Goal: Information Seeking & Learning: Learn about a topic

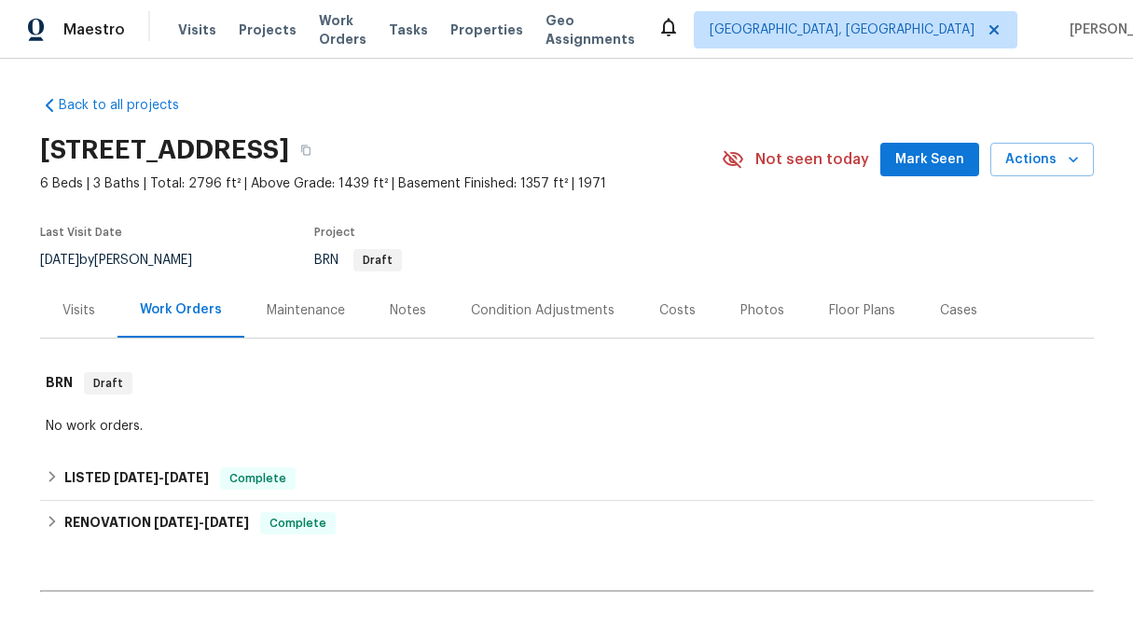
scroll to position [207, 0]
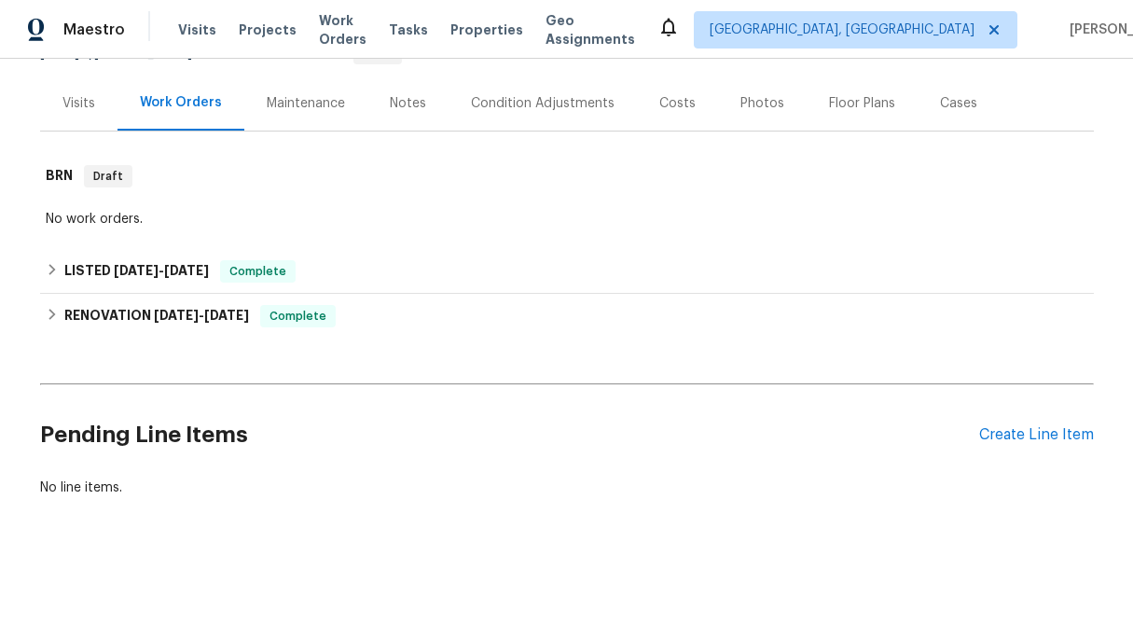
click at [32, 314] on div "Back to all projects 1175 N 1100 W, West Bountiful, UT 84087 6 Beds | 3 Baths |…" at bounding box center [566, 341] width 1133 height 565
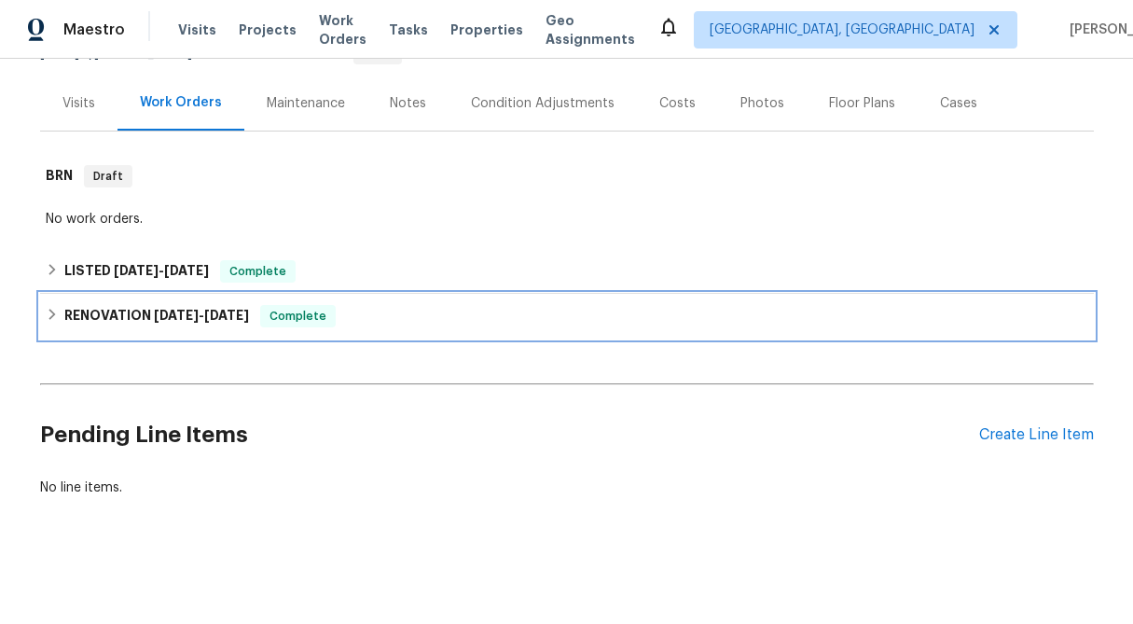
click at [49, 317] on icon at bounding box center [52, 314] width 13 height 13
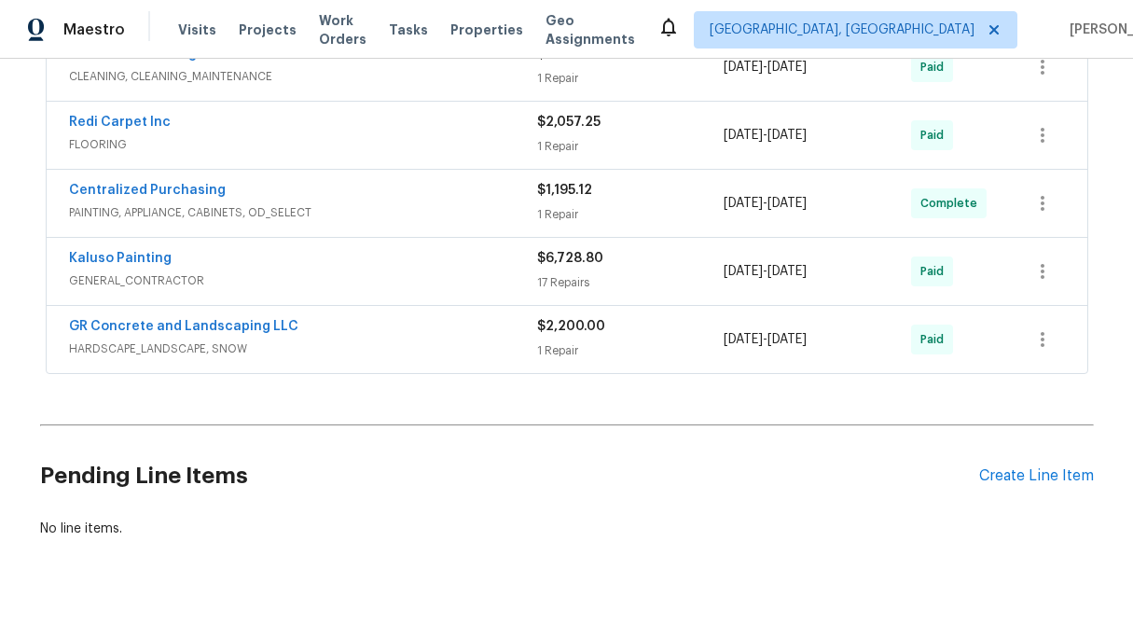
scroll to position [456, 0]
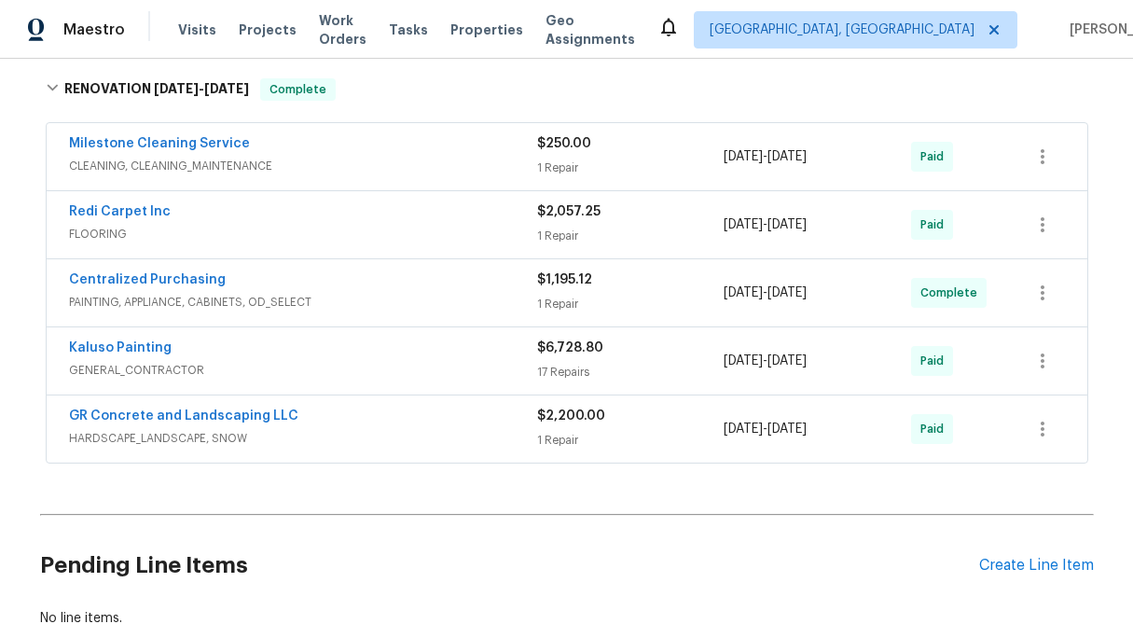
click at [543, 424] on div "$2,200.00" at bounding box center [630, 415] width 187 height 19
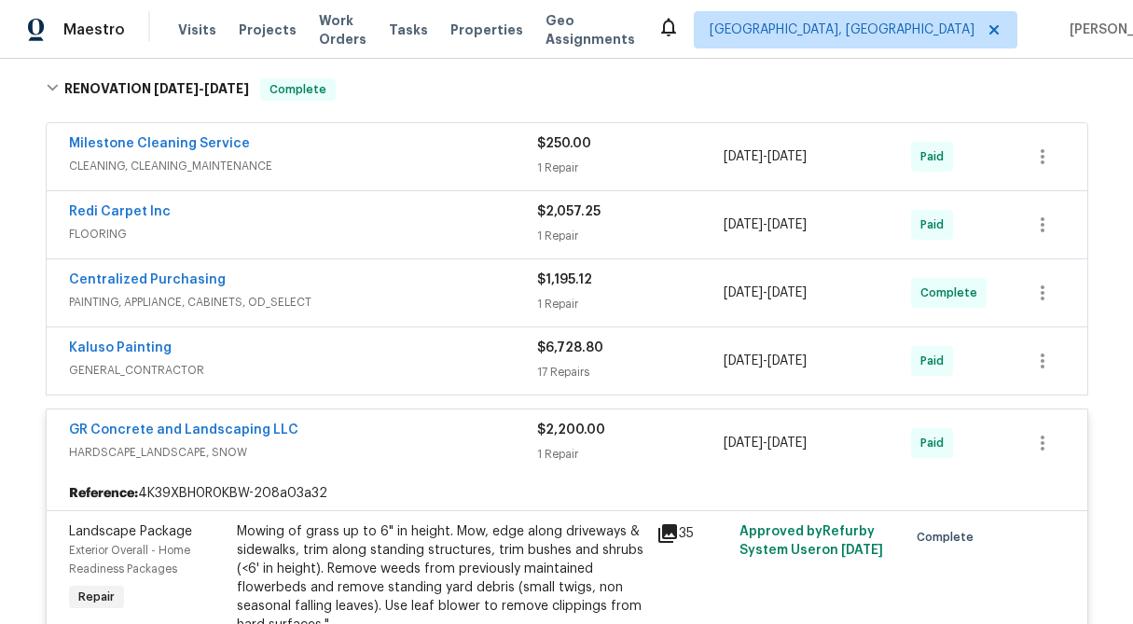
click at [574, 370] on div "17 Repairs" at bounding box center [630, 372] width 187 height 19
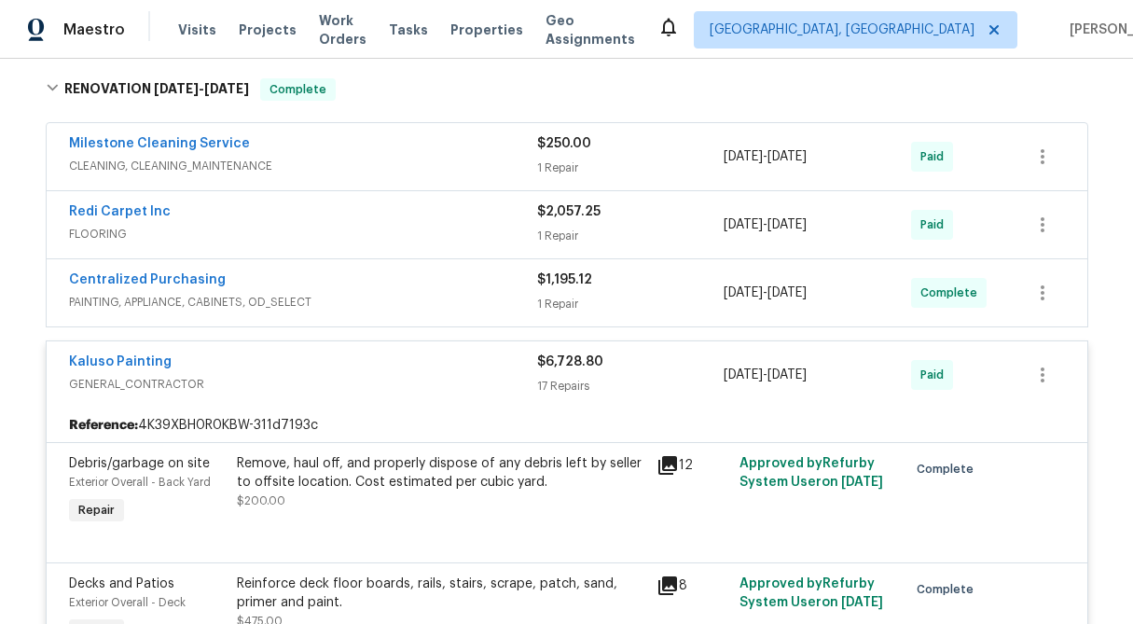
click at [562, 224] on div "$2,057.25 1 Repair" at bounding box center [630, 224] width 187 height 45
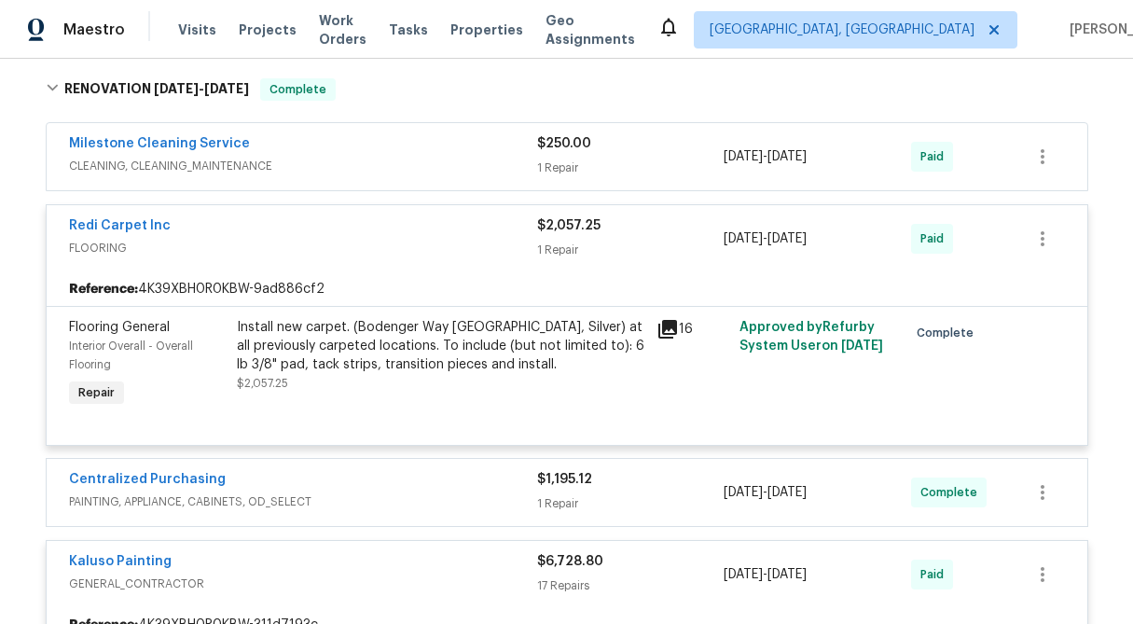
click at [558, 148] on span "$250.00" at bounding box center [564, 143] width 54 height 13
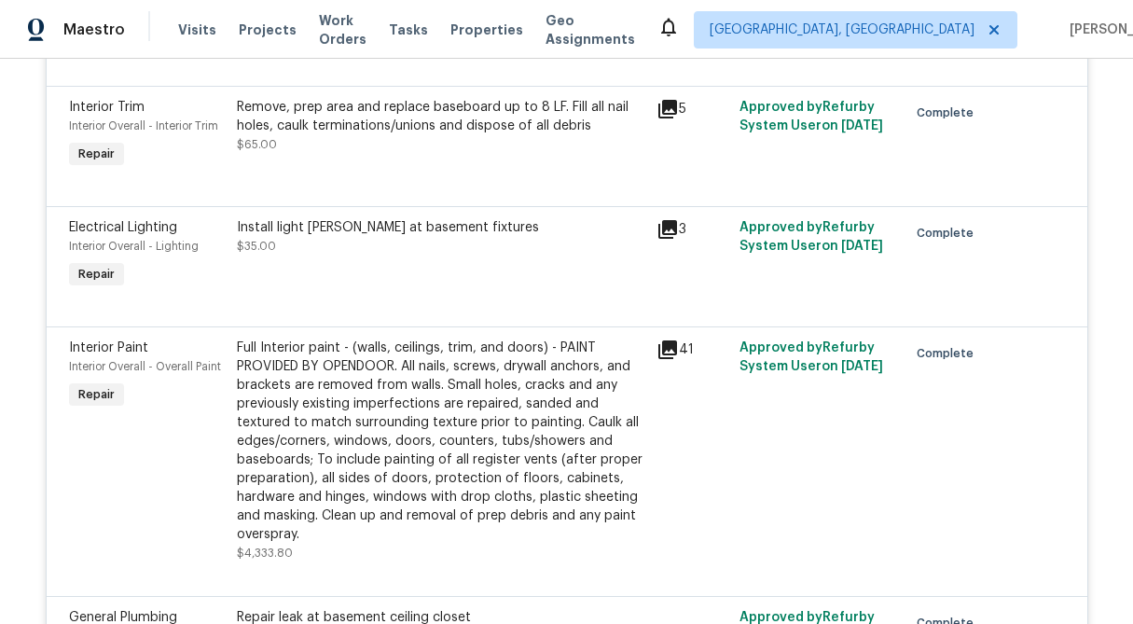
scroll to position [3203, 0]
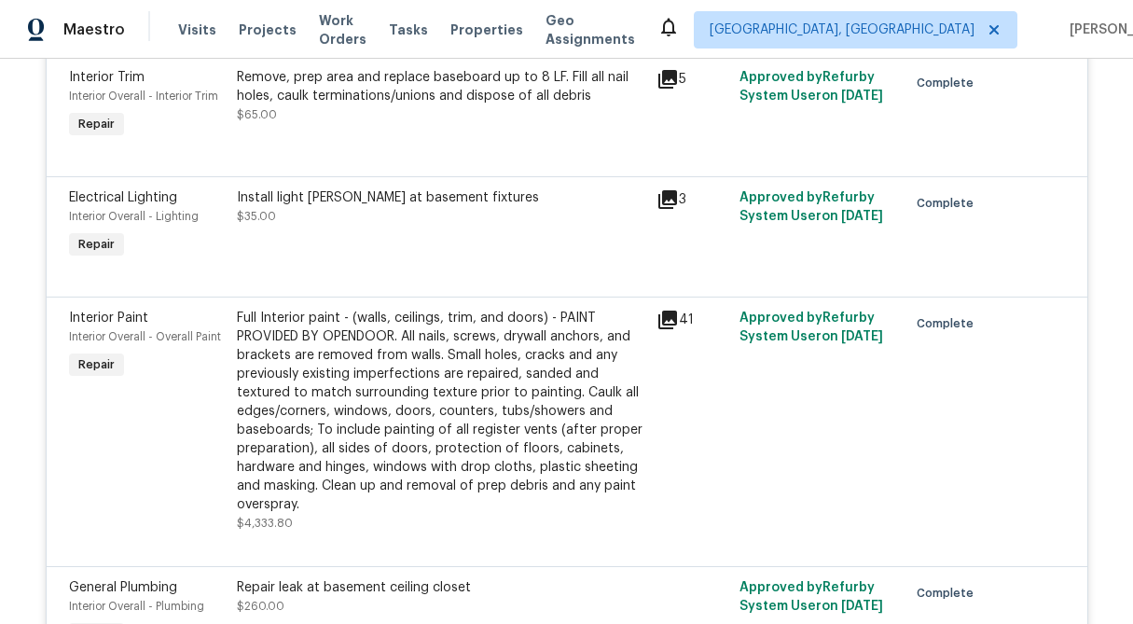
click at [466, 236] on div "Install light shields at basement fixtures $35.00" at bounding box center [441, 226] width 420 height 86
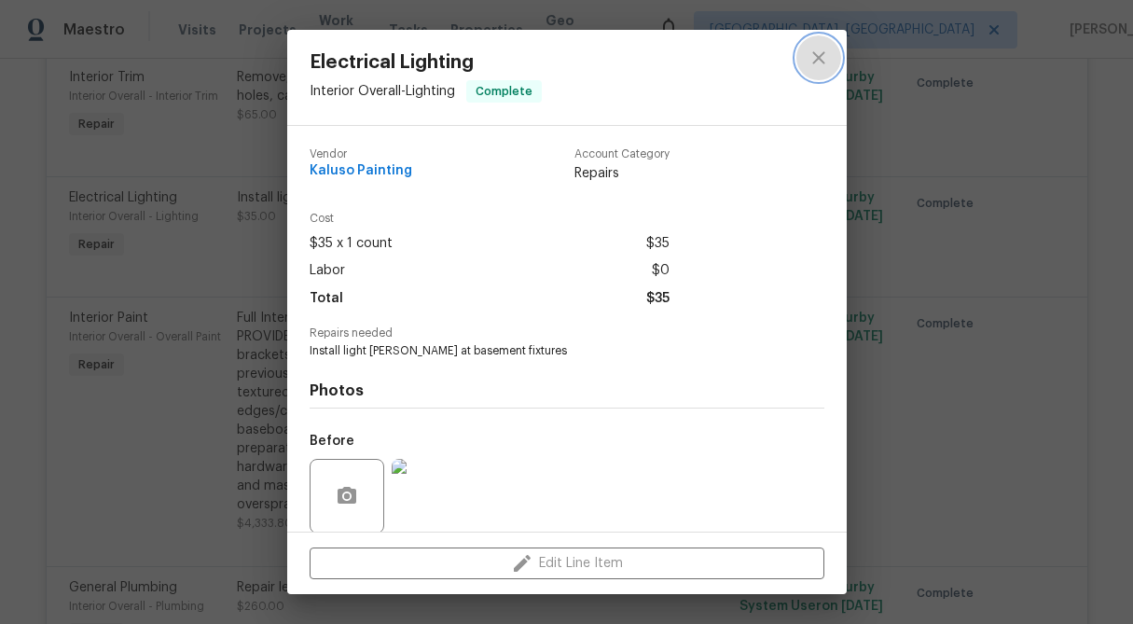
click at [823, 54] on icon "close" at bounding box center [818, 58] width 22 height 22
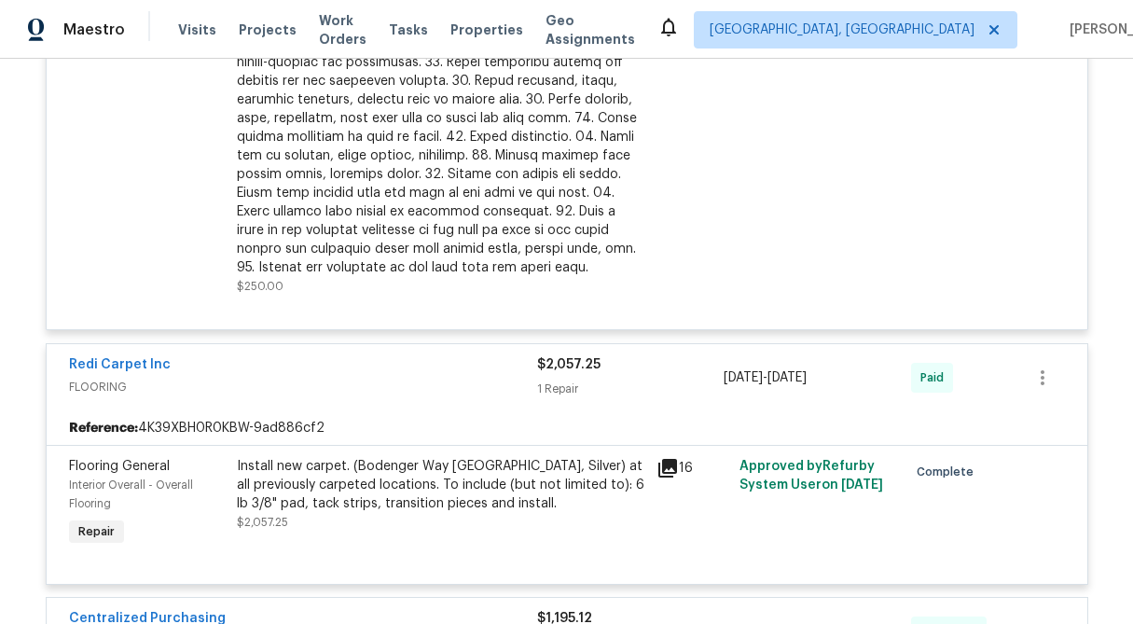
scroll to position [0, 0]
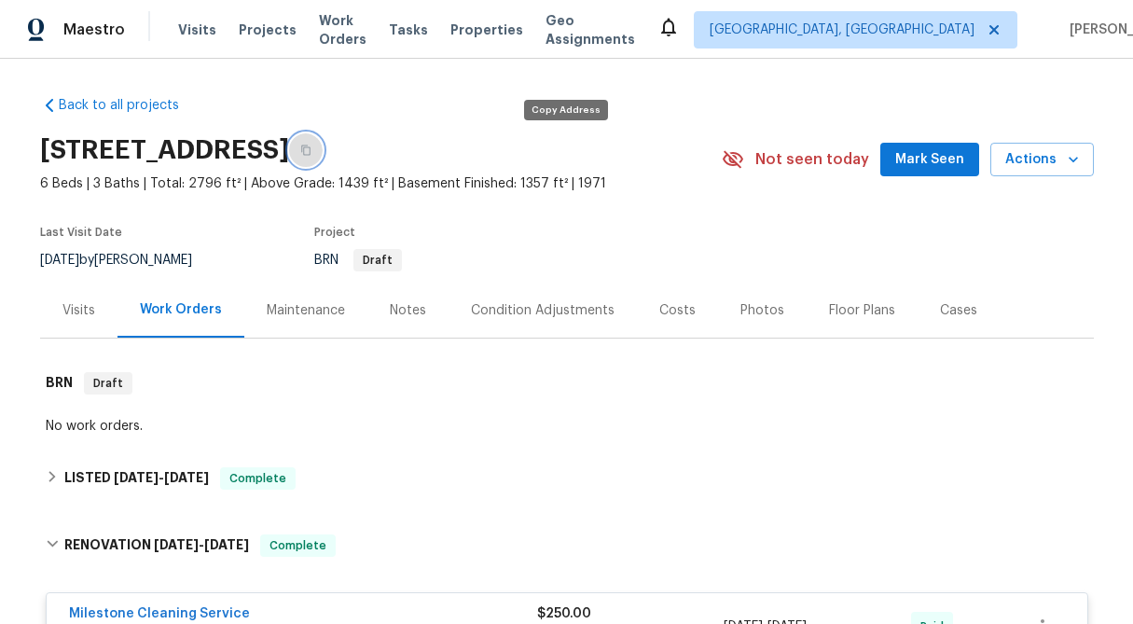
click at [323, 136] on button "button" at bounding box center [306, 150] width 34 height 34
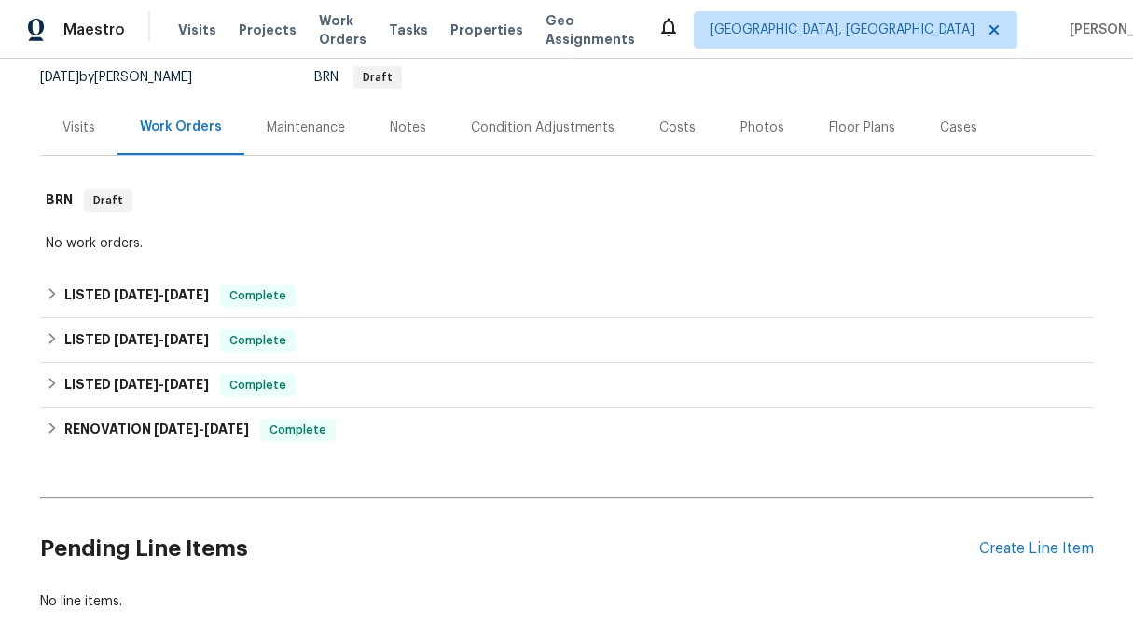
scroll to position [181, 0]
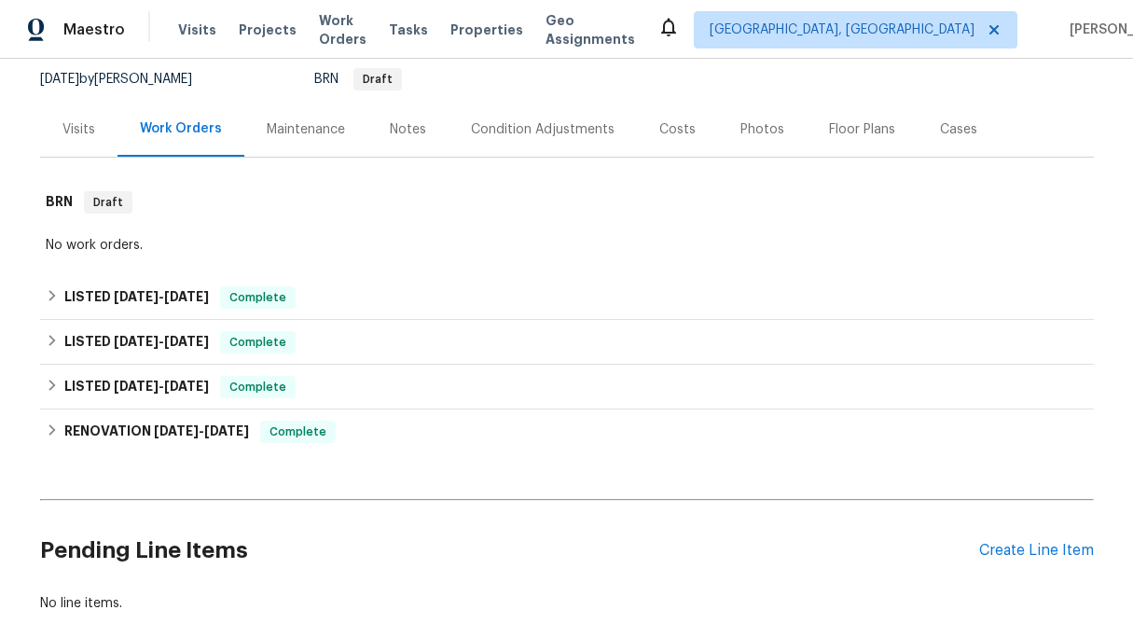
click at [79, 134] on div "Visits" at bounding box center [78, 129] width 33 height 19
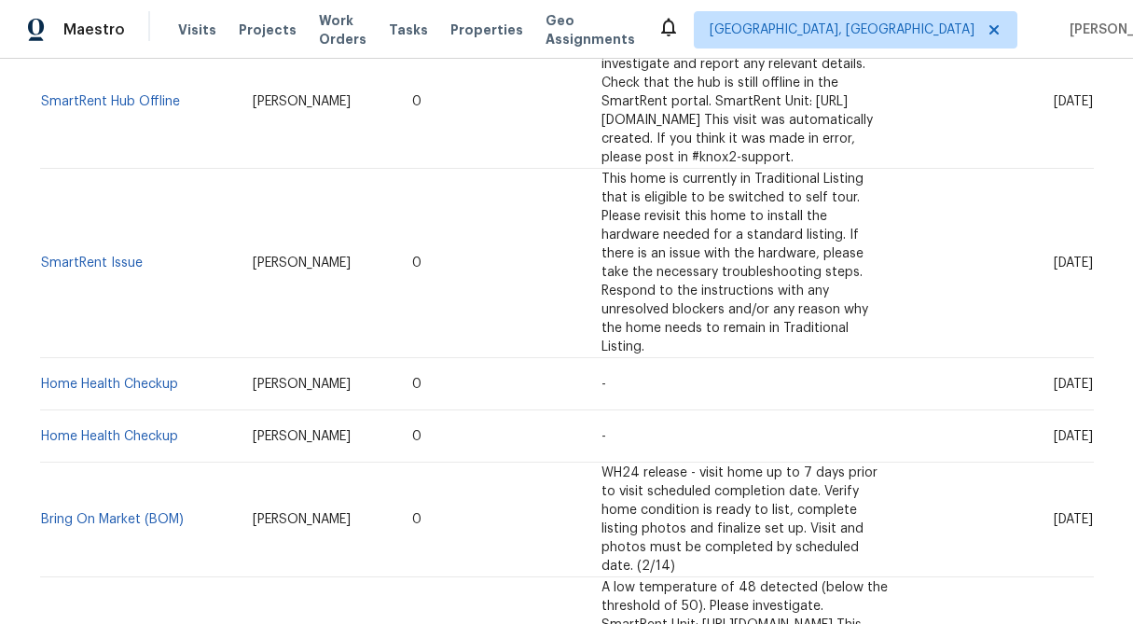
scroll to position [2083, 0]
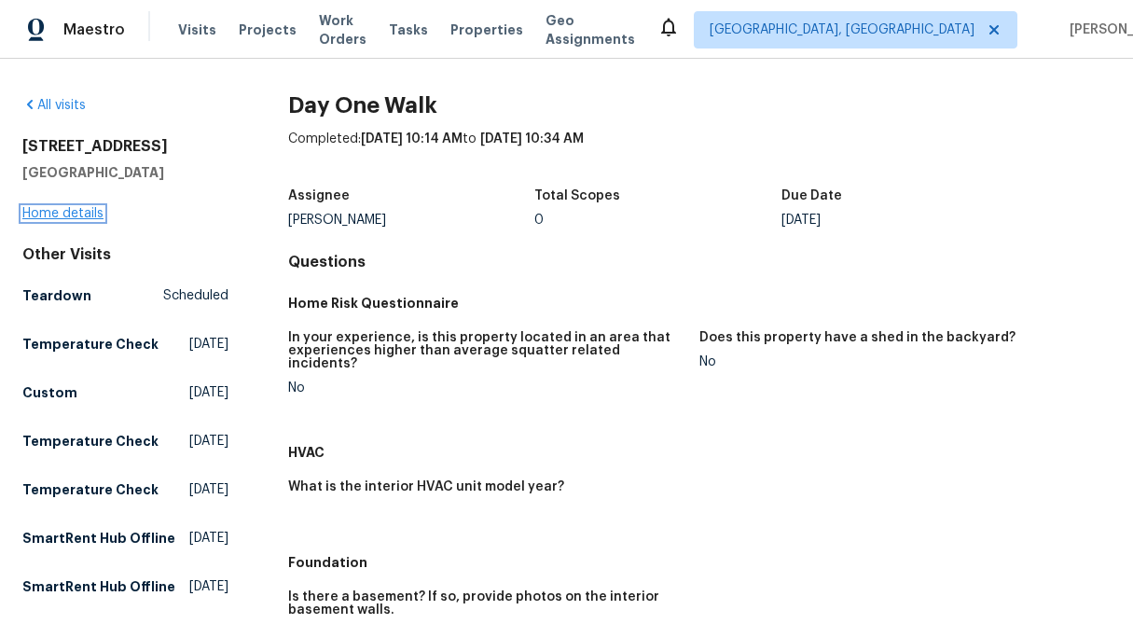
click at [65, 214] on link "Home details" at bounding box center [62, 213] width 81 height 13
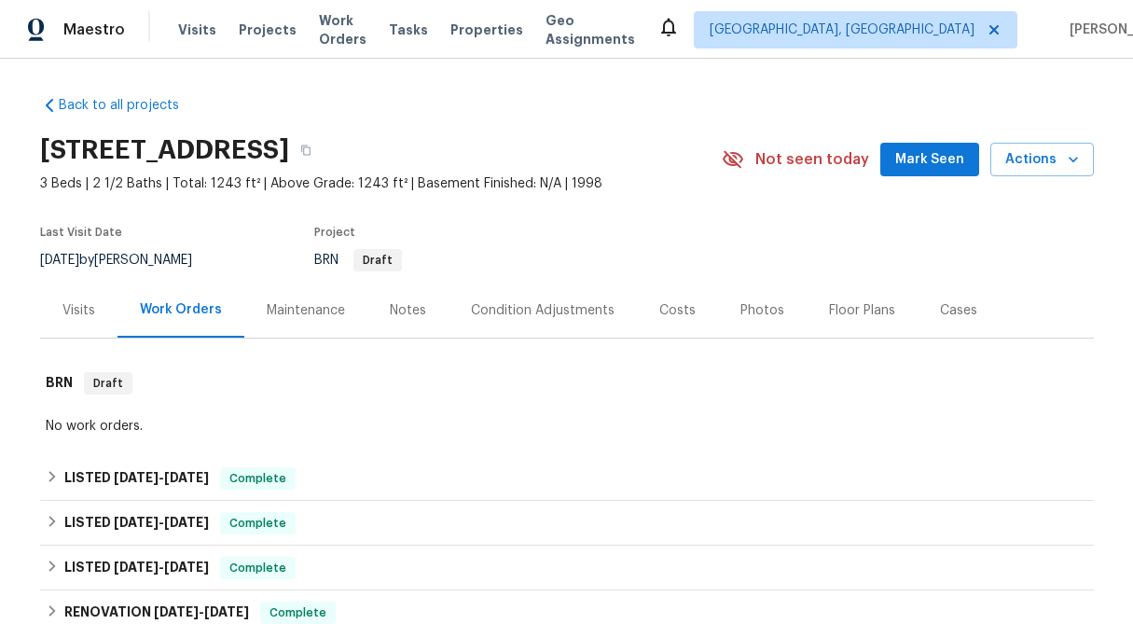
click at [85, 310] on div "Visits" at bounding box center [78, 310] width 33 height 19
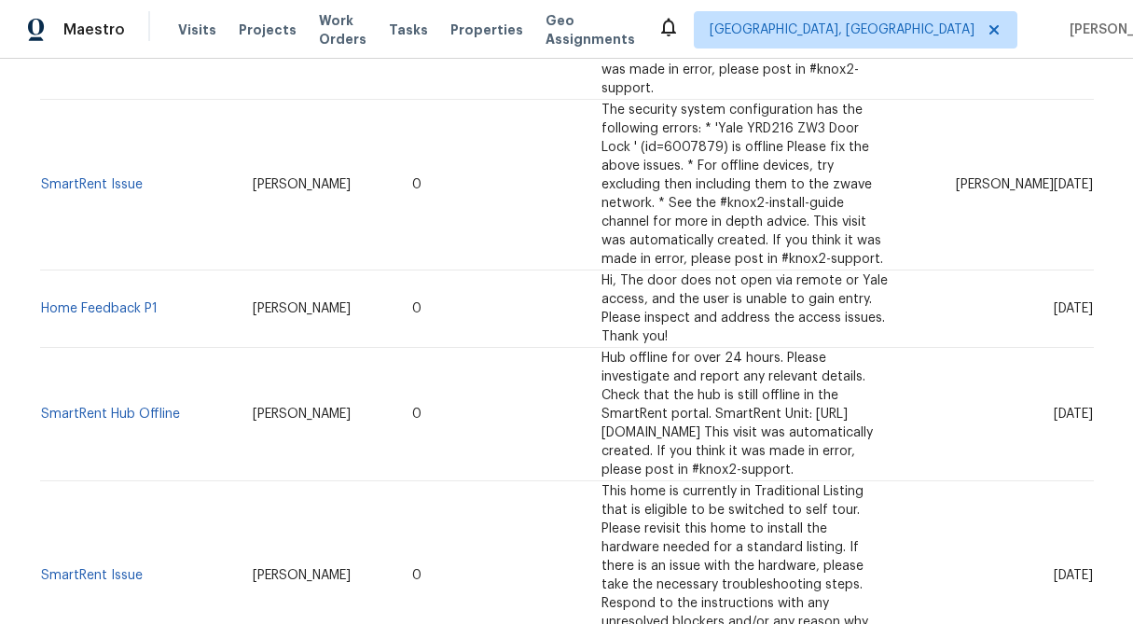
scroll to position [2083, 0]
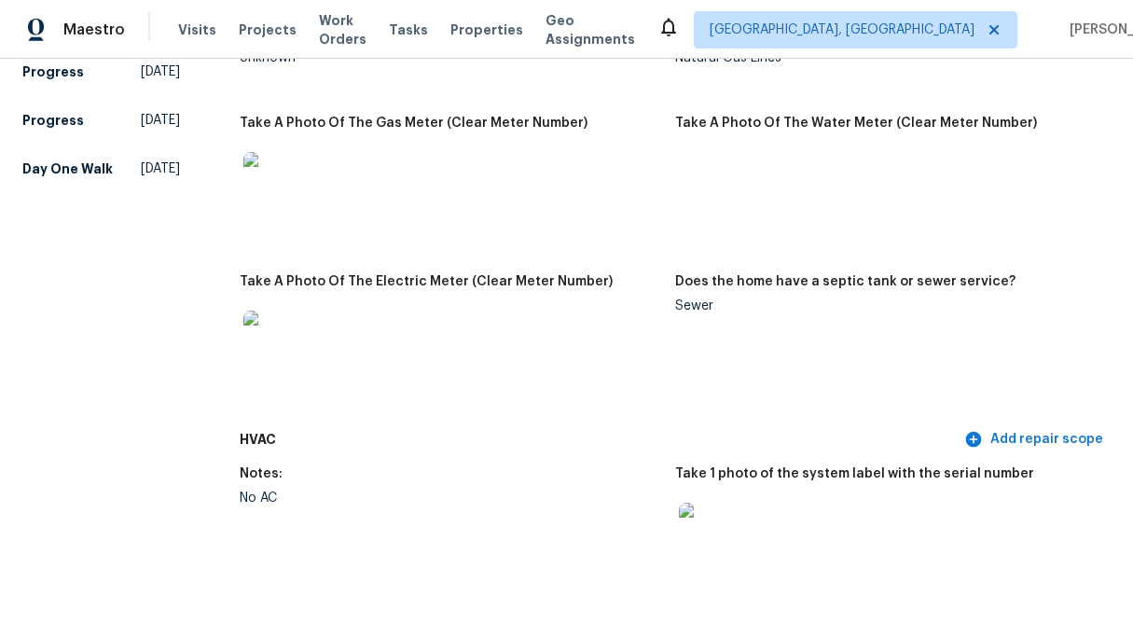
scroll to position [1424, 0]
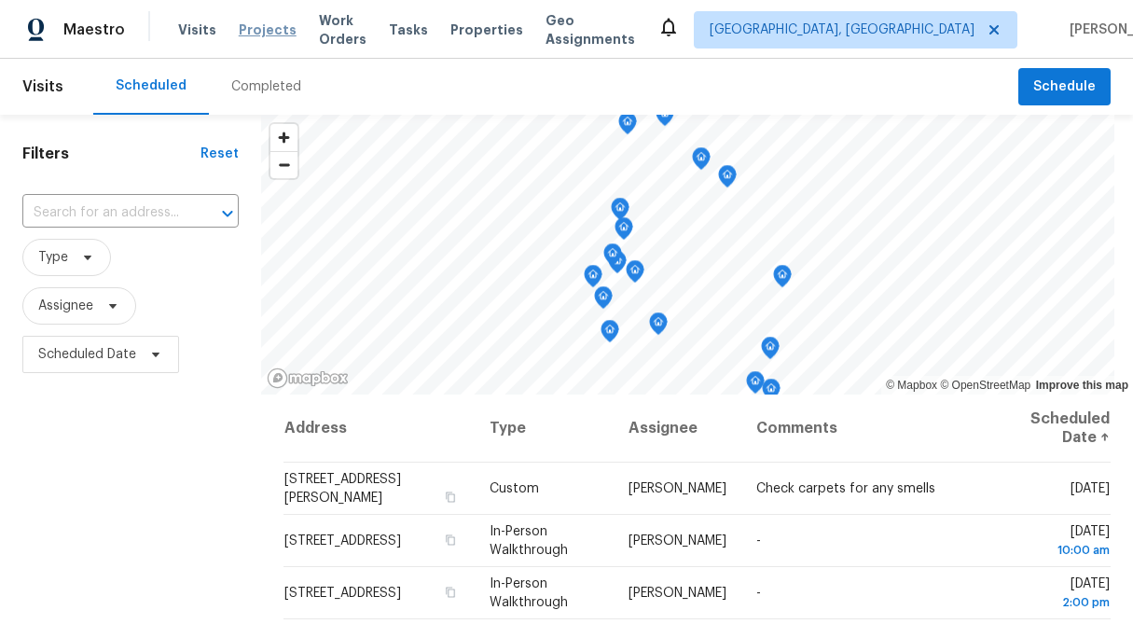
click at [260, 31] on span "Projects" at bounding box center [268, 30] width 58 height 19
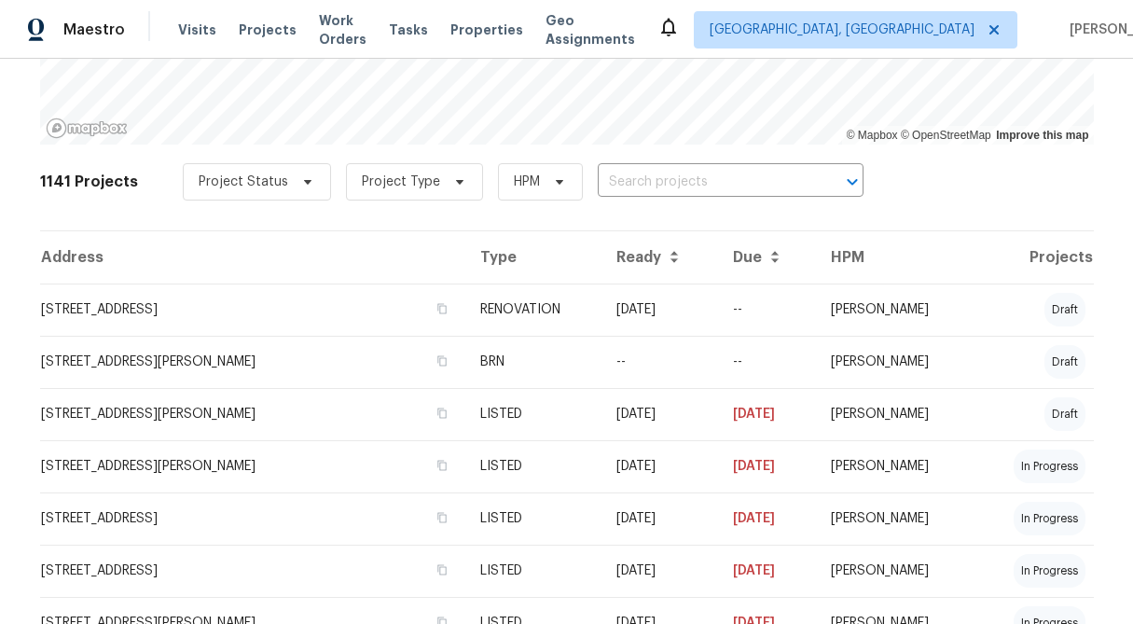
scroll to position [309, 0]
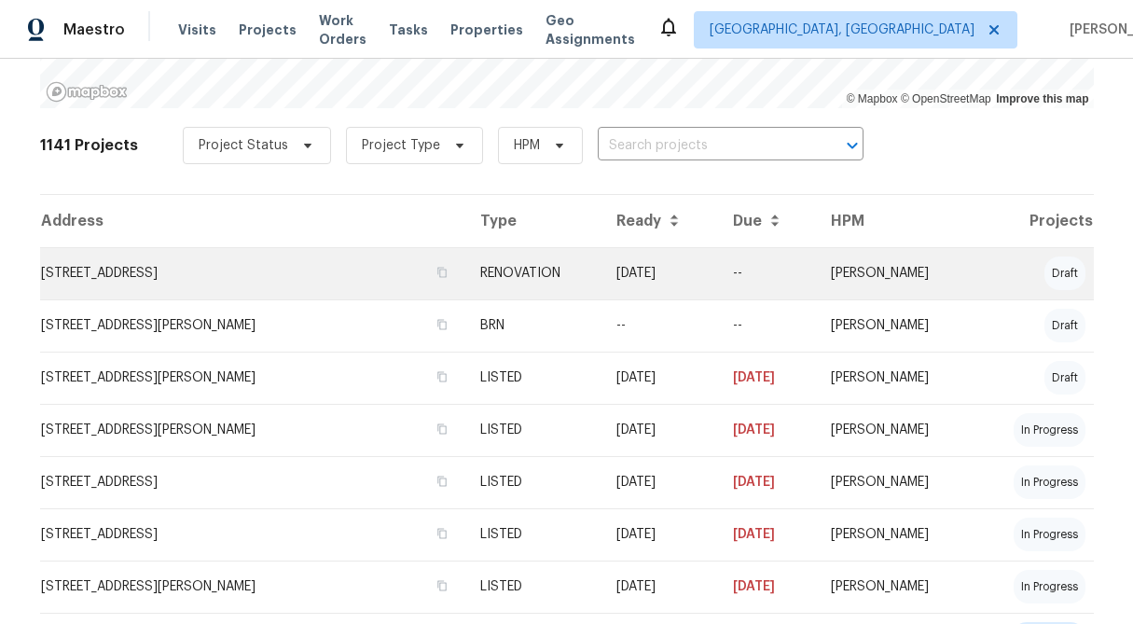
click at [566, 272] on td "RENOVATION" at bounding box center [533, 273] width 136 height 52
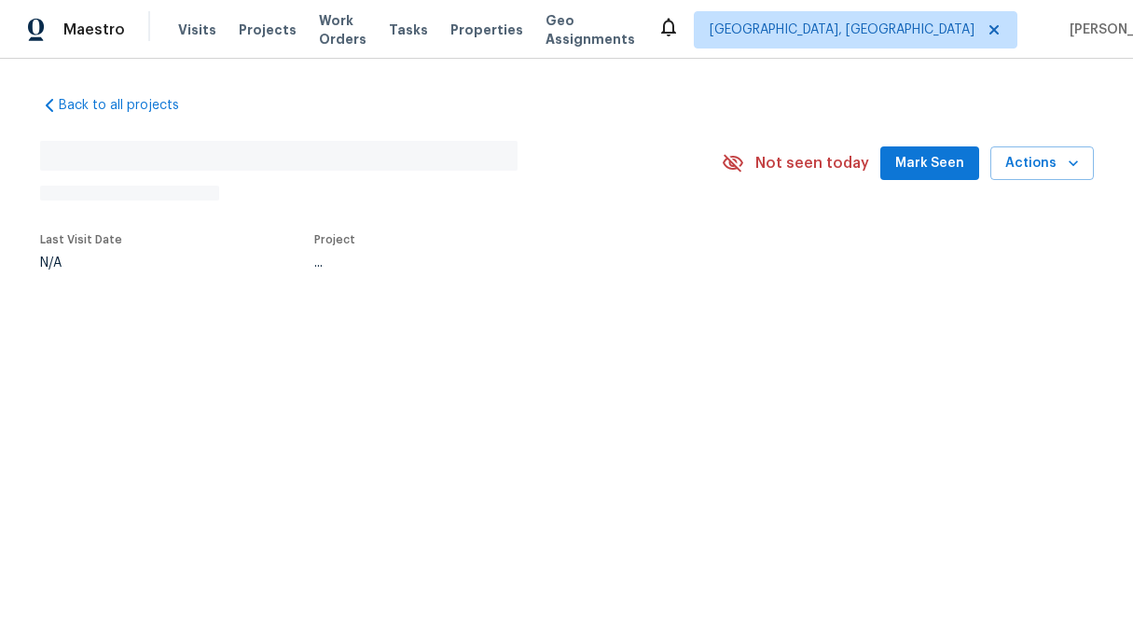
click at [566, 272] on div "Last Visit Date N/A Project ..." at bounding box center [356, 252] width 632 height 58
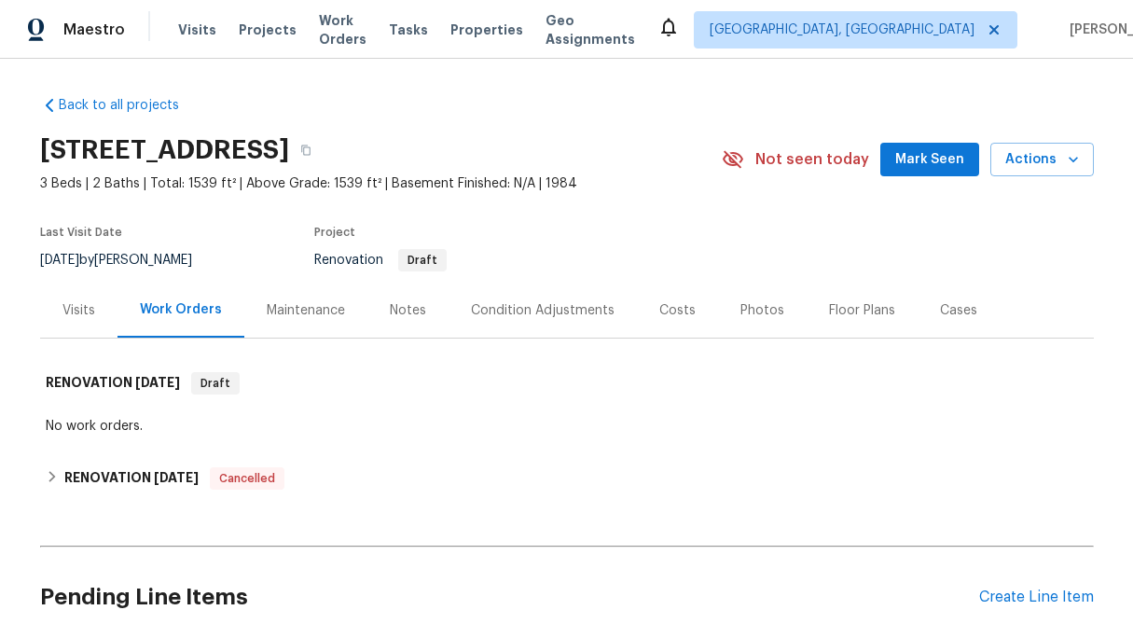
click at [640, 107] on div "Back to all projects 804 Buckboard Rd SE, Rio Rancho, NM 87124 3 Beds | 2 Baths…" at bounding box center [566, 377] width 1053 height 593
click at [79, 306] on div "Visits" at bounding box center [78, 310] width 33 height 19
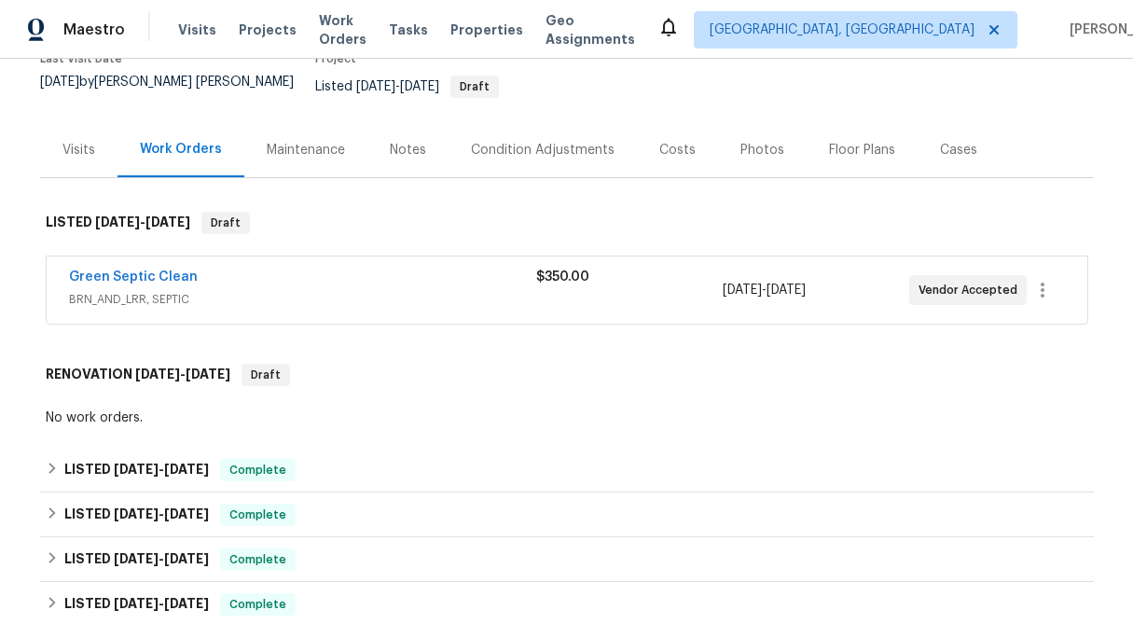
scroll to position [175, 0]
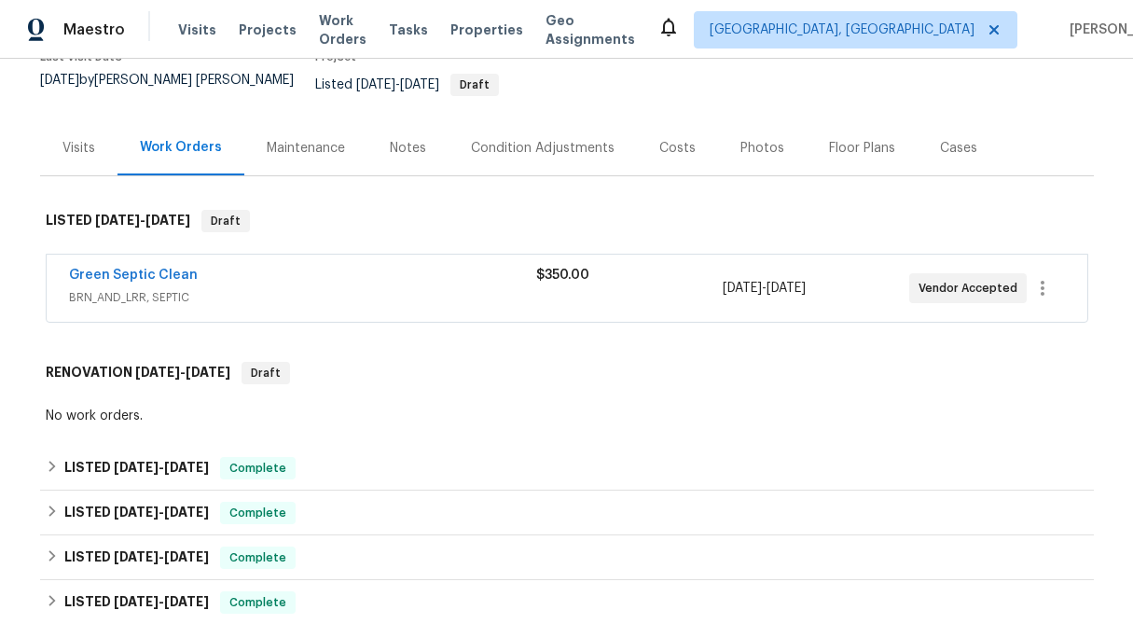
click at [566, 271] on div "$350.00" at bounding box center [629, 288] width 186 height 45
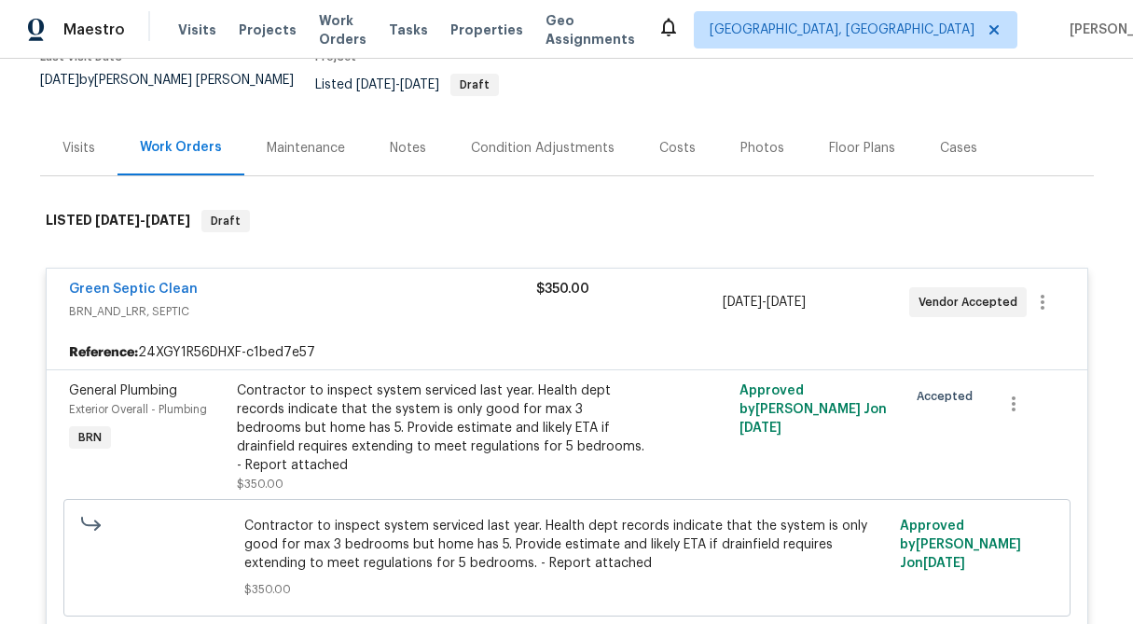
click at [566, 282] on span "$350.00" at bounding box center [562, 288] width 53 height 13
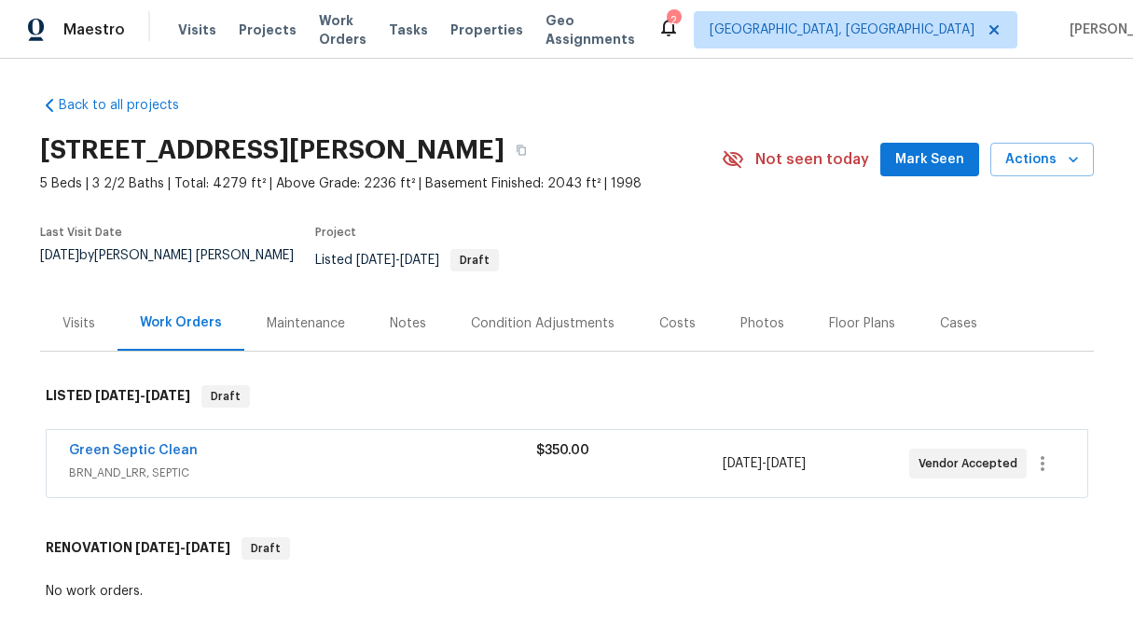
click at [557, 448] on div "$350.00" at bounding box center [629, 463] width 186 height 45
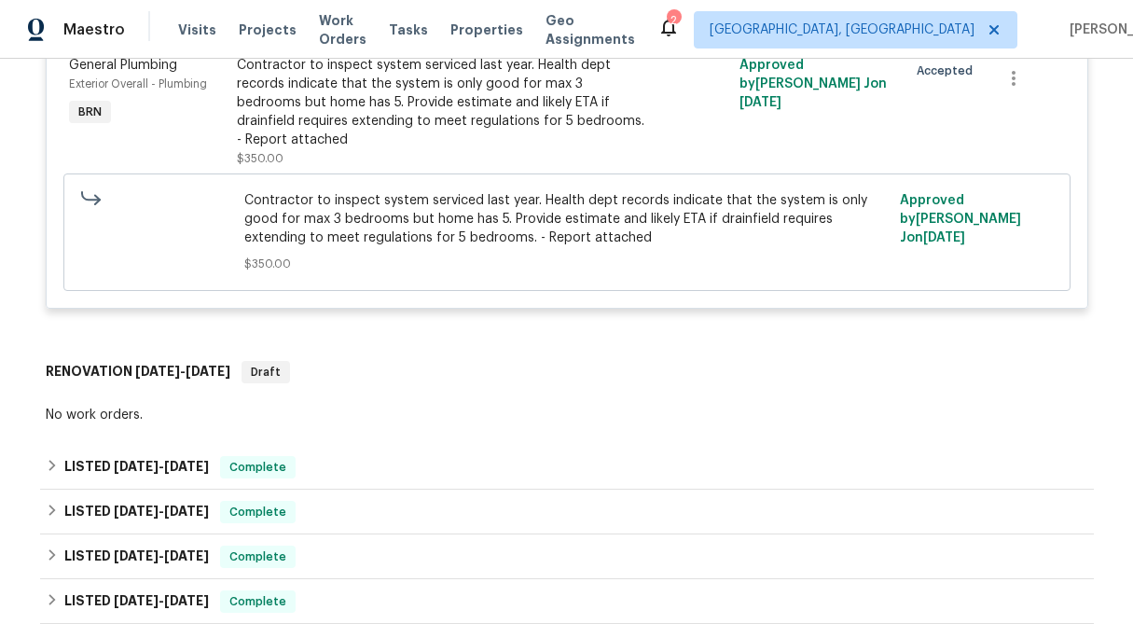
scroll to position [502, 0]
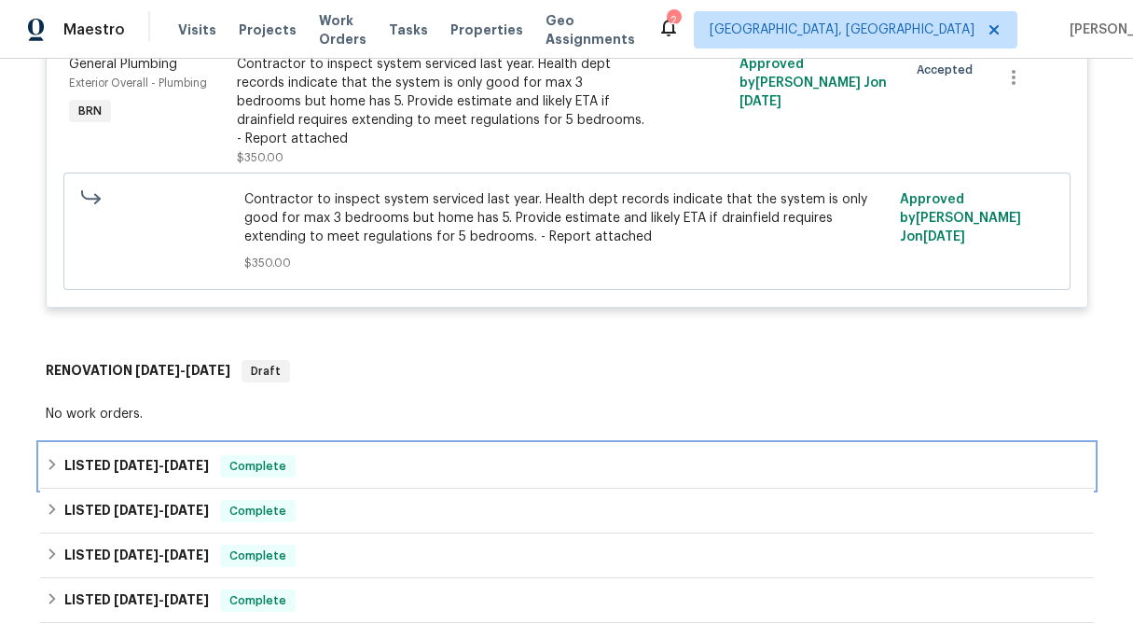
click at [43, 448] on div "LISTED 8/1/25 - 8/5/25 Complete" at bounding box center [566, 466] width 1053 height 45
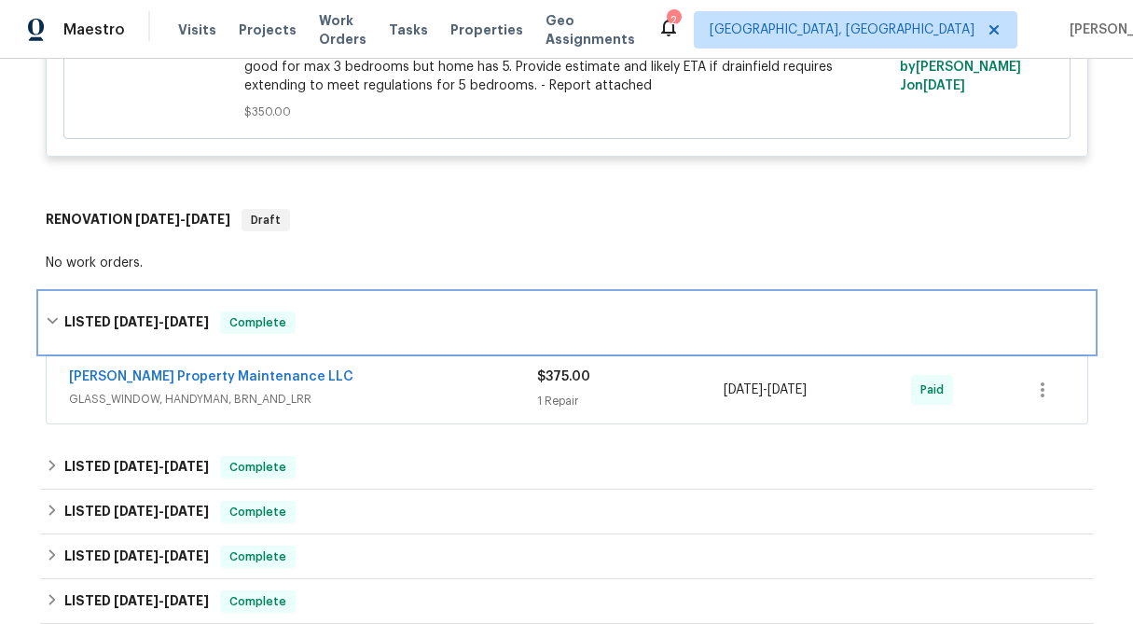
scroll to position [649, 0]
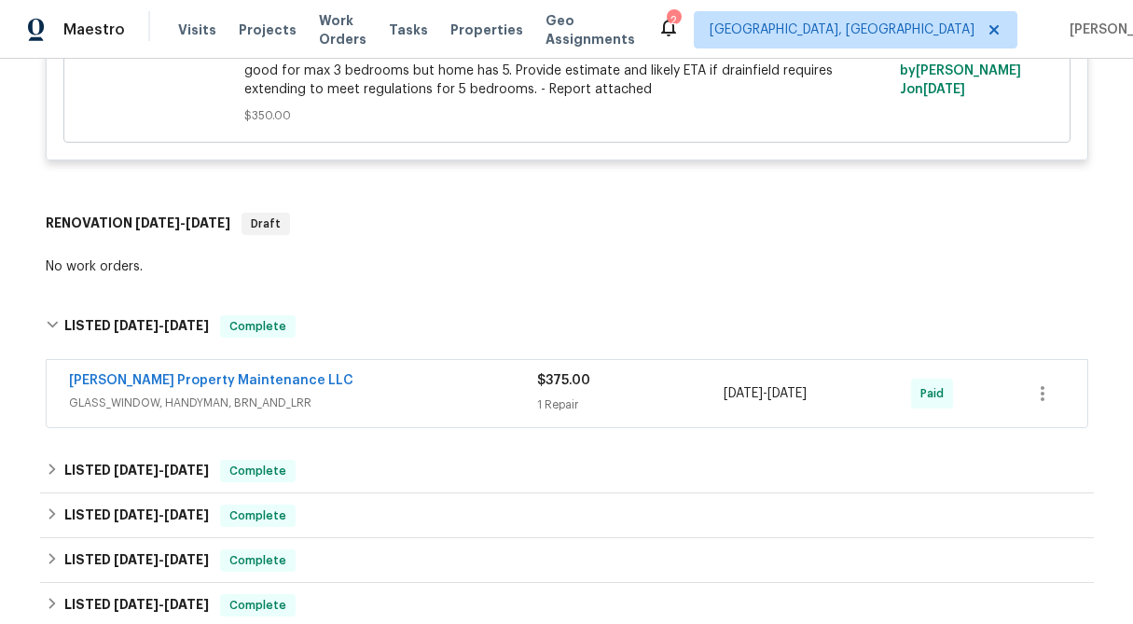
click at [584, 376] on div "$375.00" at bounding box center [630, 380] width 187 height 19
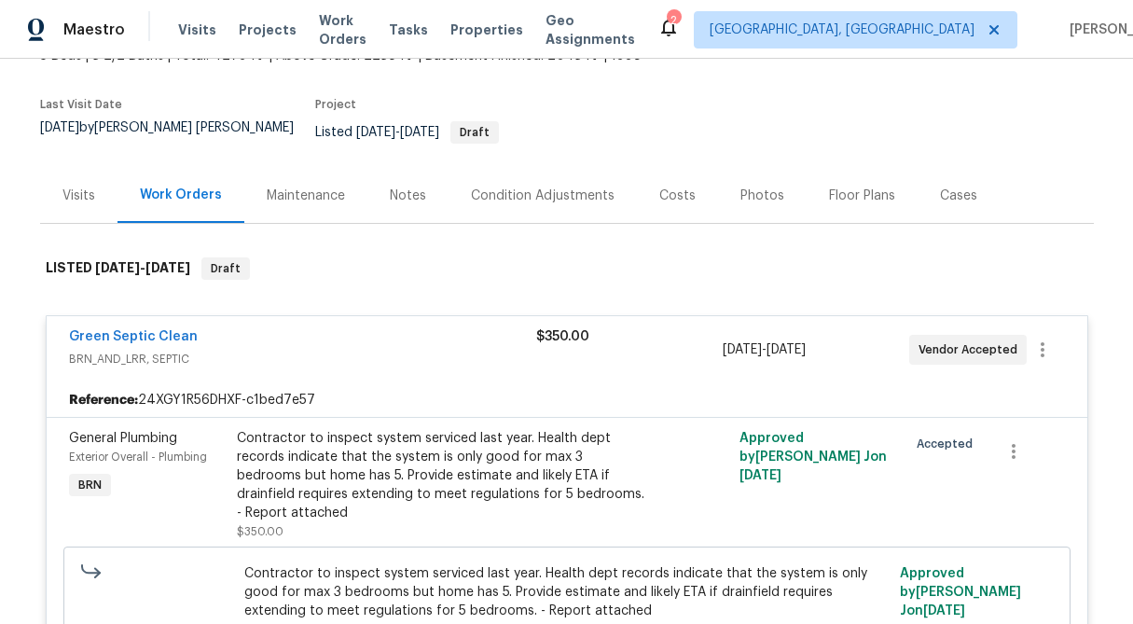
scroll to position [0, 0]
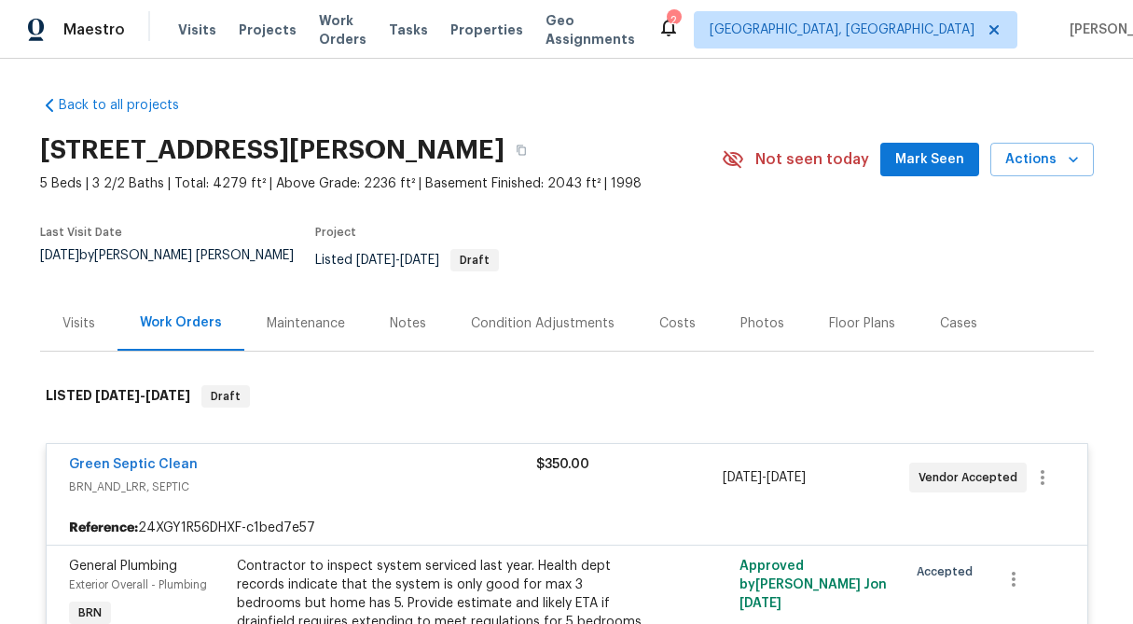
click at [64, 322] on div "Visits" at bounding box center [78, 323] width 77 height 55
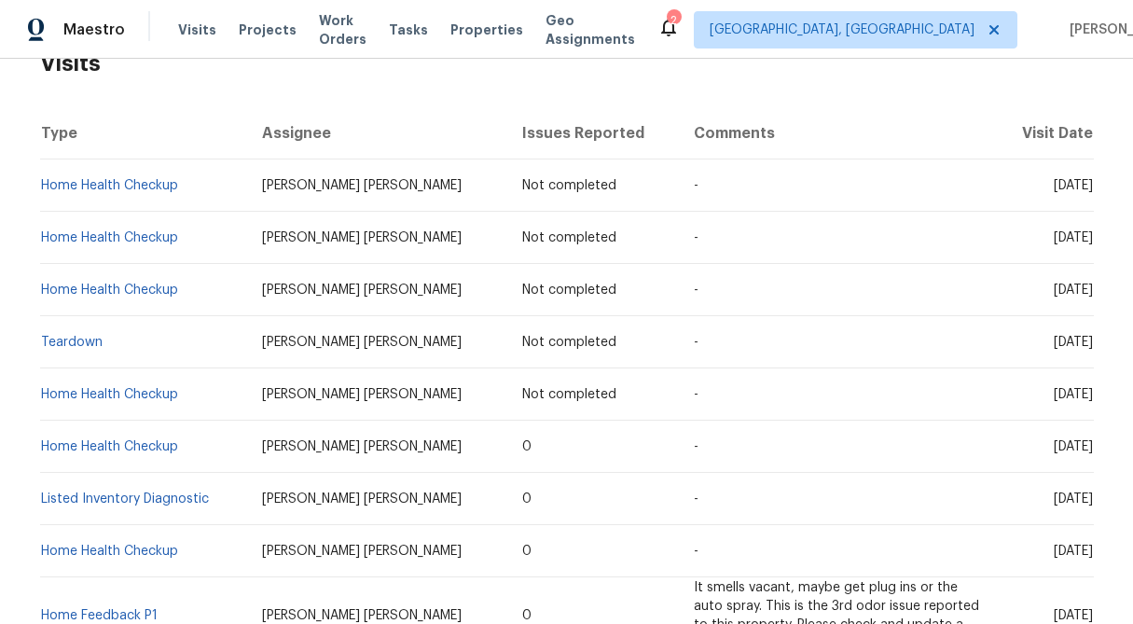
scroll to position [332, 0]
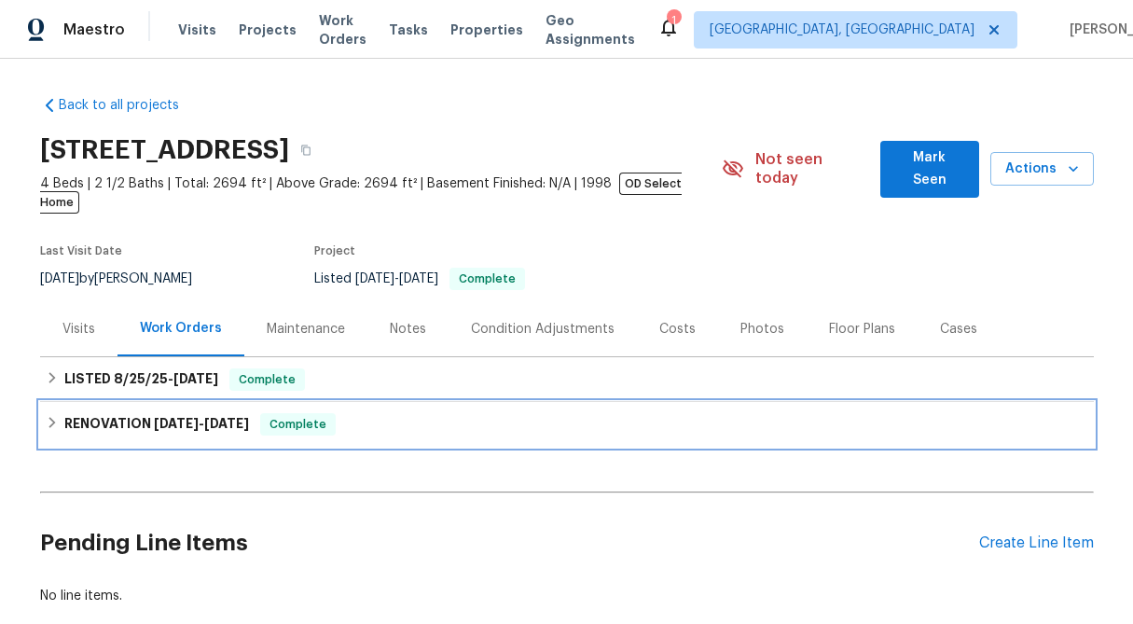
click at [44, 403] on div "RENOVATION [DATE] - [DATE] Complete" at bounding box center [566, 424] width 1053 height 45
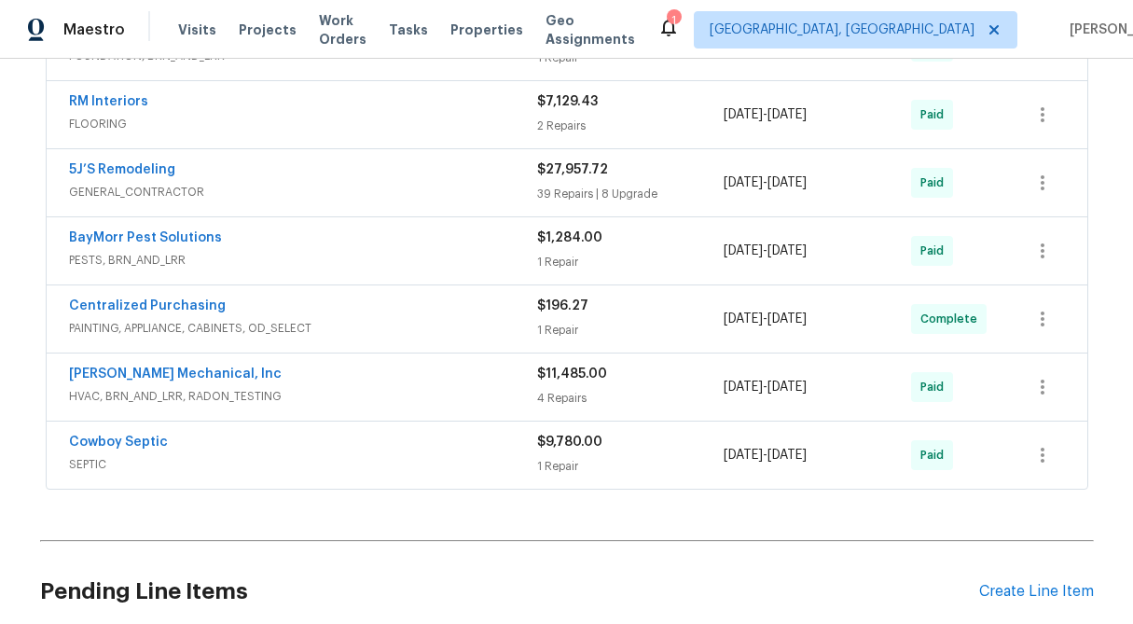
scroll to position [944, 0]
click at [572, 436] on div "$9,780.00 1 Repair" at bounding box center [630, 454] width 187 height 45
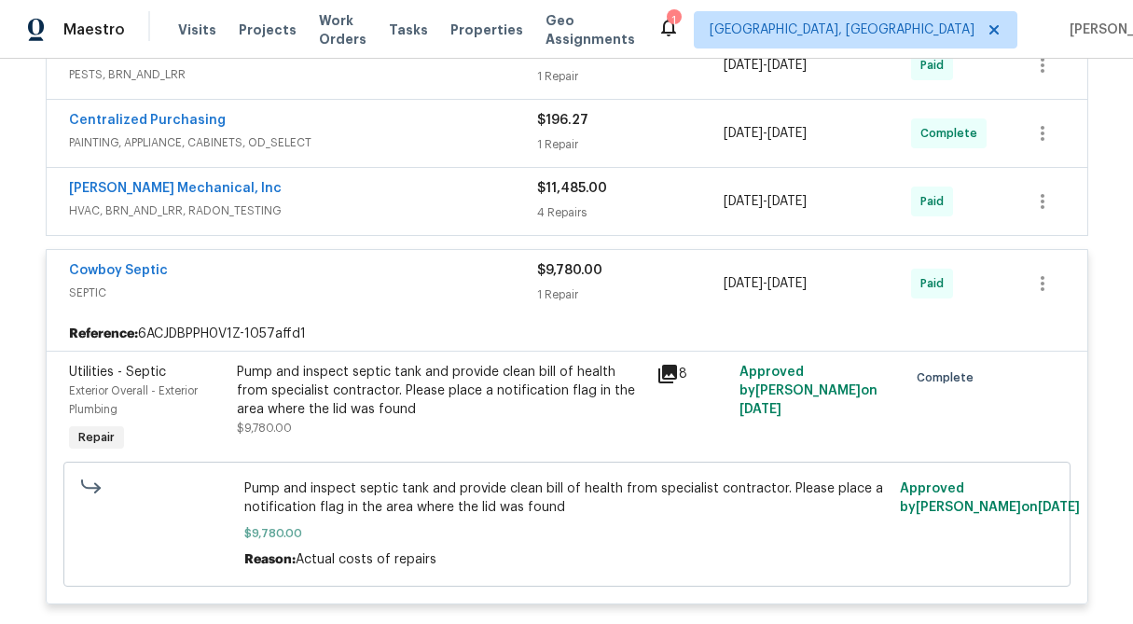
scroll to position [1131, 0]
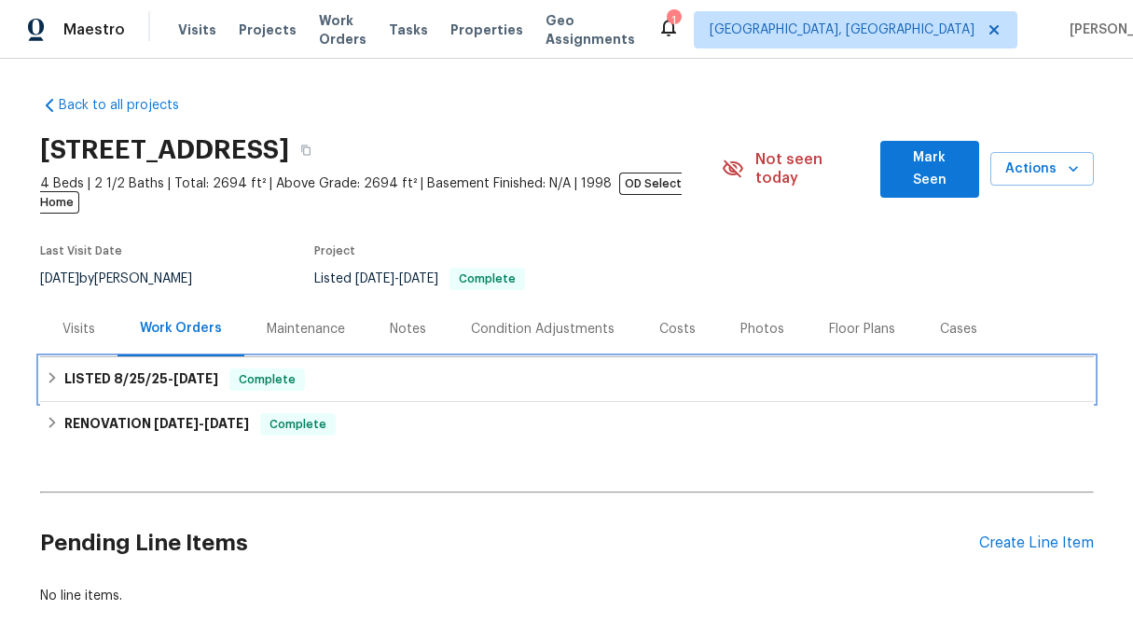
click at [47, 371] on icon at bounding box center [52, 377] width 13 height 13
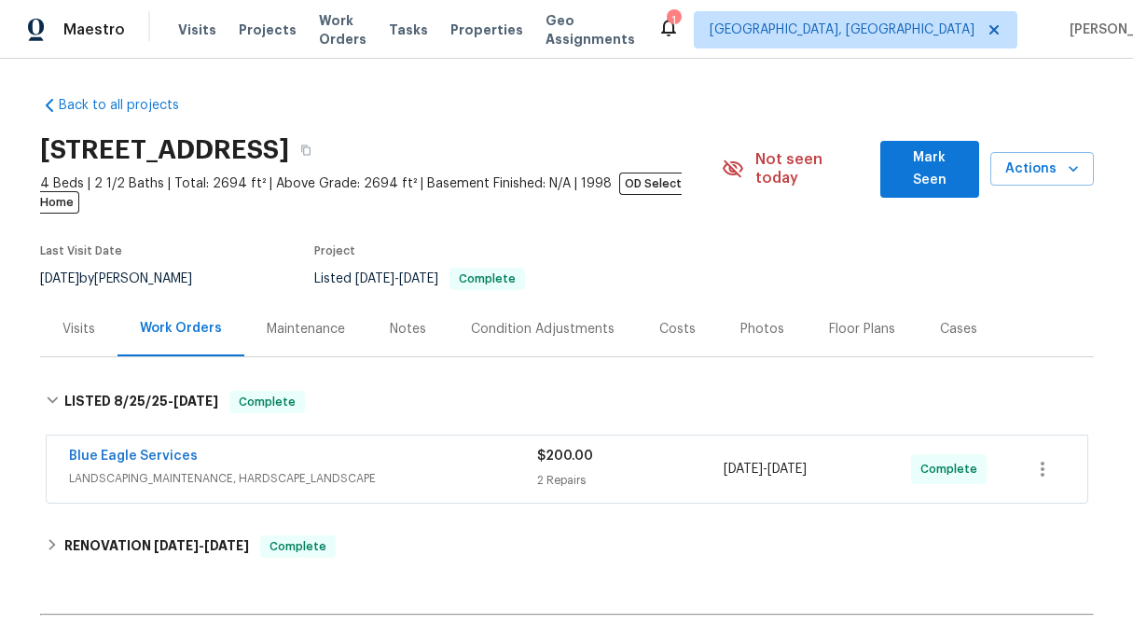
click at [572, 448] on div "$200.00 2 Repairs" at bounding box center [630, 469] width 187 height 45
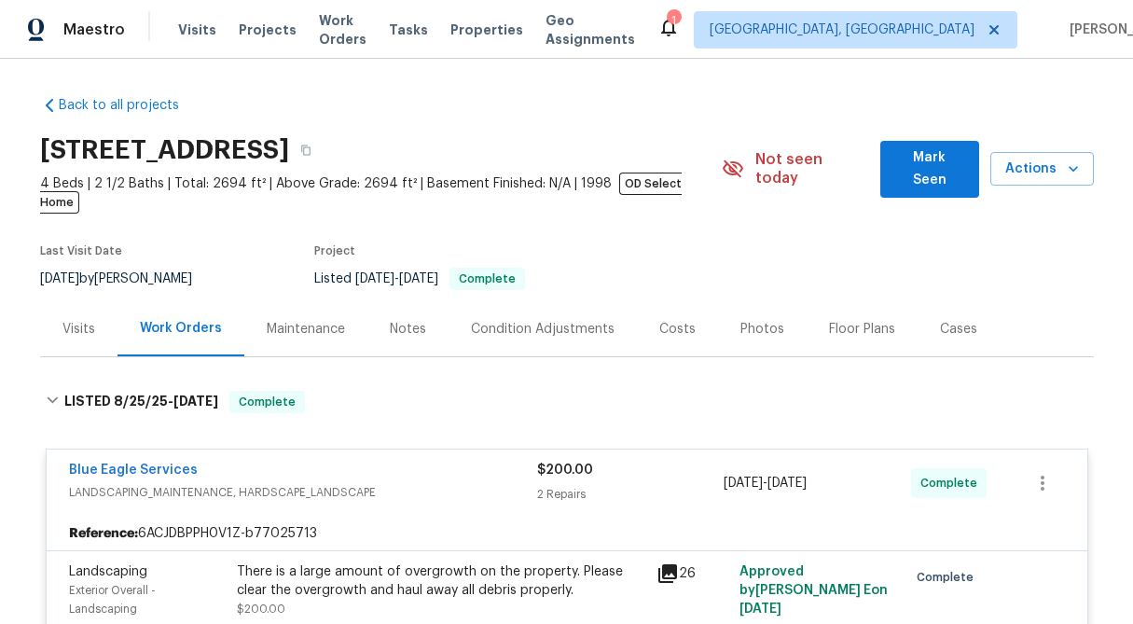
click at [572, 463] on span "$200.00" at bounding box center [565, 469] width 56 height 13
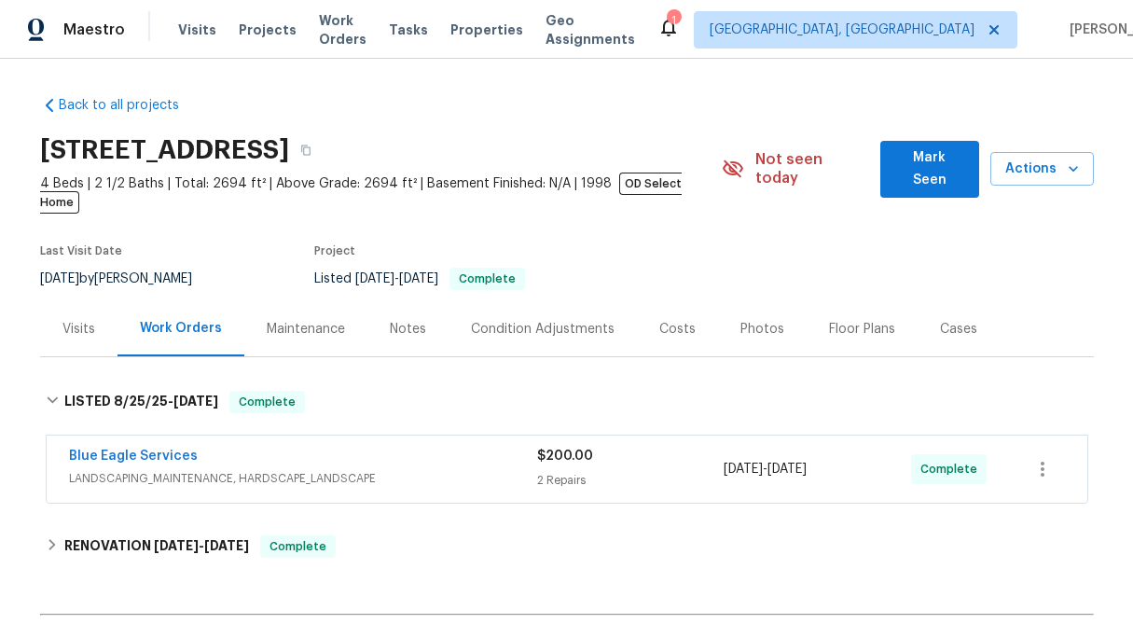
click at [81, 320] on div "Visits" at bounding box center [78, 329] width 33 height 19
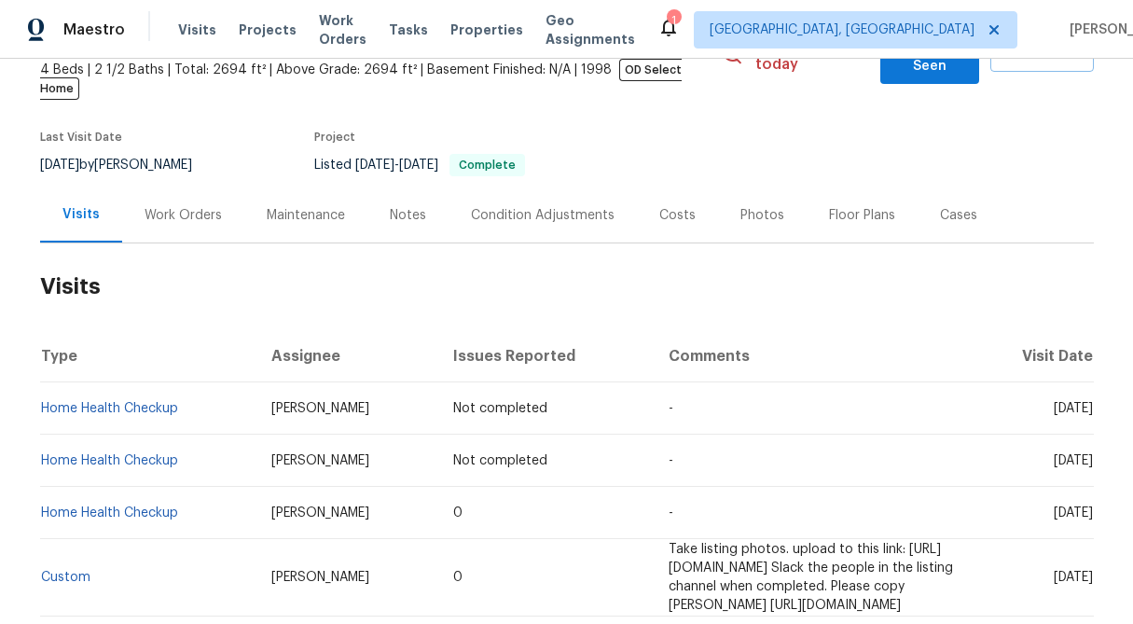
scroll to position [158, 0]
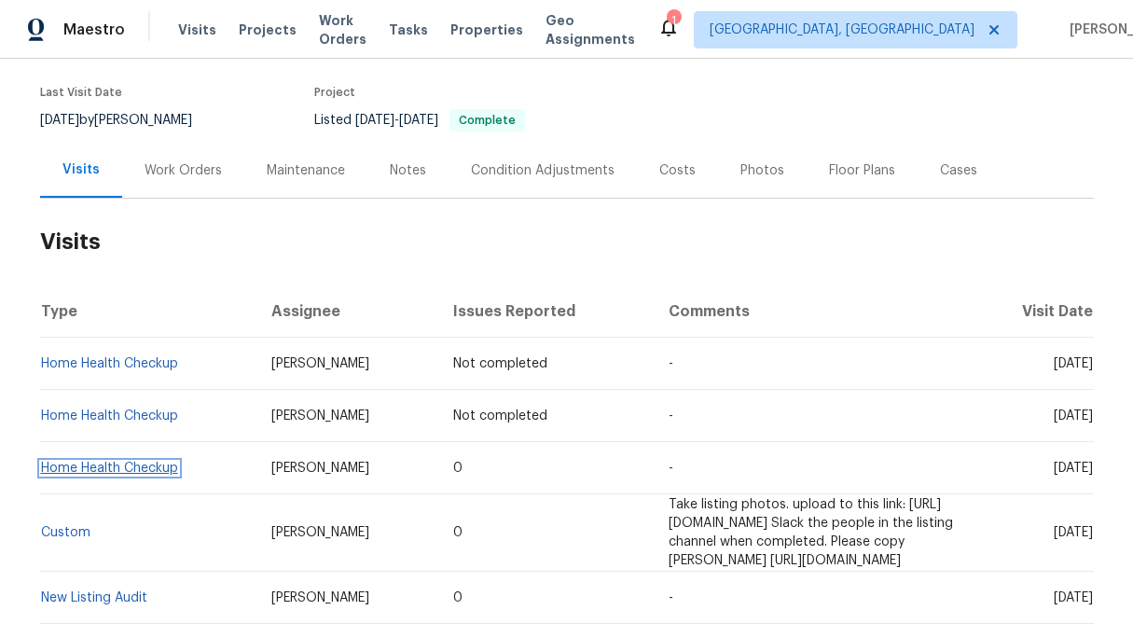
click at [83, 470] on link "Home Health Checkup" at bounding box center [109, 467] width 137 height 13
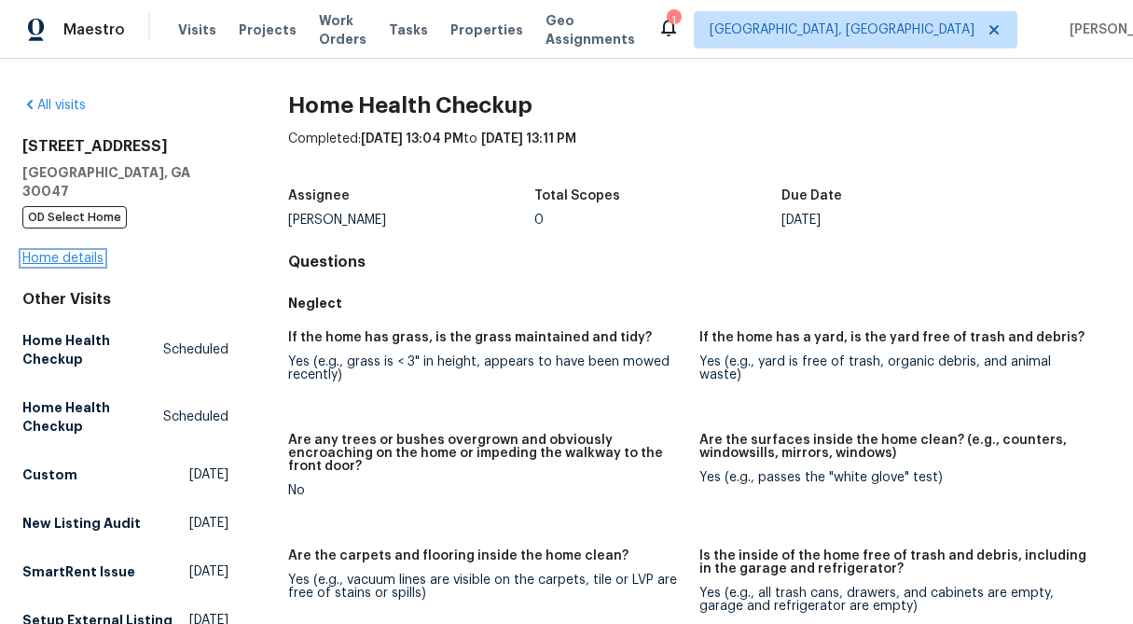
click at [62, 252] on link "Home details" at bounding box center [62, 258] width 81 height 13
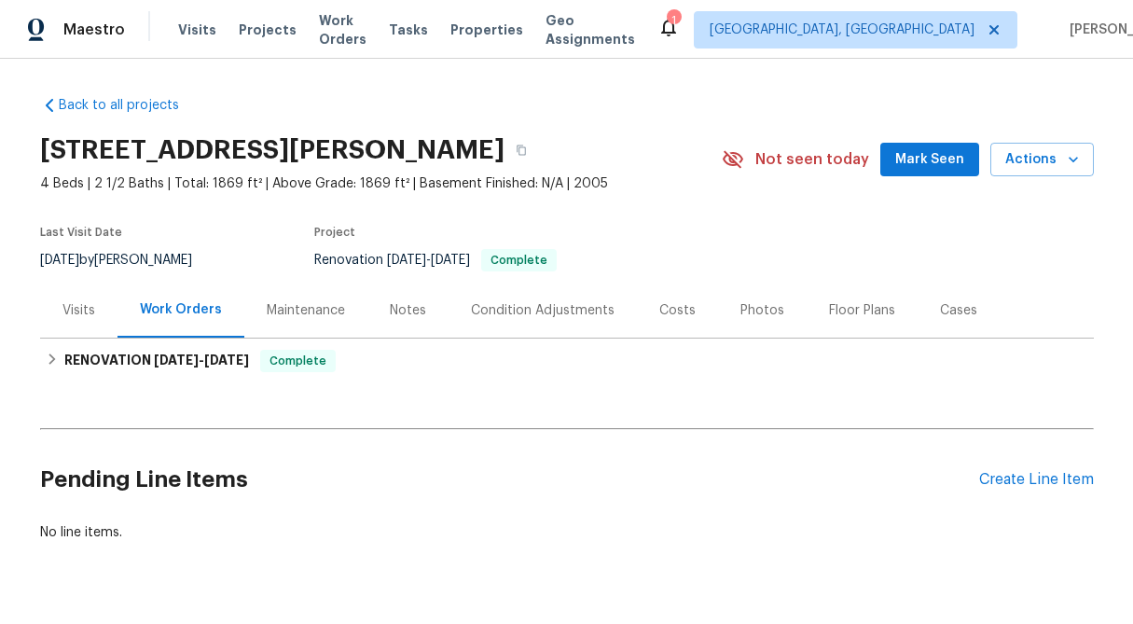
click at [74, 309] on div "Visits" at bounding box center [78, 310] width 33 height 19
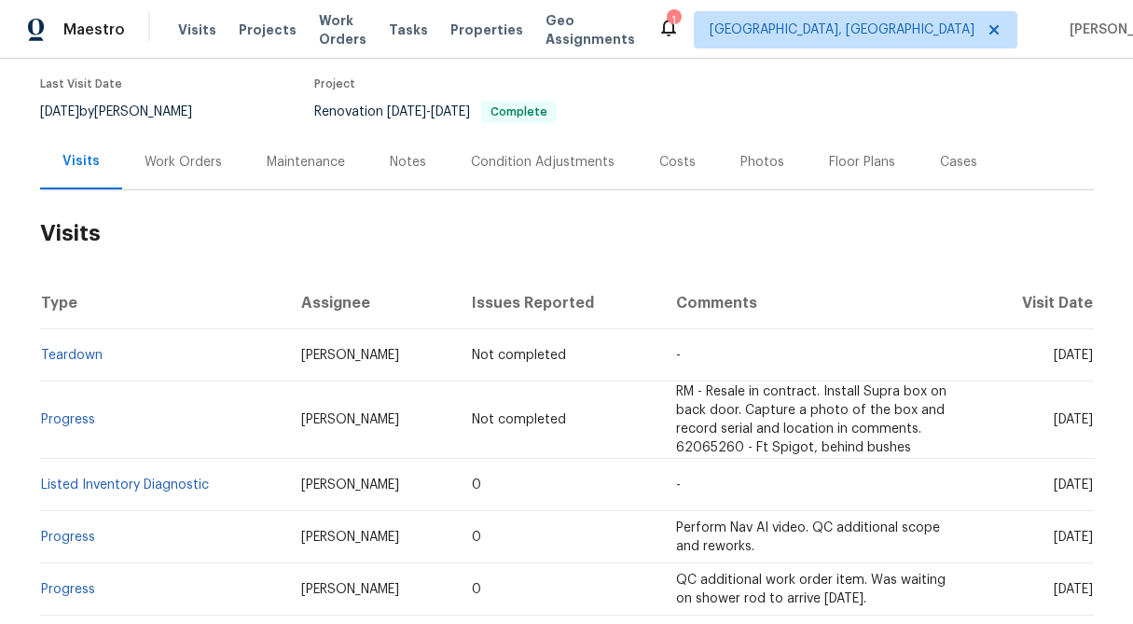
scroll to position [149, 0]
click at [166, 482] on link "Listed Inventory Diagnostic" at bounding box center [125, 483] width 168 height 13
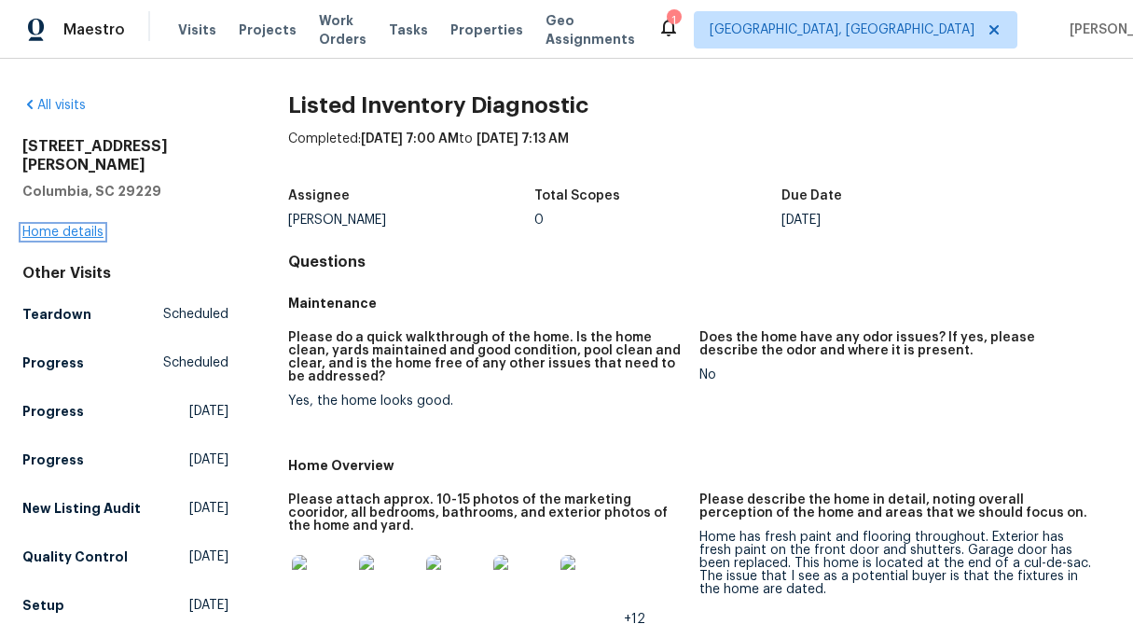
click at [58, 226] on link "Home details" at bounding box center [62, 232] width 81 height 13
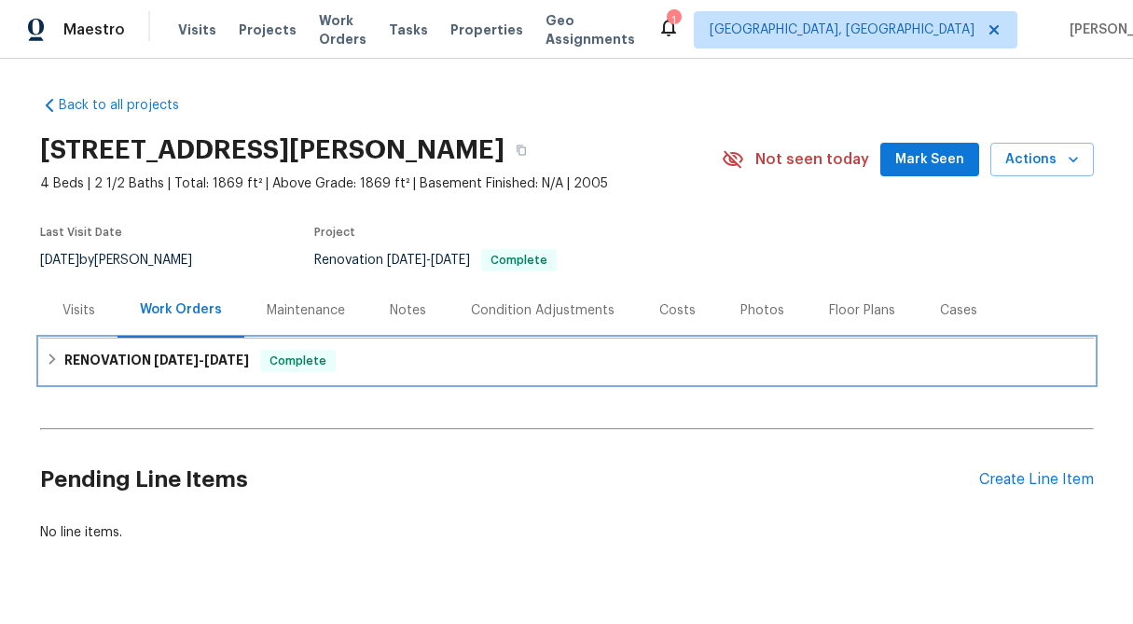
click at [46, 358] on icon at bounding box center [52, 358] width 13 height 13
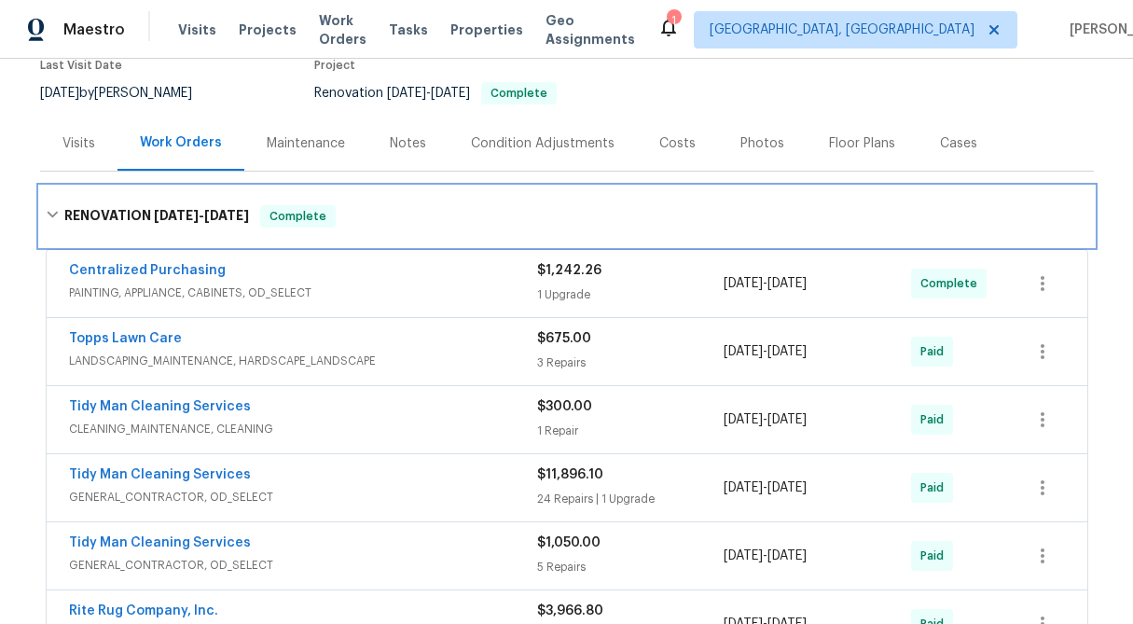
scroll to position [169, 0]
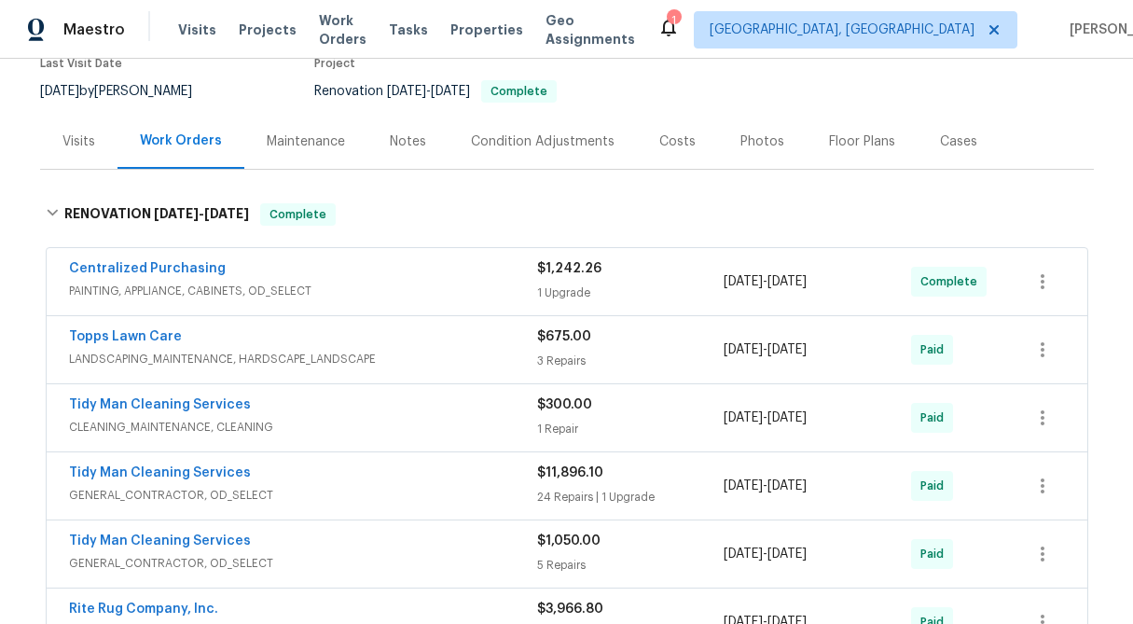
click at [82, 146] on div "Visits" at bounding box center [78, 141] width 33 height 19
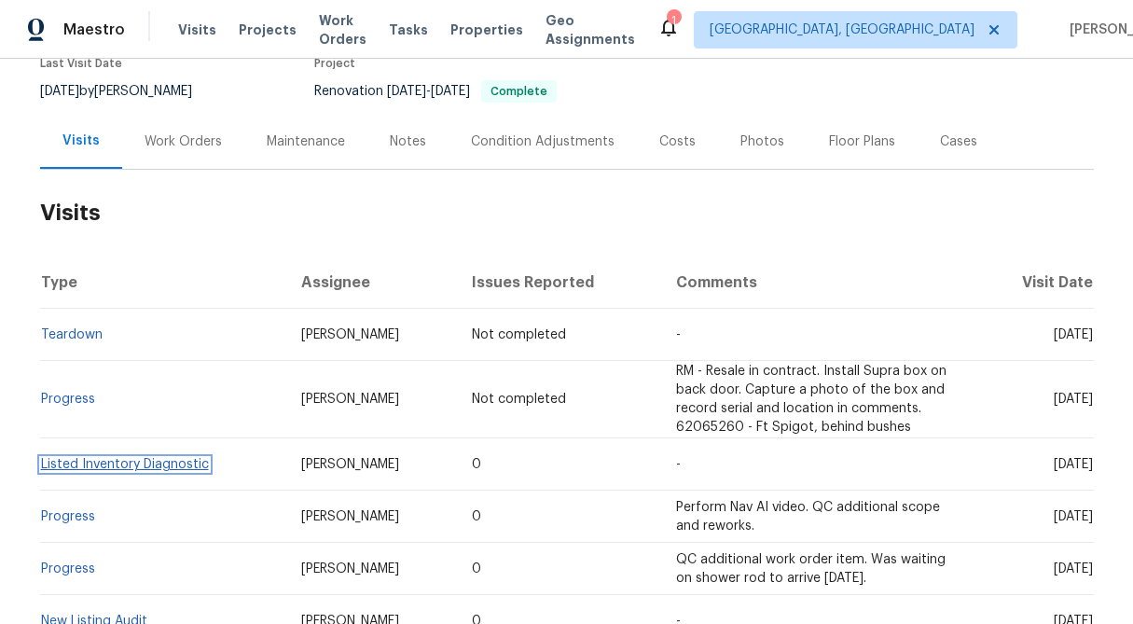
click at [102, 470] on link "Listed Inventory Diagnostic" at bounding box center [125, 464] width 168 height 13
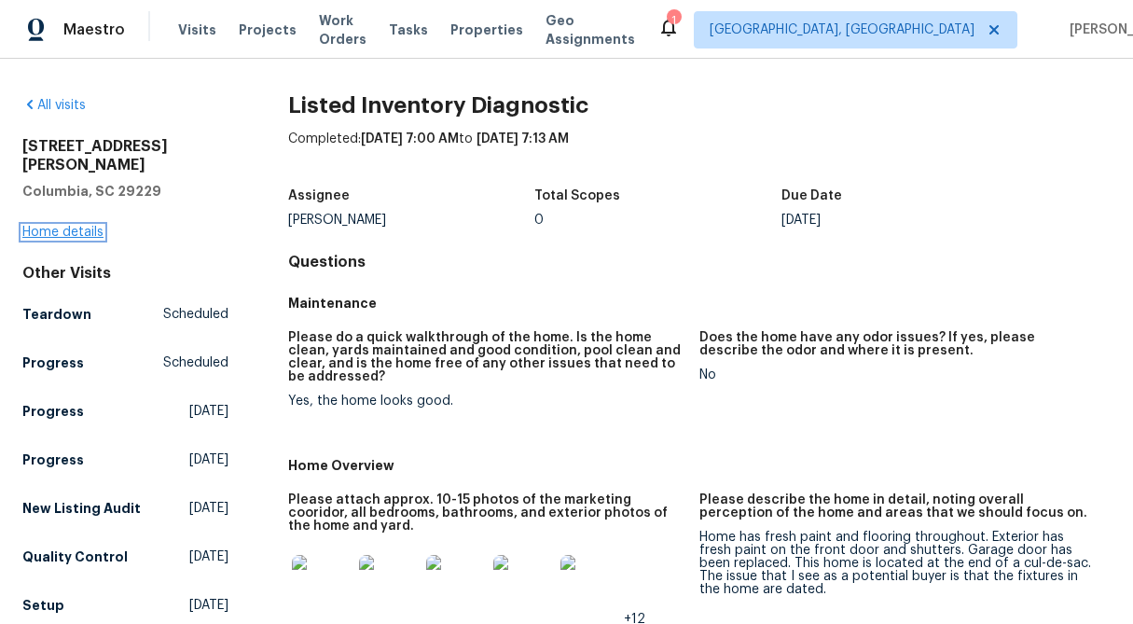
click at [76, 226] on link "Home details" at bounding box center [62, 232] width 81 height 13
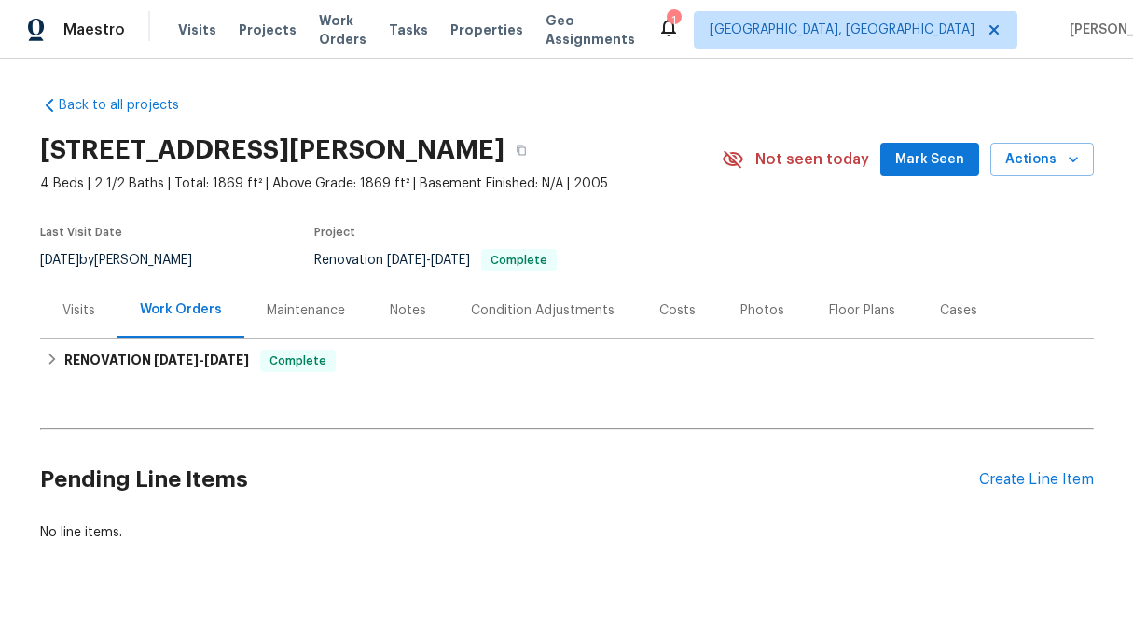
click at [75, 310] on div "Visits" at bounding box center [78, 310] width 33 height 19
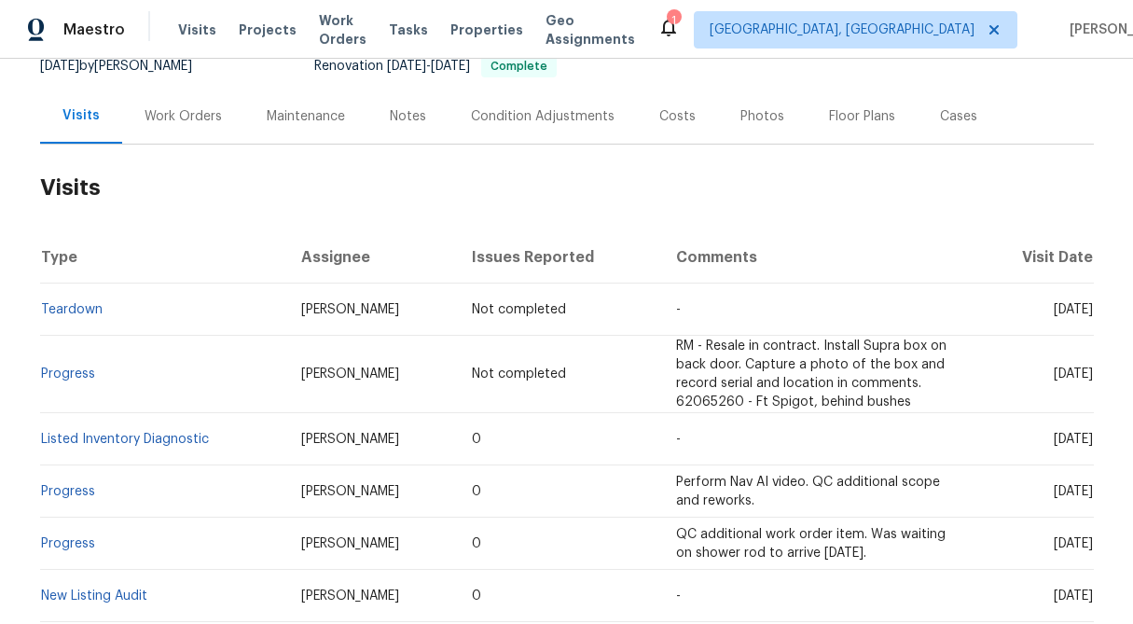
scroll to position [195, 0]
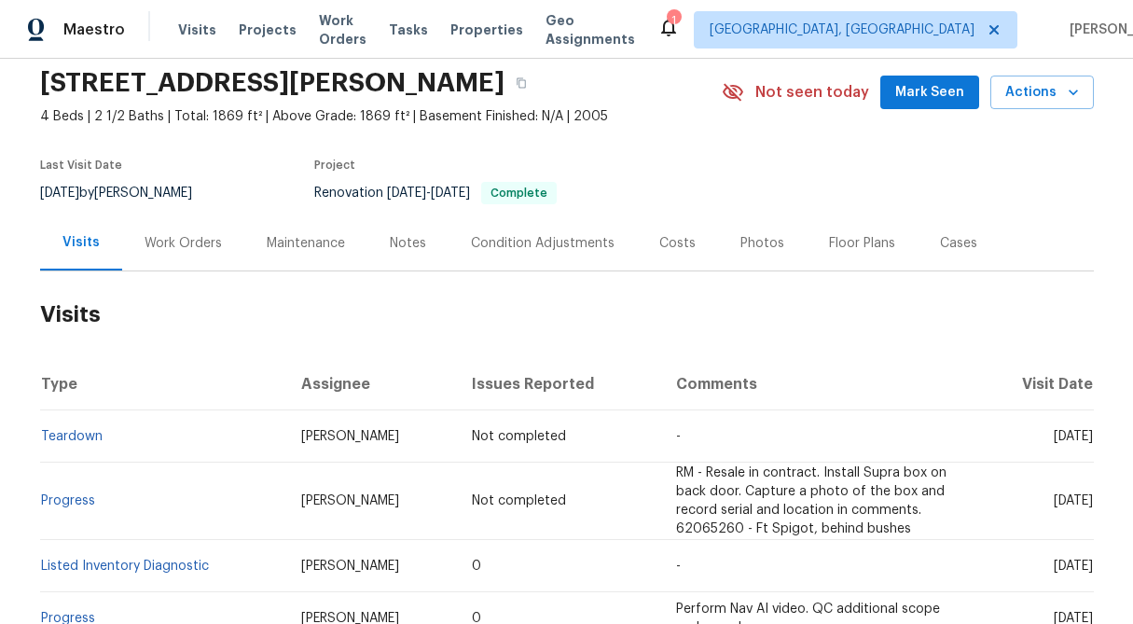
click at [202, 247] on div "Work Orders" at bounding box center [182, 243] width 77 height 19
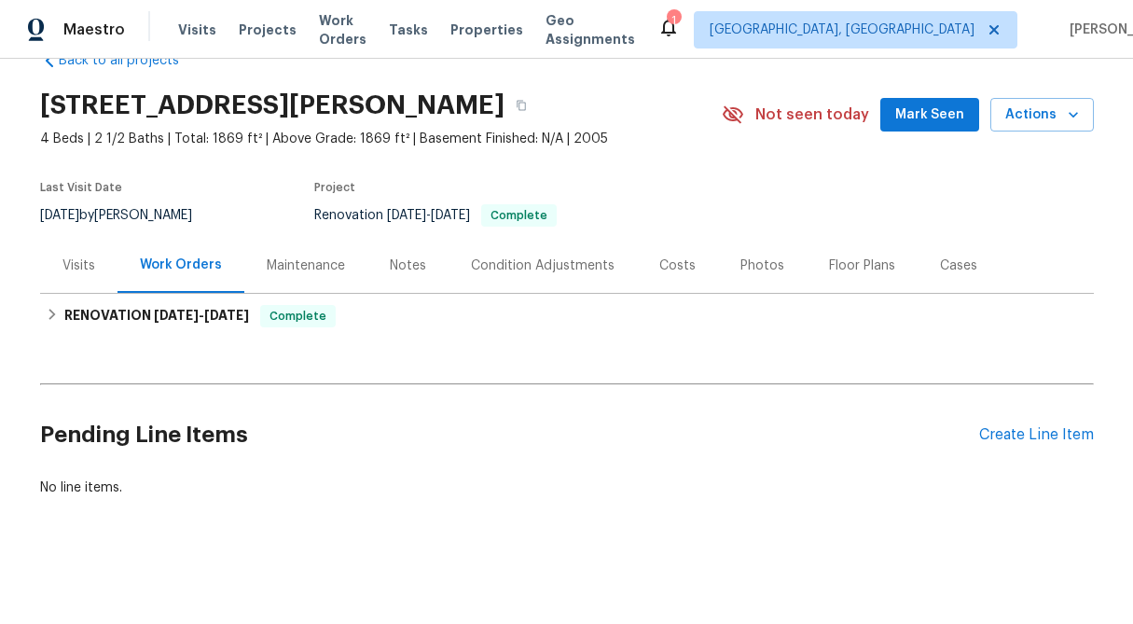
scroll to position [45, 0]
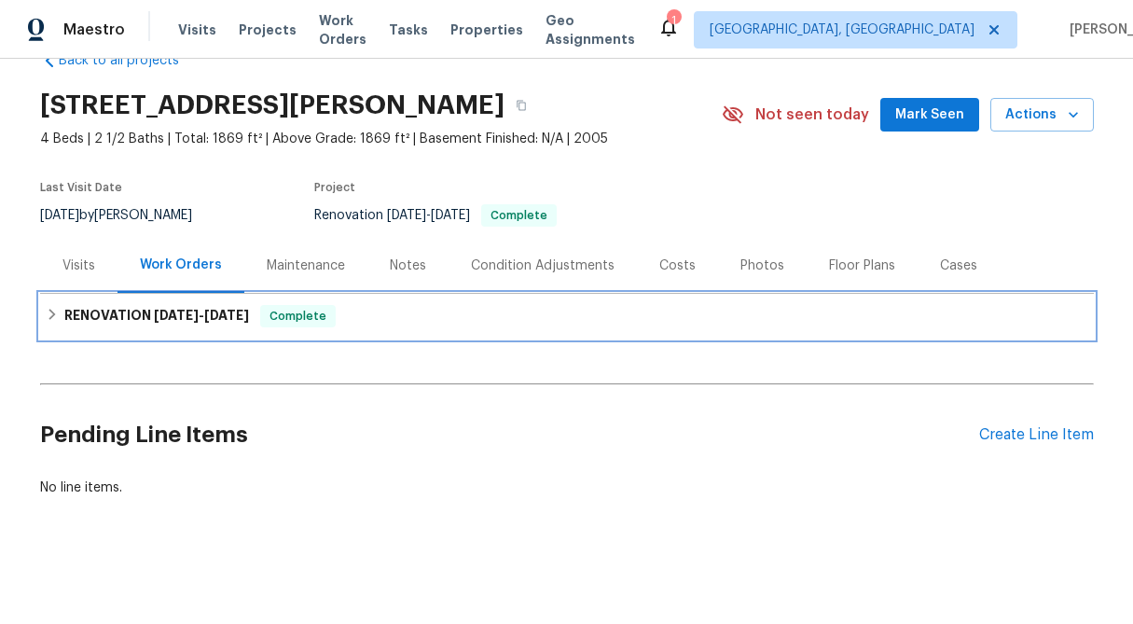
click at [47, 310] on icon at bounding box center [52, 314] width 13 height 13
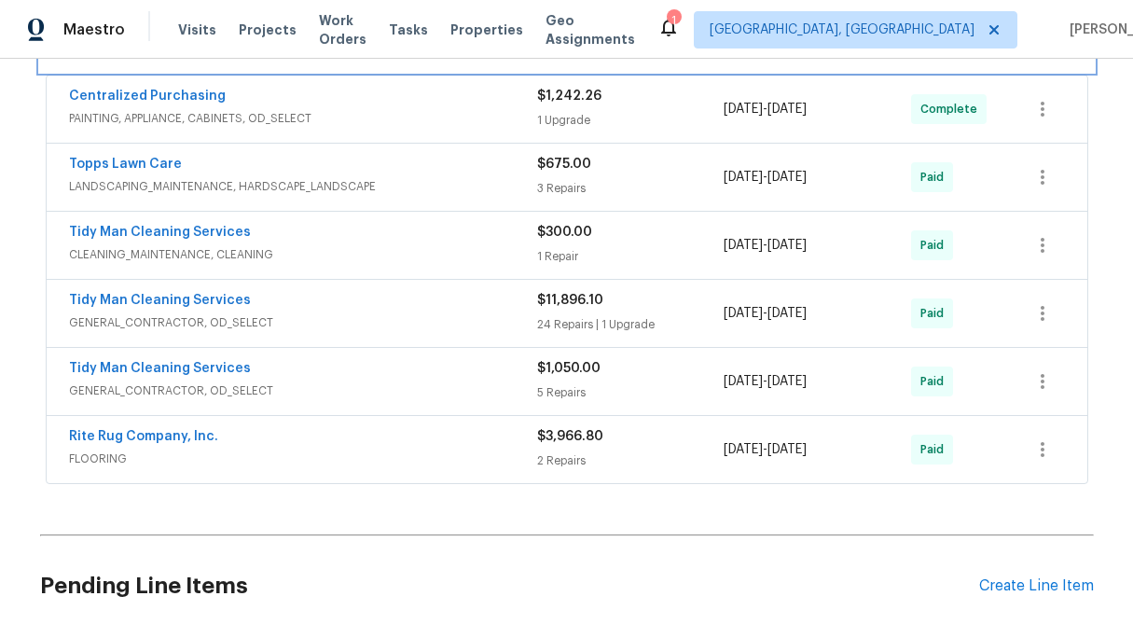
scroll to position [337, 0]
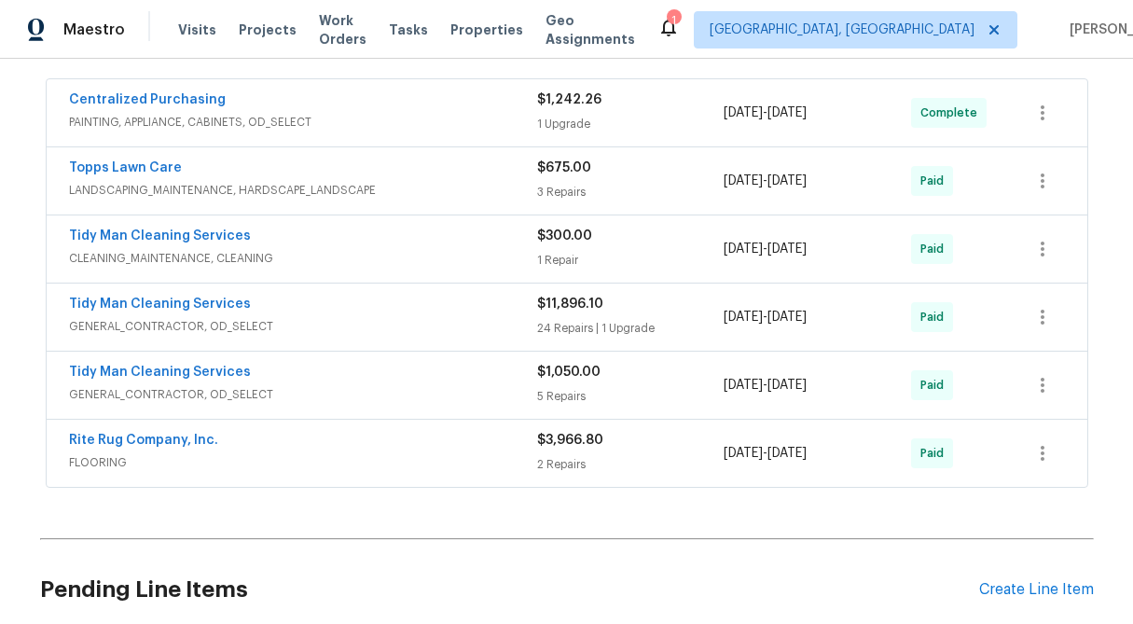
click at [600, 334] on div "24 Repairs | 1 Upgrade" at bounding box center [630, 328] width 187 height 19
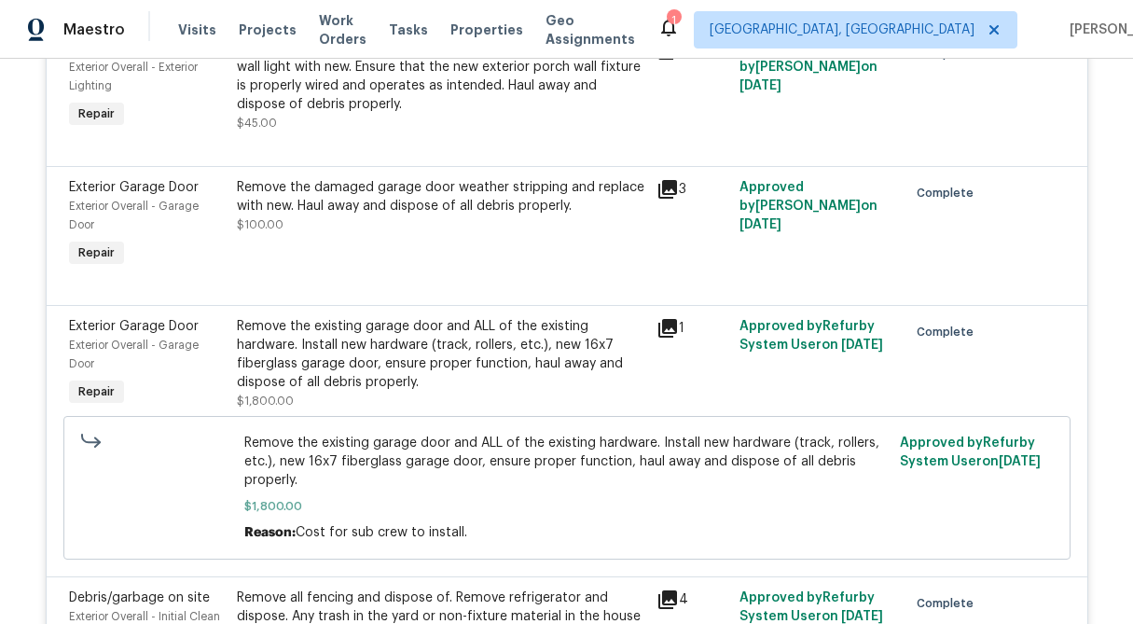
scroll to position [1144, 0]
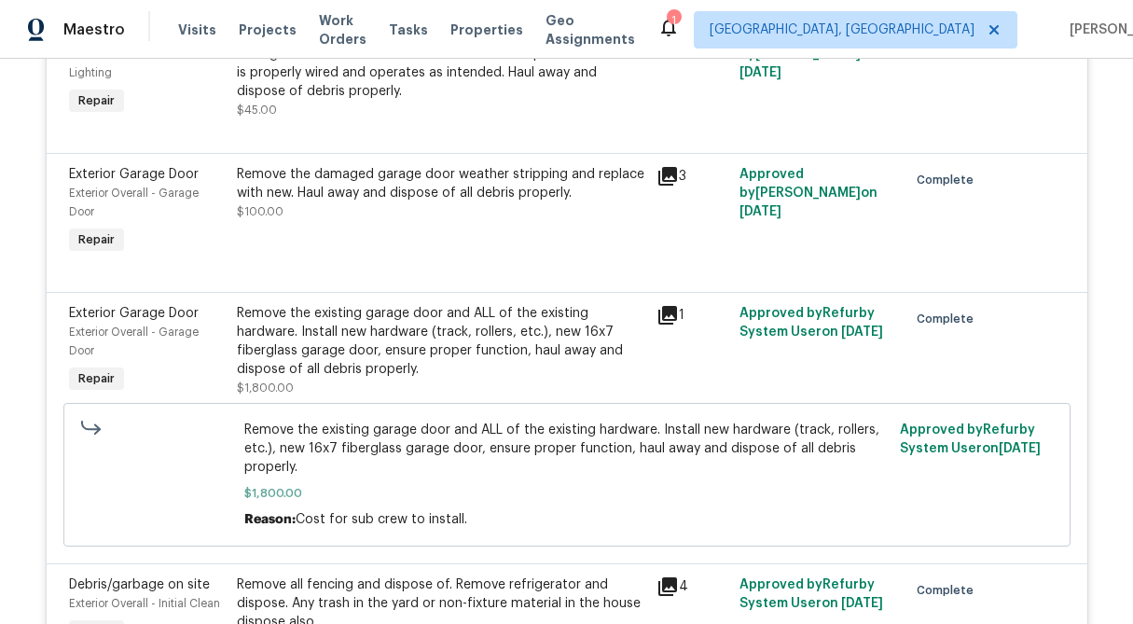
click at [375, 356] on div "Remove the existing garage door and ALL of the existing hardware. Install new h…" at bounding box center [441, 341] width 408 height 75
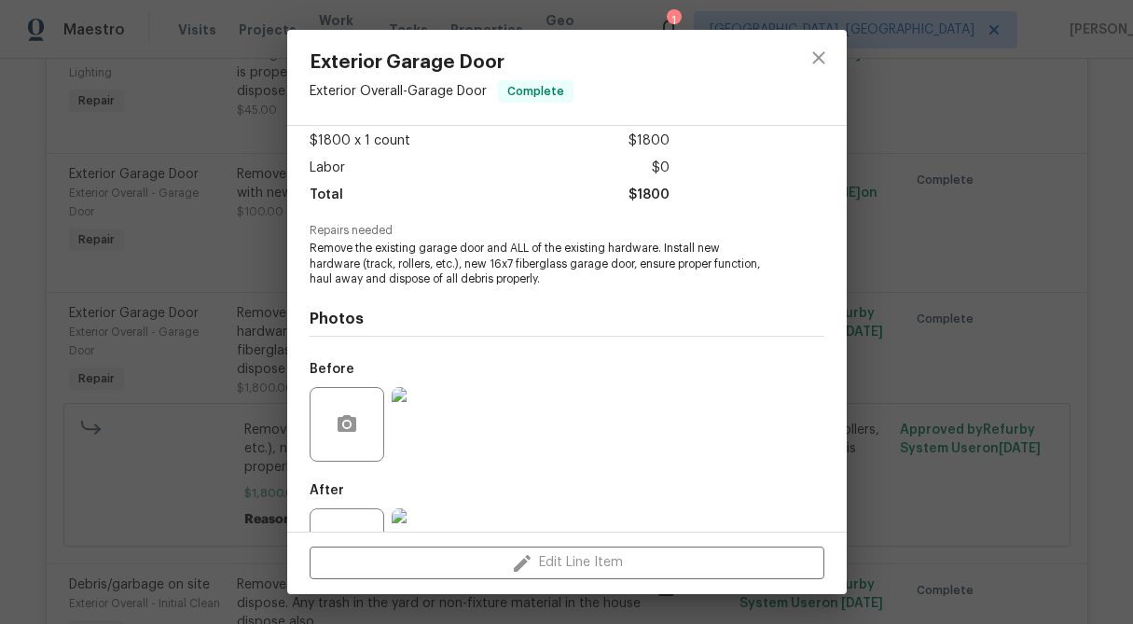
scroll to position [172, 0]
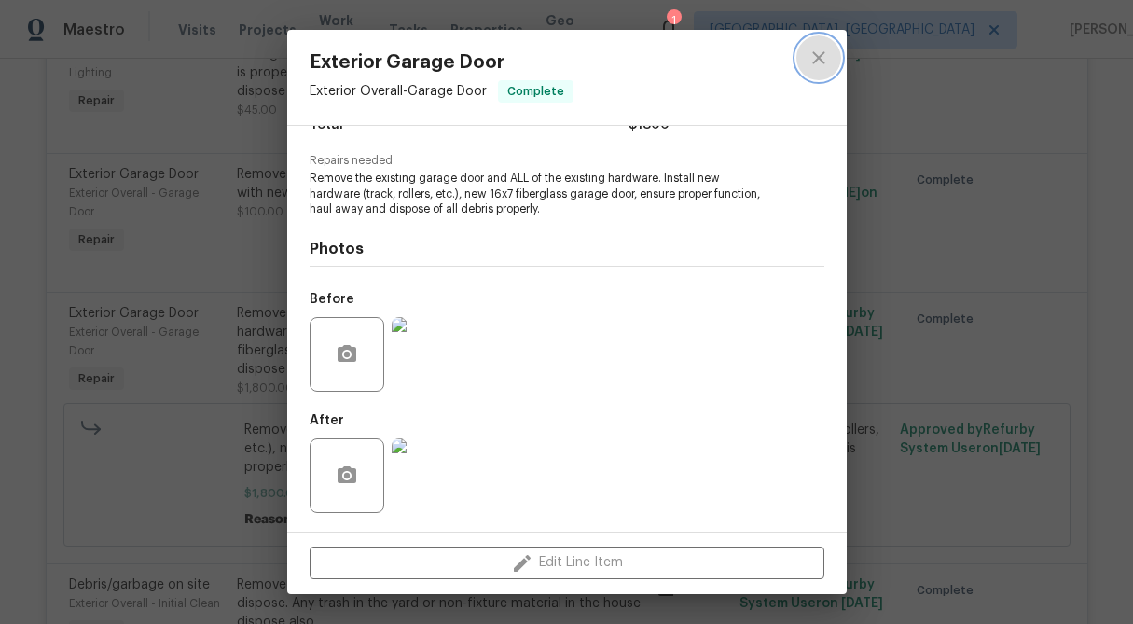
click at [824, 58] on icon "close" at bounding box center [818, 58] width 22 height 22
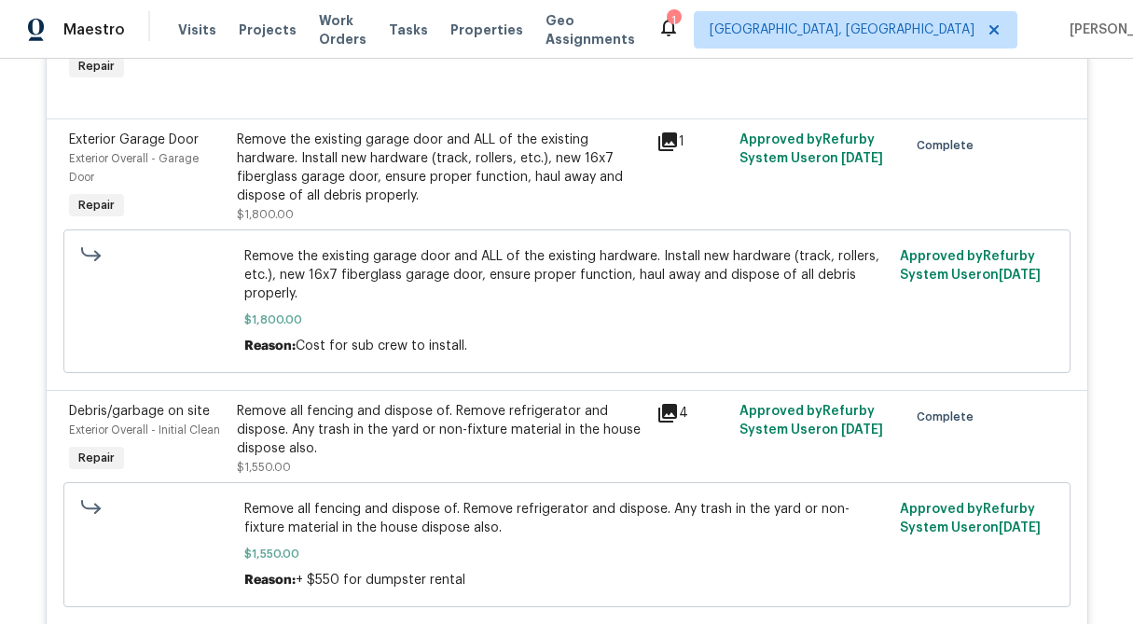
scroll to position [1322, 0]
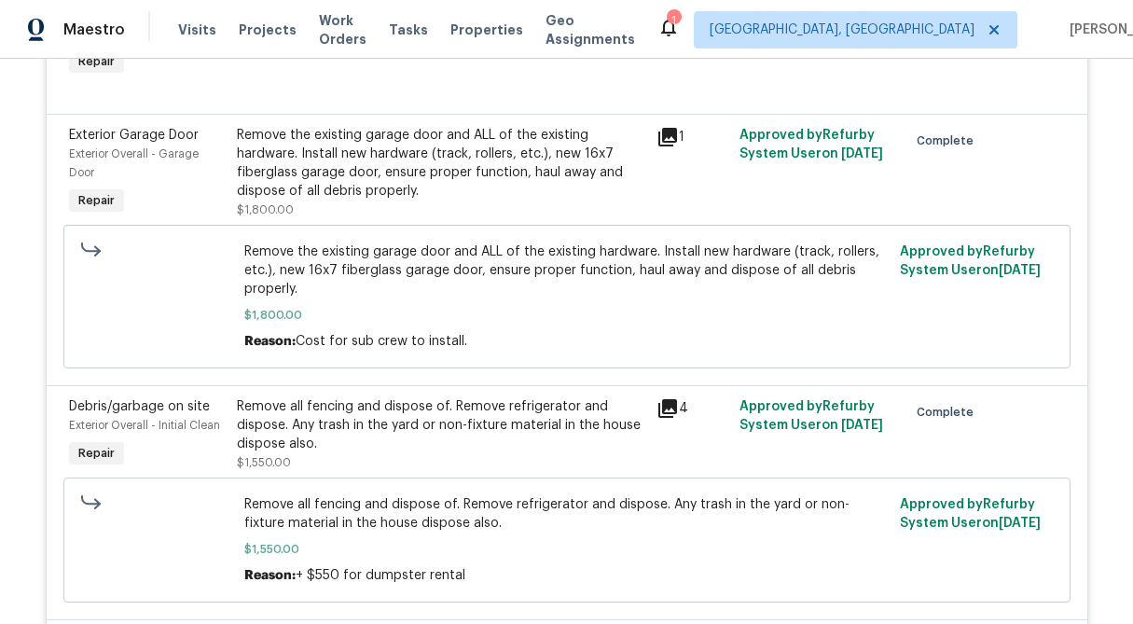
click at [667, 146] on icon at bounding box center [667, 137] width 19 height 19
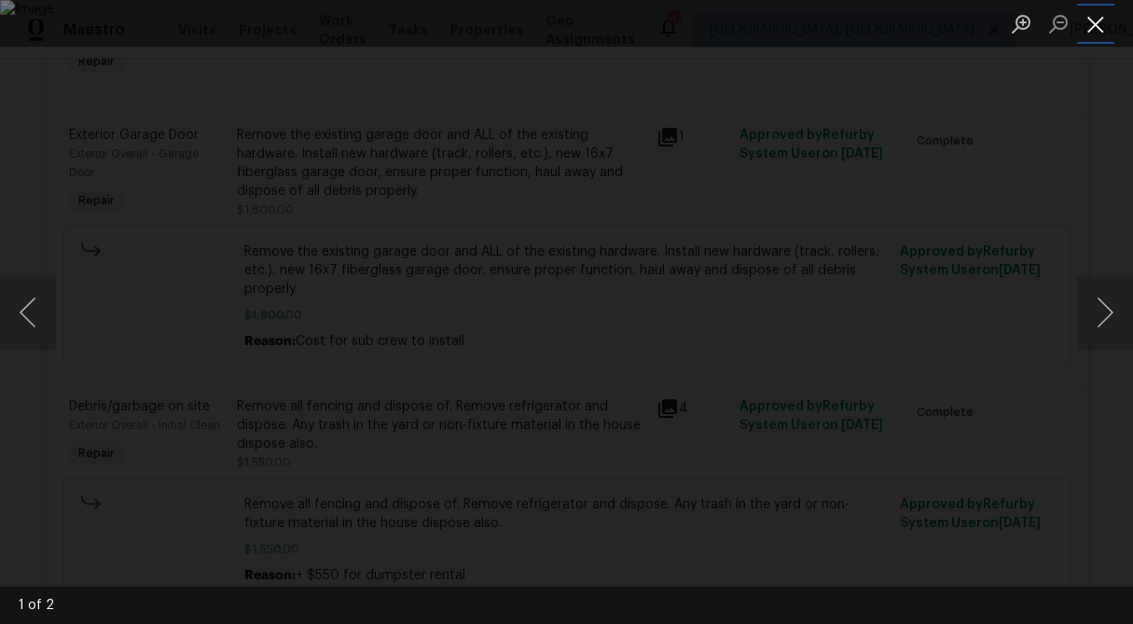
click at [1097, 14] on button "Close lightbox" at bounding box center [1095, 23] width 37 height 33
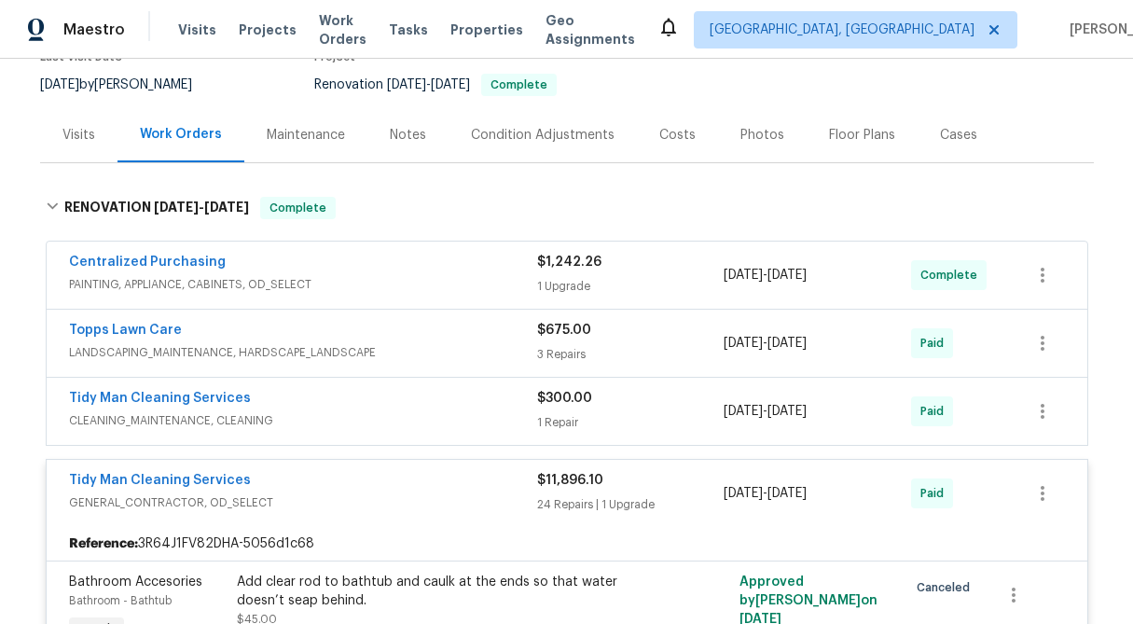
scroll to position [171, 0]
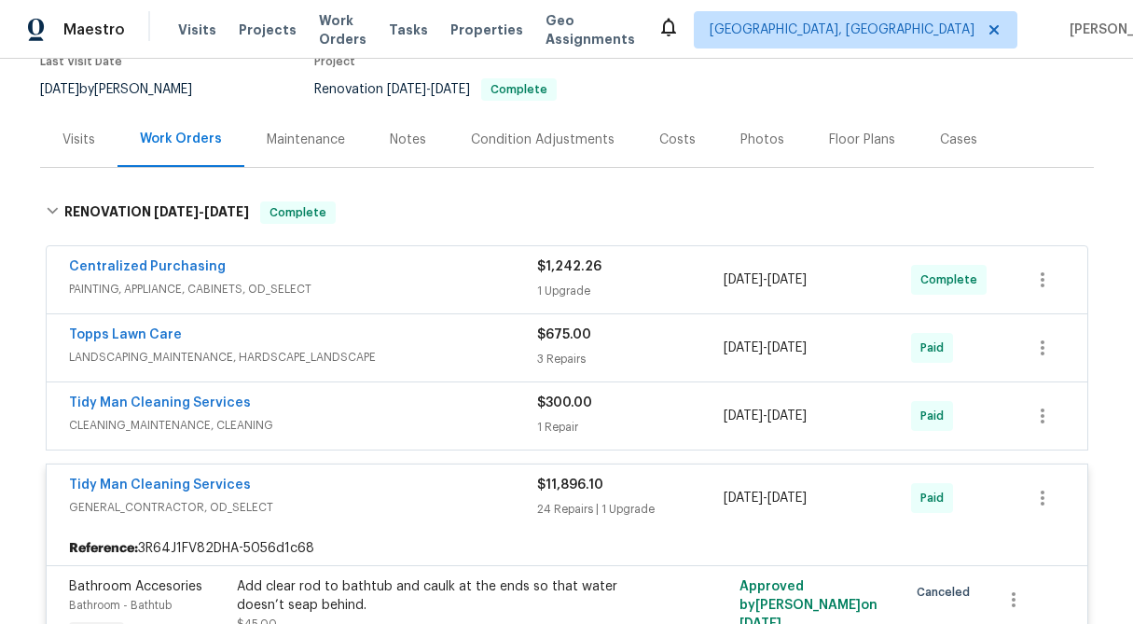
click at [61, 475] on div "Tidy Man Cleaning Services GENERAL_CONTRACTOR, OD_SELECT $11,896.10 24 Repairs …" at bounding box center [567, 497] width 1040 height 67
click at [216, 482] on link "Tidy Man Cleaning Services" at bounding box center [160, 484] width 182 height 13
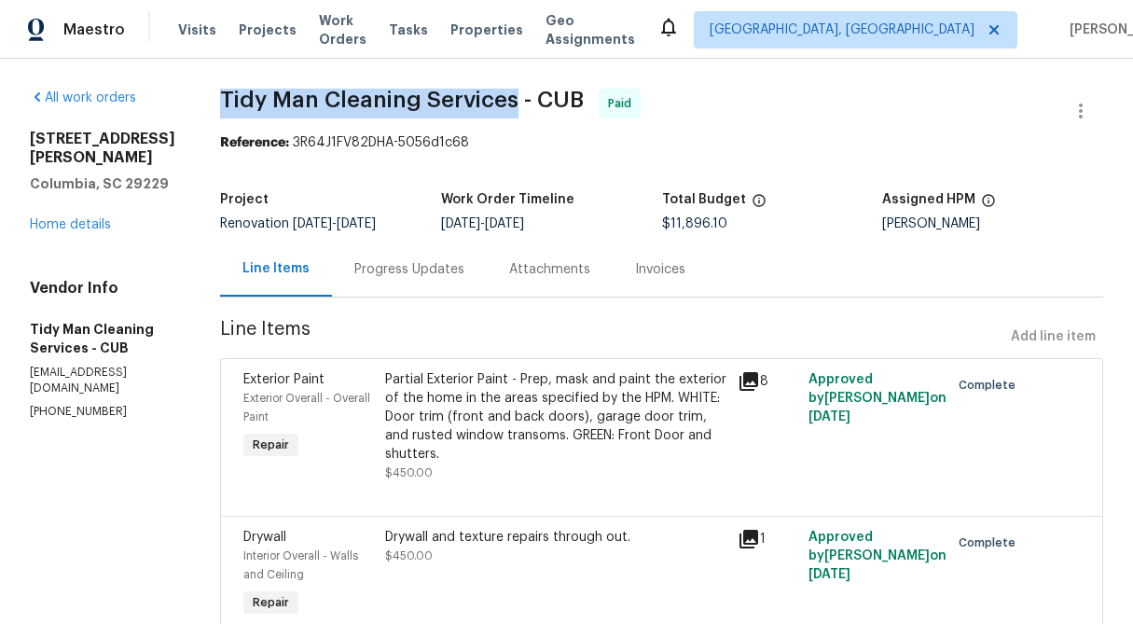
drag, startPoint x: 491, startPoint y: 105, endPoint x: 192, endPoint y: 103, distance: 299.3
copy span "Tidy Man Cleaning Services"
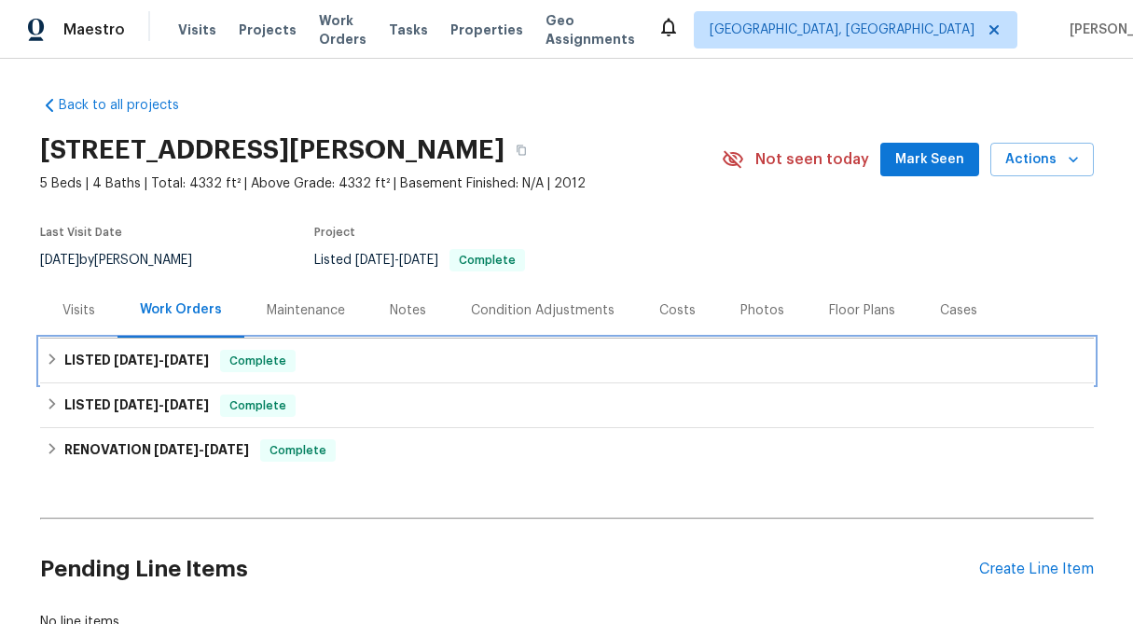
click at [40, 357] on div "LISTED 8/11/25 - 8/18/25 Complete" at bounding box center [566, 360] width 1053 height 45
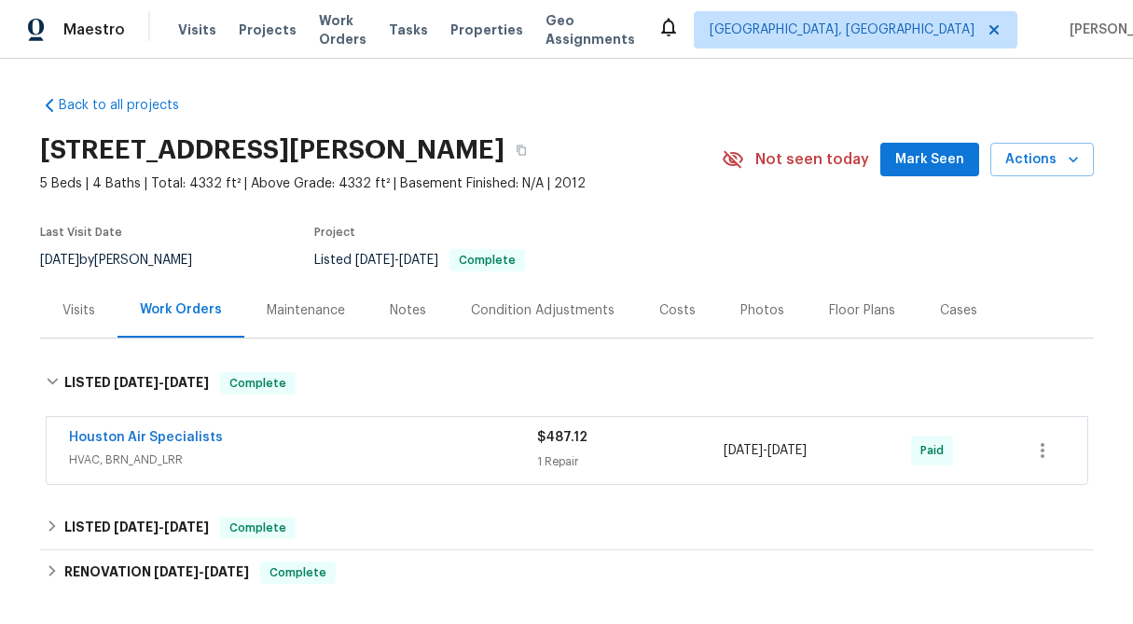
click at [551, 447] on div "$487.12 1 Repair" at bounding box center [630, 450] width 187 height 45
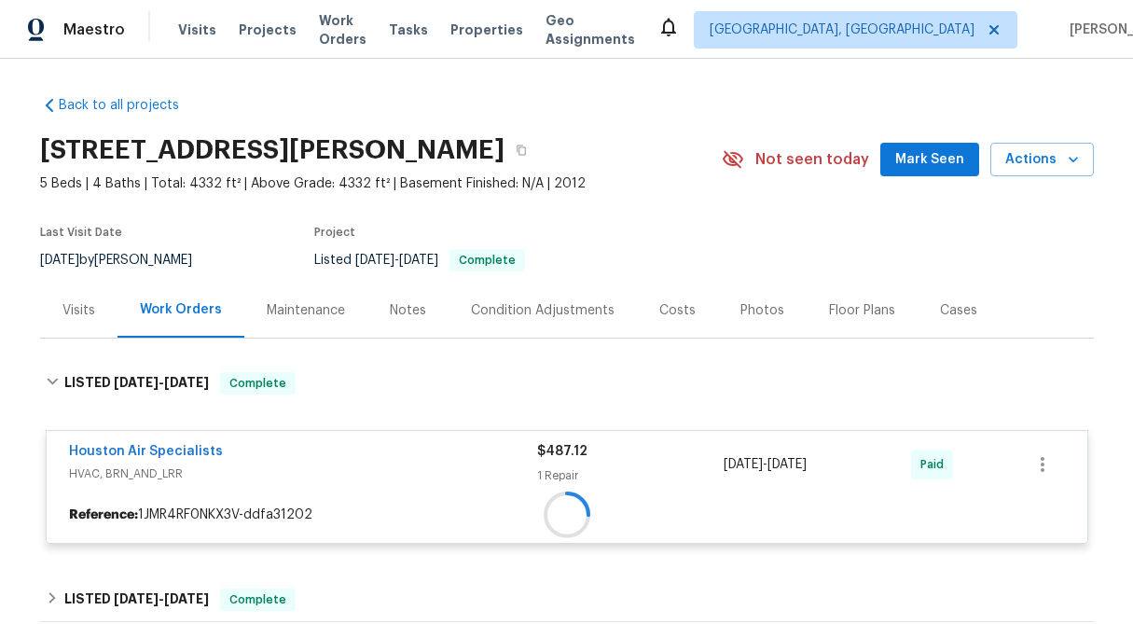
scroll to position [225, 0]
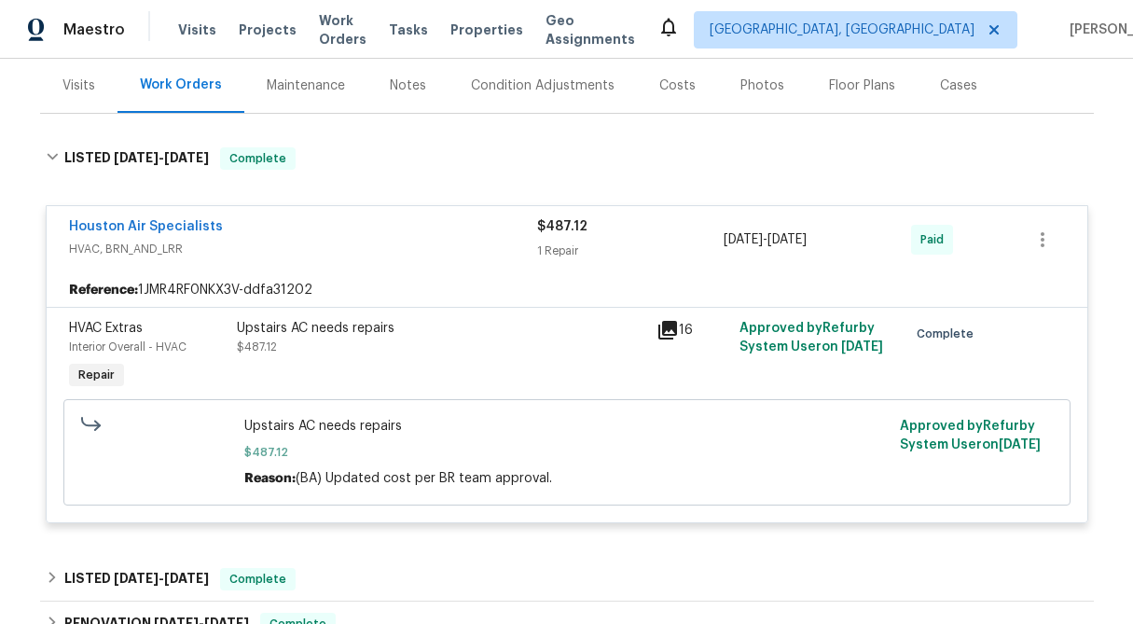
click at [550, 241] on div "1 Repair" at bounding box center [630, 250] width 187 height 19
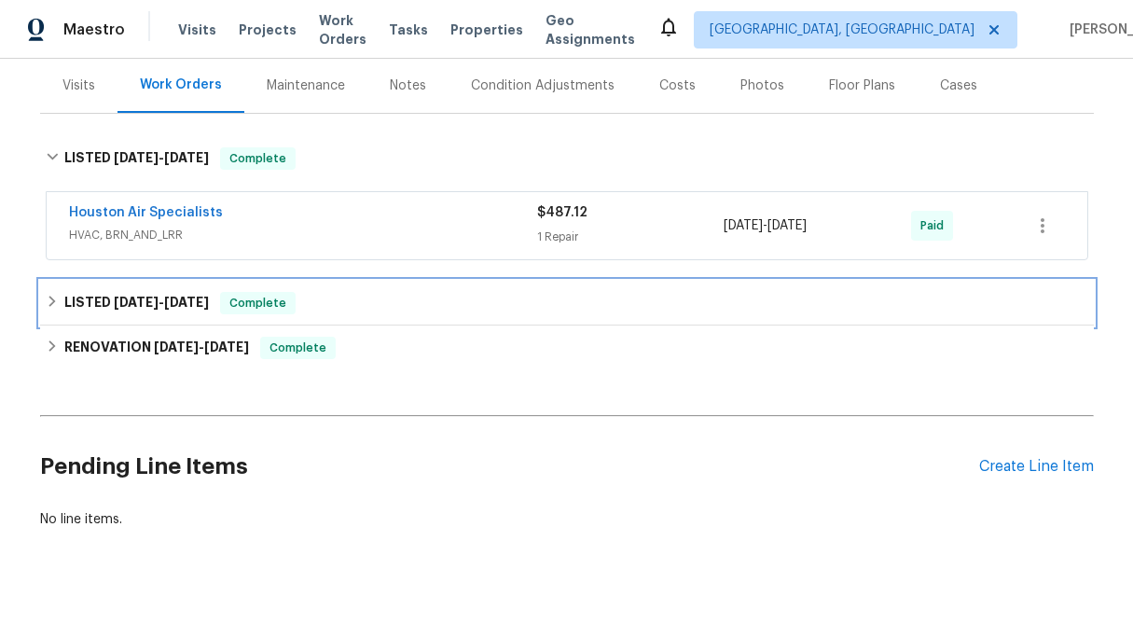
click at [52, 308] on icon at bounding box center [52, 301] width 13 height 13
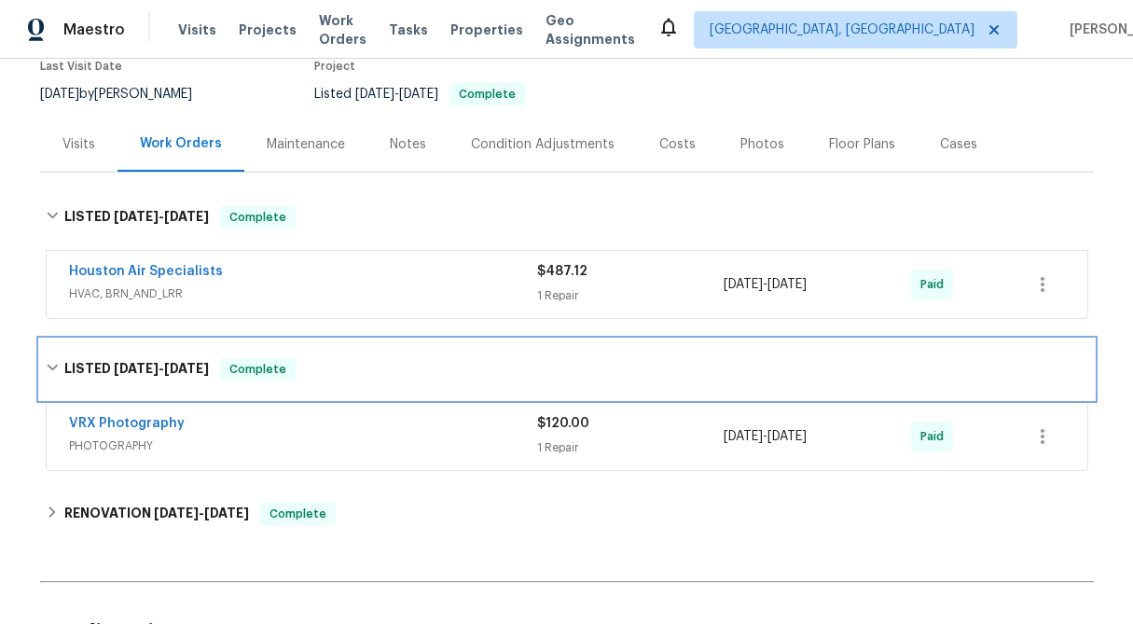
scroll to position [157, 0]
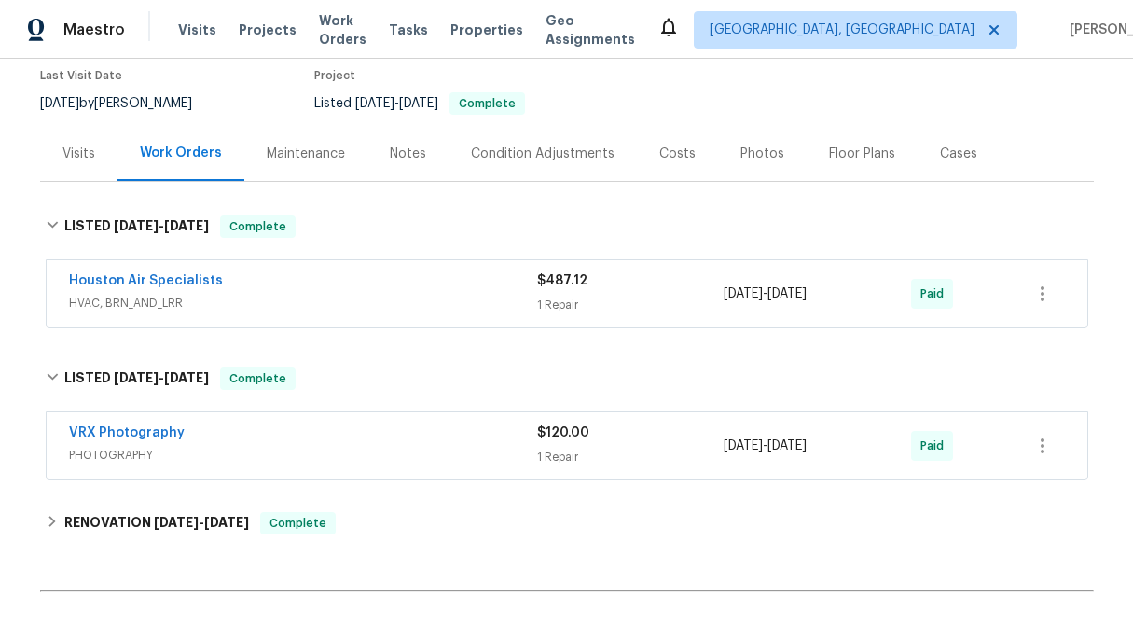
click at [86, 172] on div "Visits" at bounding box center [78, 153] width 77 height 55
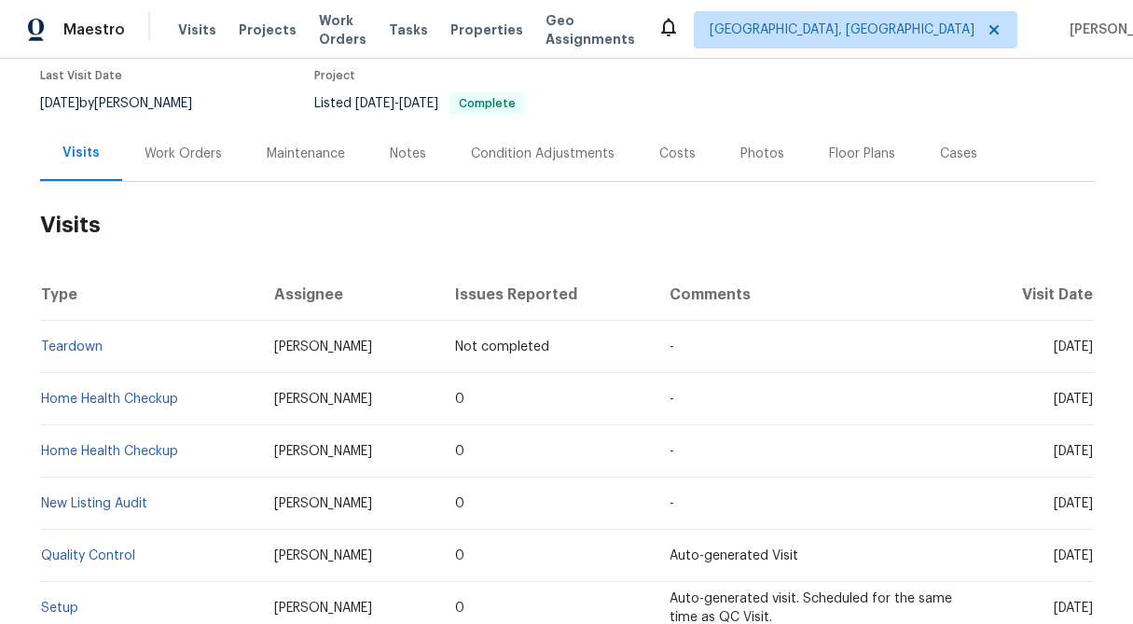
click at [172, 153] on div "Work Orders" at bounding box center [182, 153] width 77 height 19
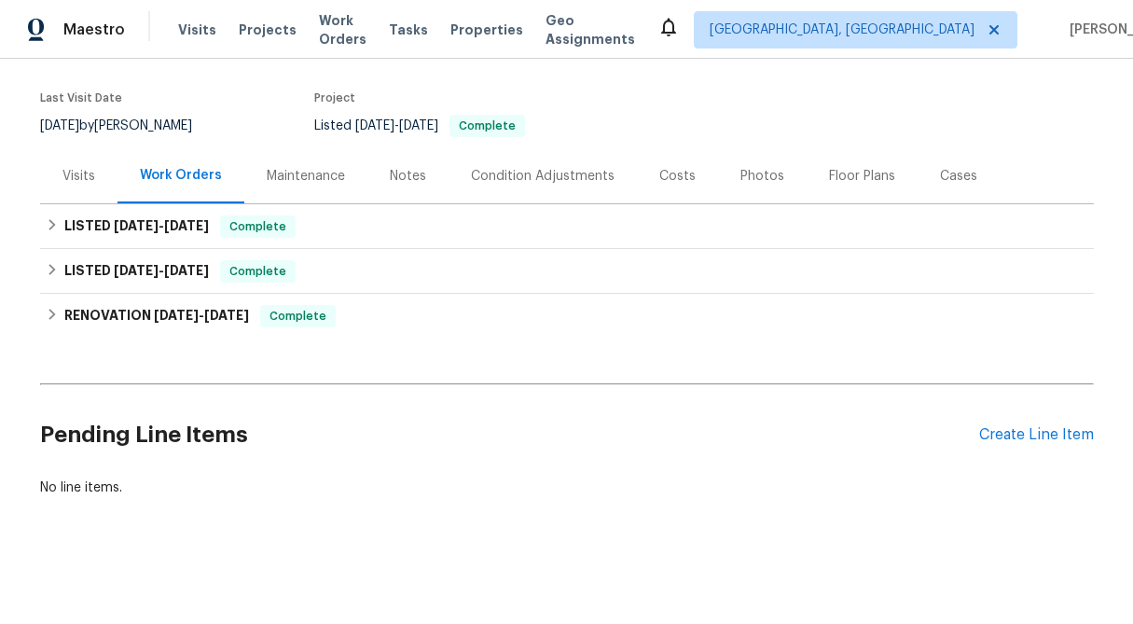
scroll to position [134, 0]
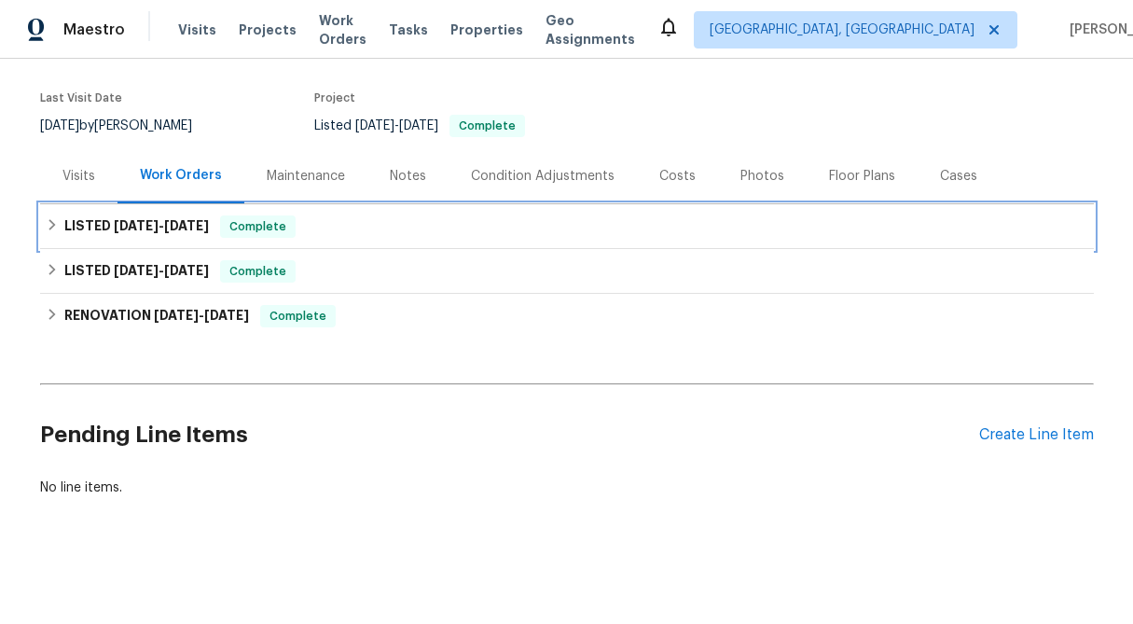
click at [43, 229] on div "LISTED 8/11/25 - 8/18/25 Complete" at bounding box center [566, 226] width 1053 height 45
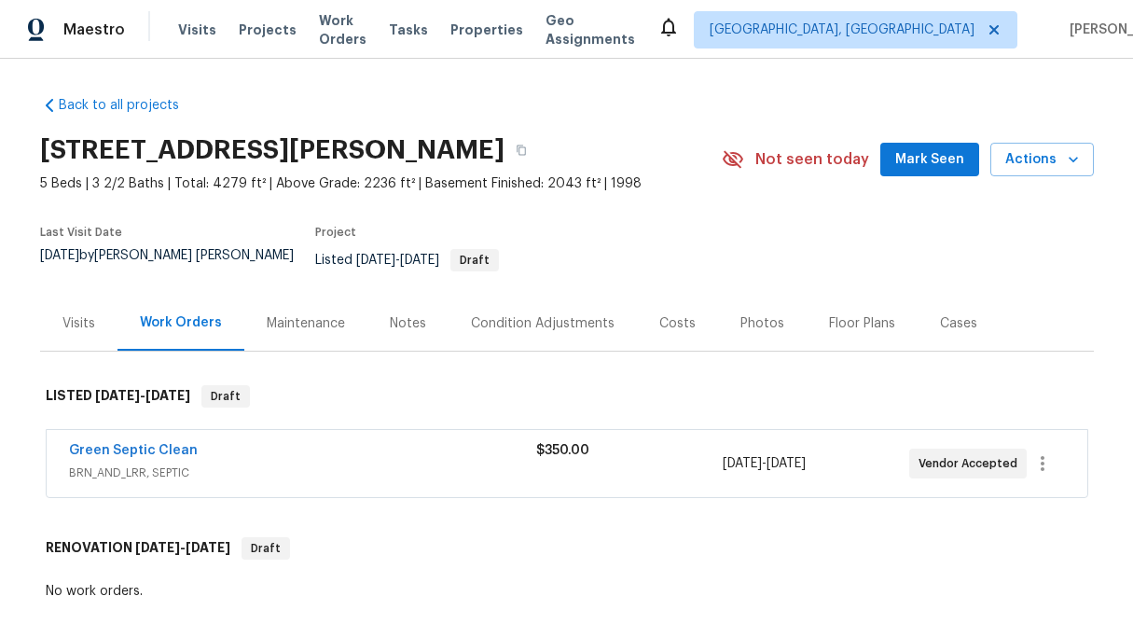
click at [561, 446] on div "$350.00" at bounding box center [629, 450] width 186 height 19
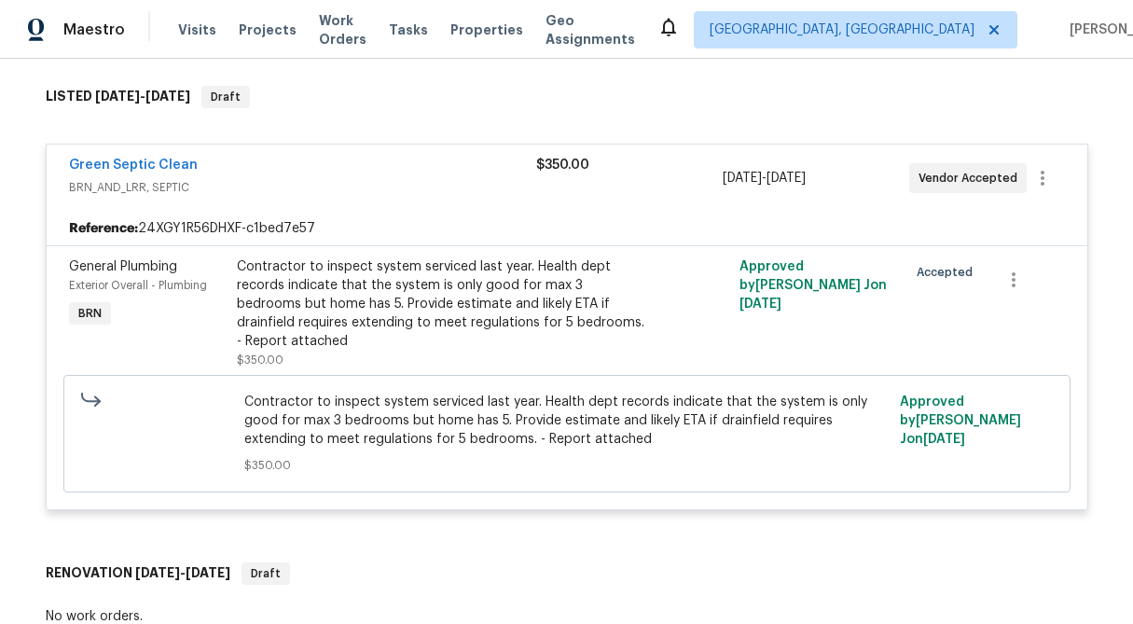
scroll to position [301, 0]
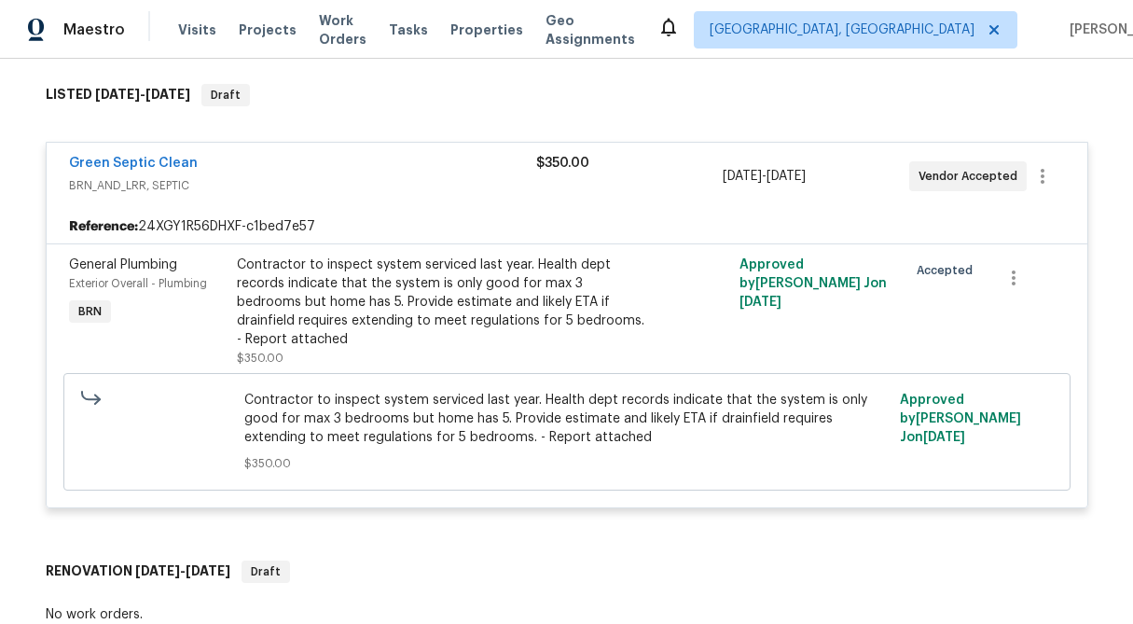
click at [565, 174] on div "$350.00" at bounding box center [629, 176] width 186 height 45
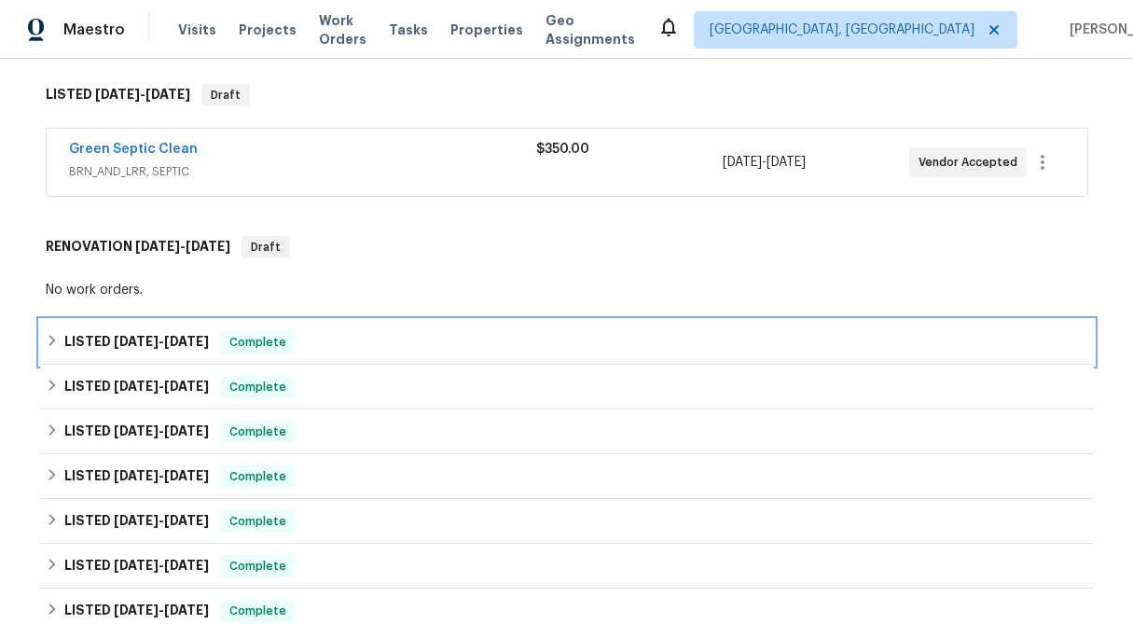
click at [48, 334] on icon at bounding box center [52, 340] width 13 height 13
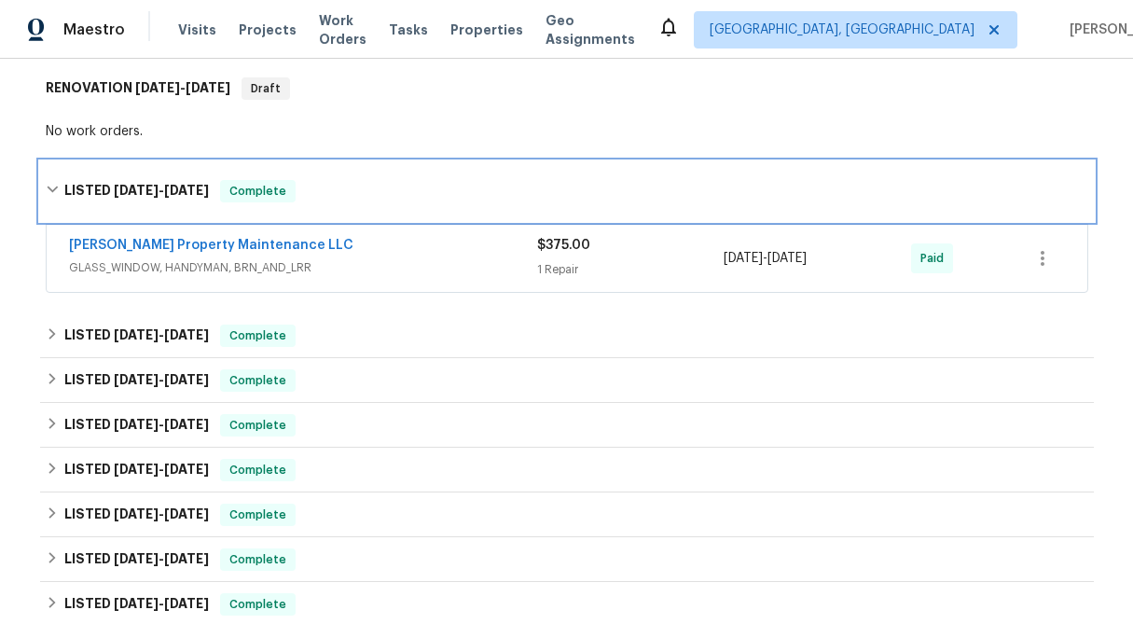
scroll to position [466, 0]
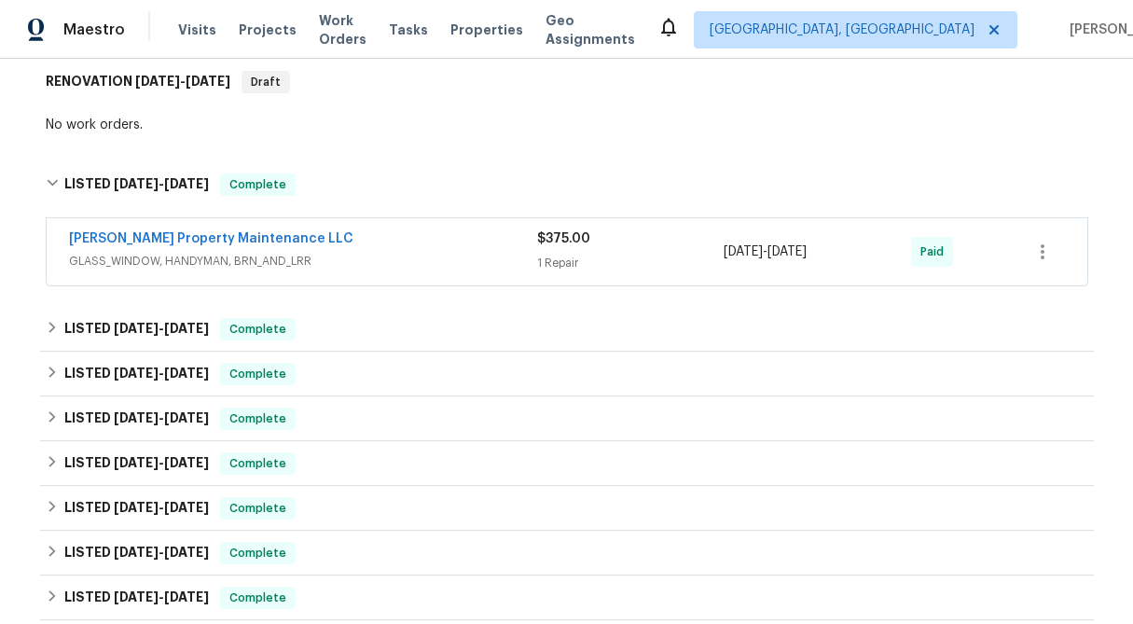
click at [581, 232] on span "$375.00" at bounding box center [563, 238] width 53 height 13
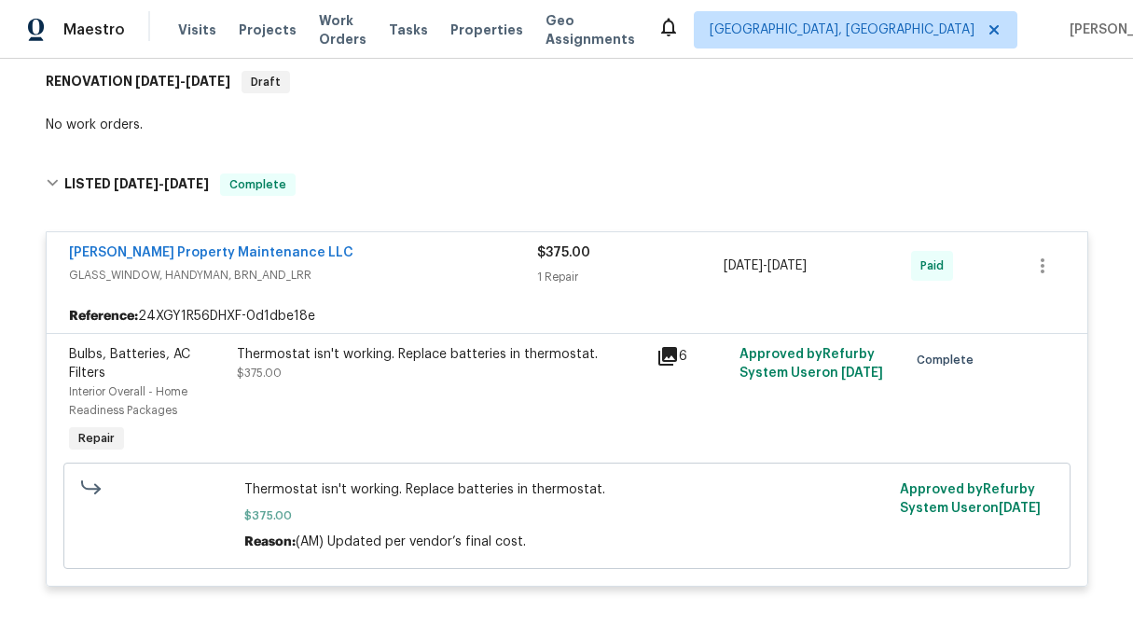
click at [579, 268] on div "1 Repair" at bounding box center [630, 277] width 187 height 19
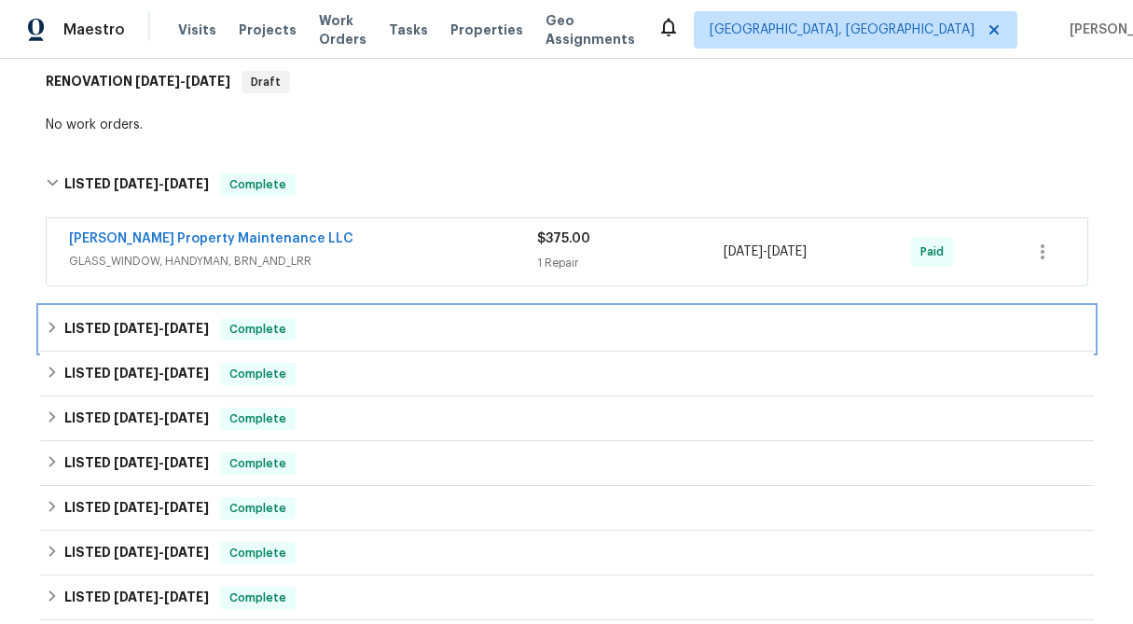
click at [50, 322] on icon at bounding box center [51, 327] width 7 height 11
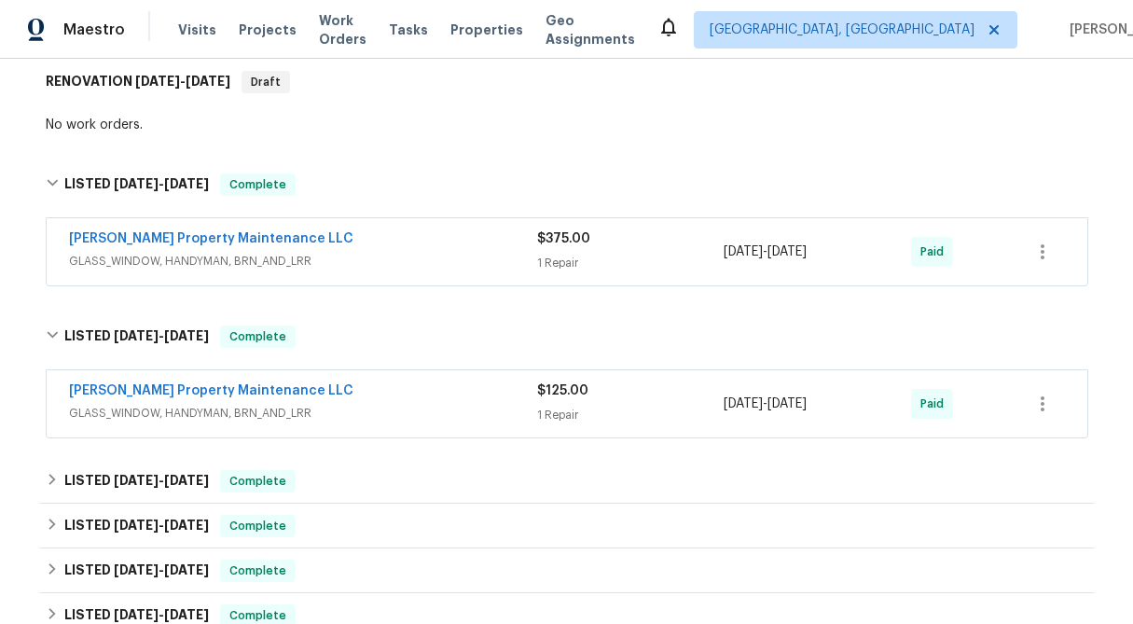
click at [559, 384] on div "$125.00" at bounding box center [630, 390] width 187 height 19
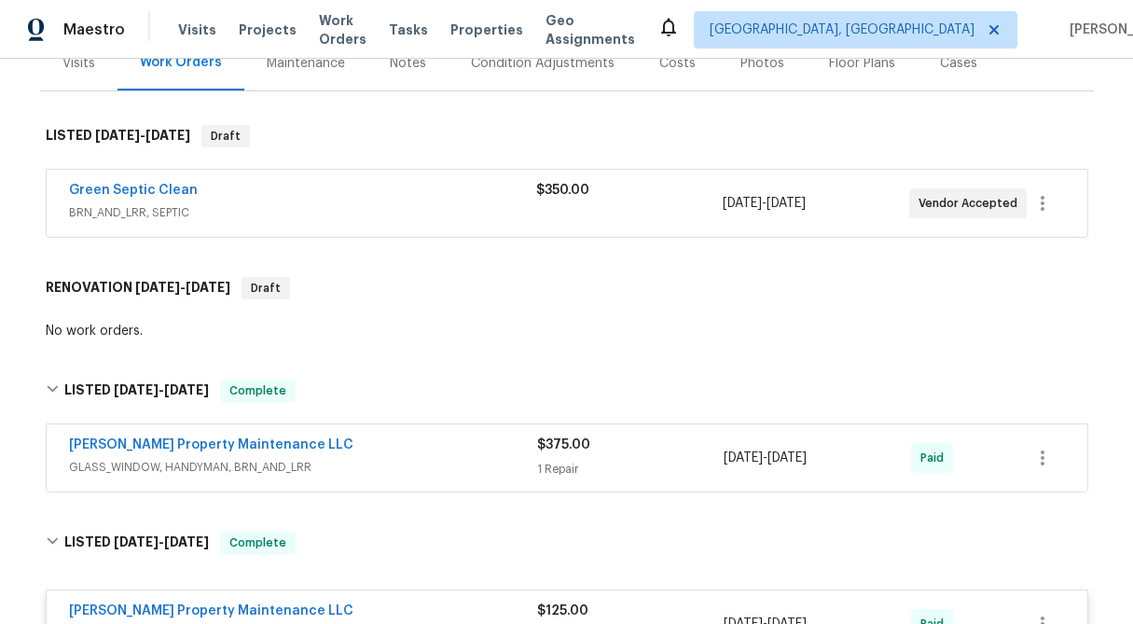
scroll to position [182, 0]
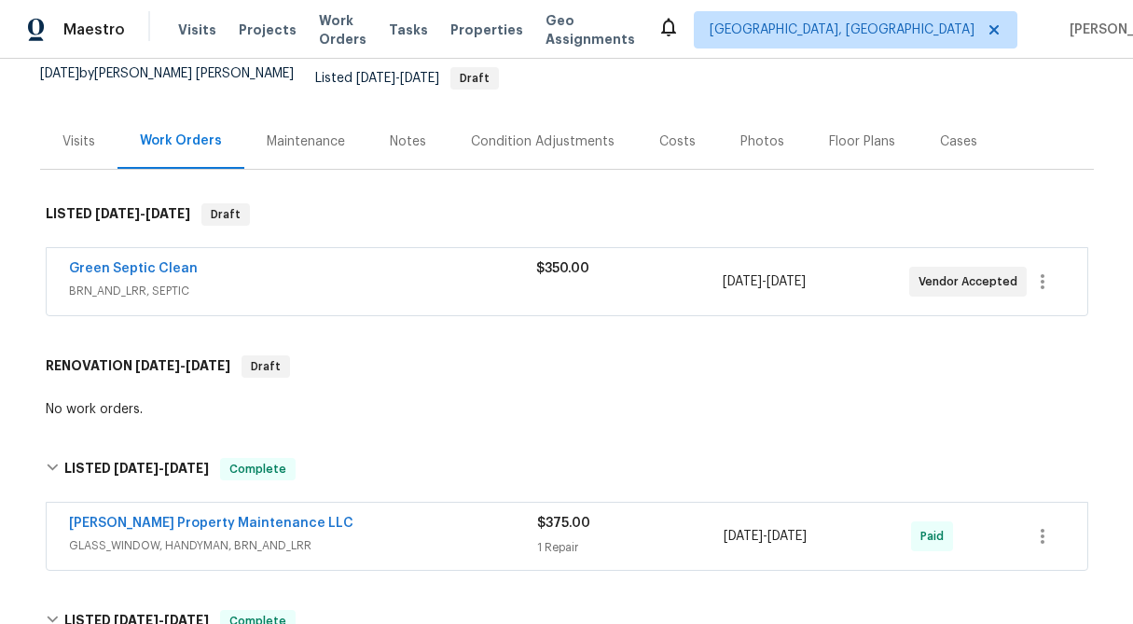
click at [80, 132] on div "Visits" at bounding box center [78, 141] width 33 height 19
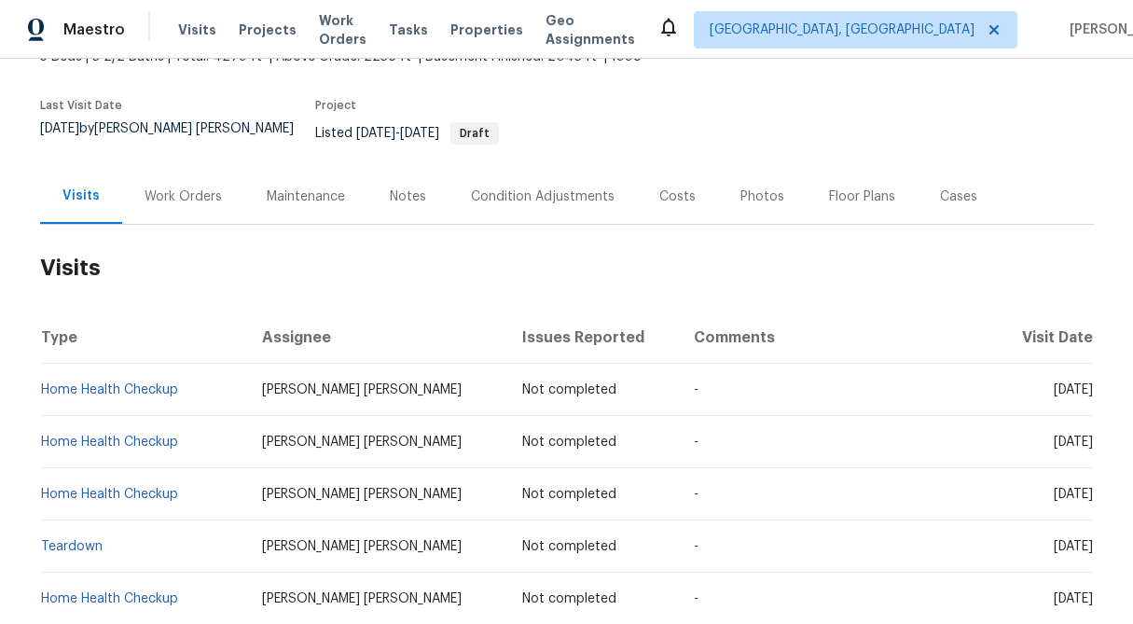
scroll to position [81, 0]
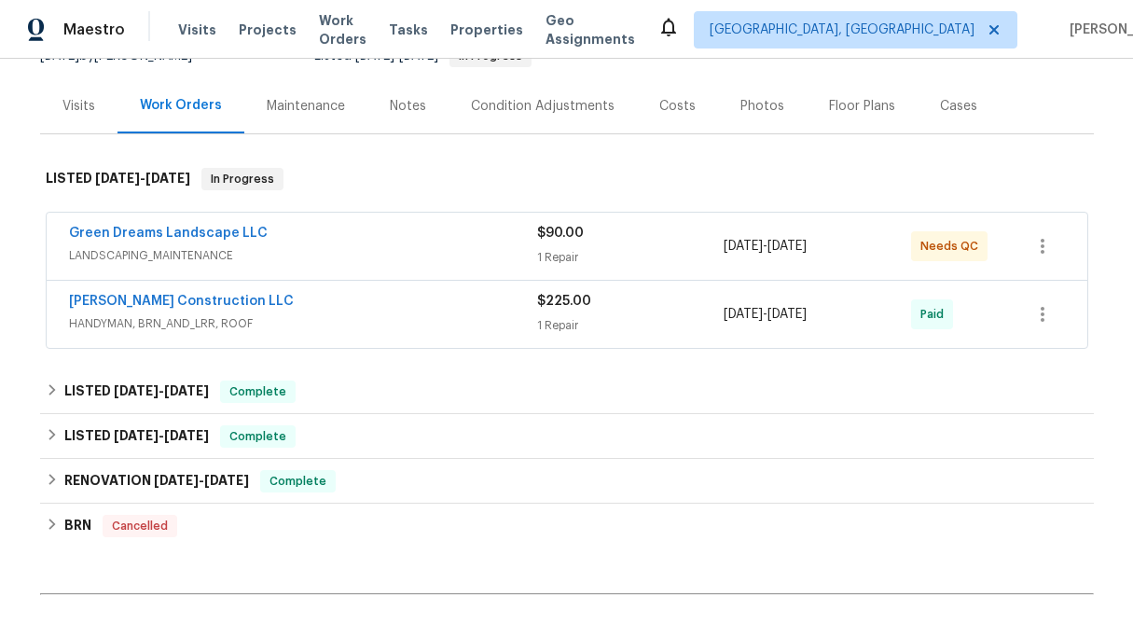
scroll to position [207, 0]
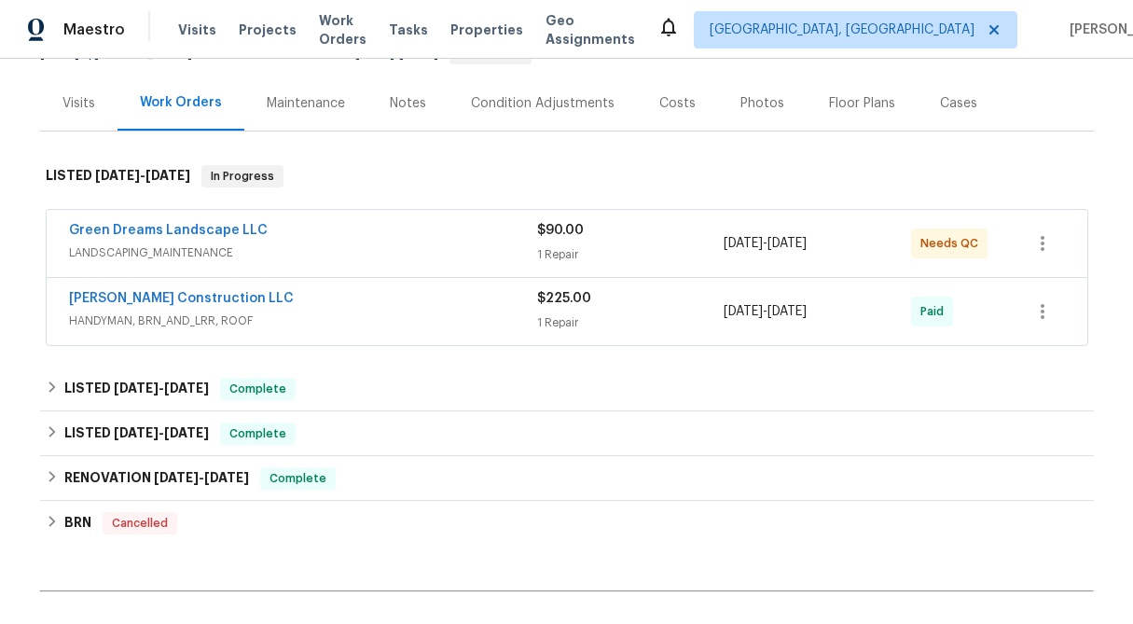
click at [84, 109] on div "Visits" at bounding box center [78, 103] width 33 height 19
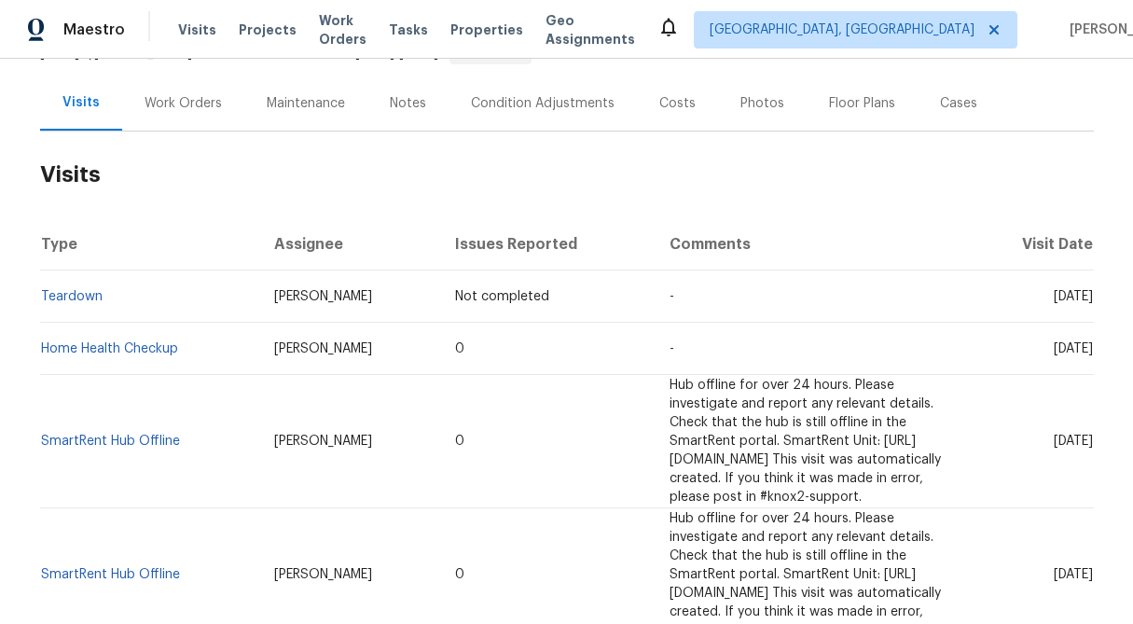
click at [151, 106] on div "Work Orders" at bounding box center [182, 103] width 77 height 19
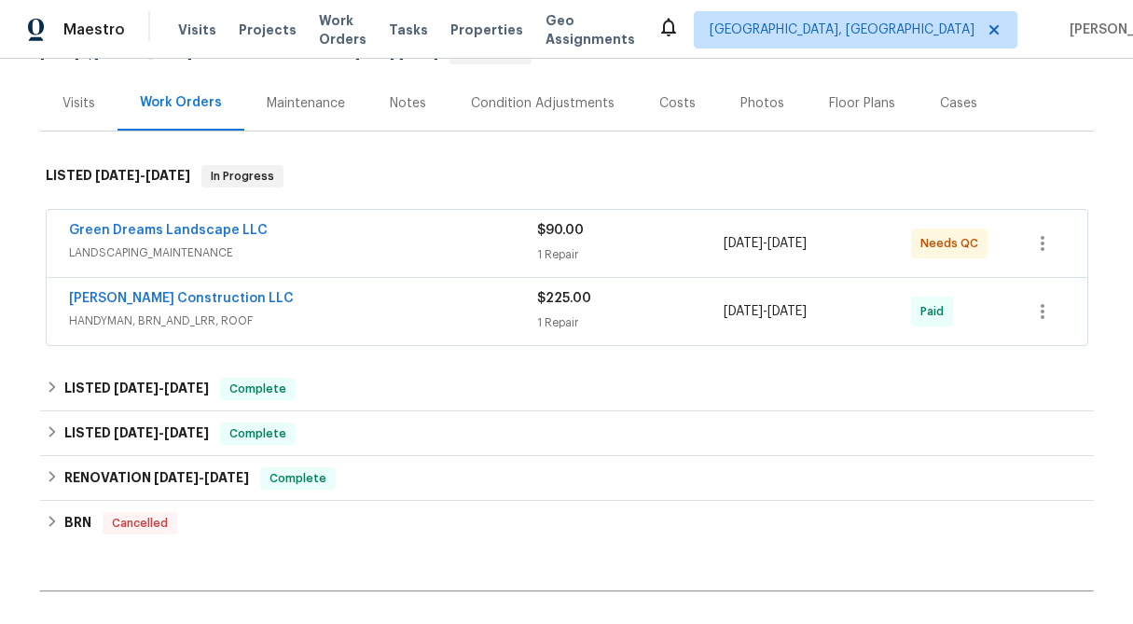
click at [584, 309] on div "$225.00 1 Repair" at bounding box center [630, 311] width 187 height 45
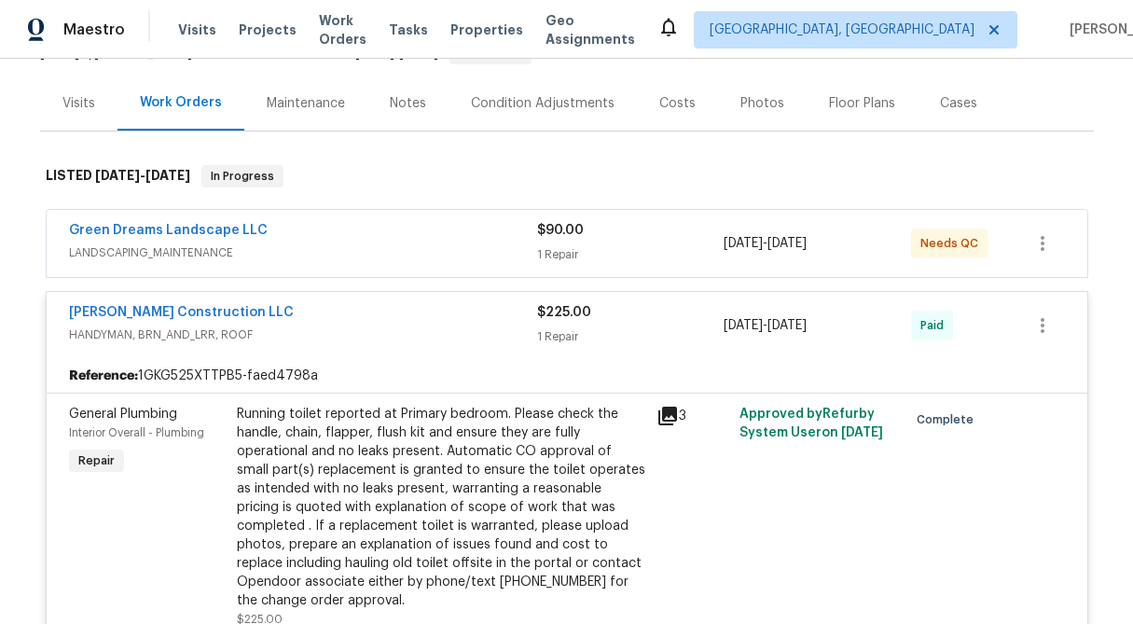
click at [566, 252] on div "1 Repair" at bounding box center [630, 254] width 187 height 19
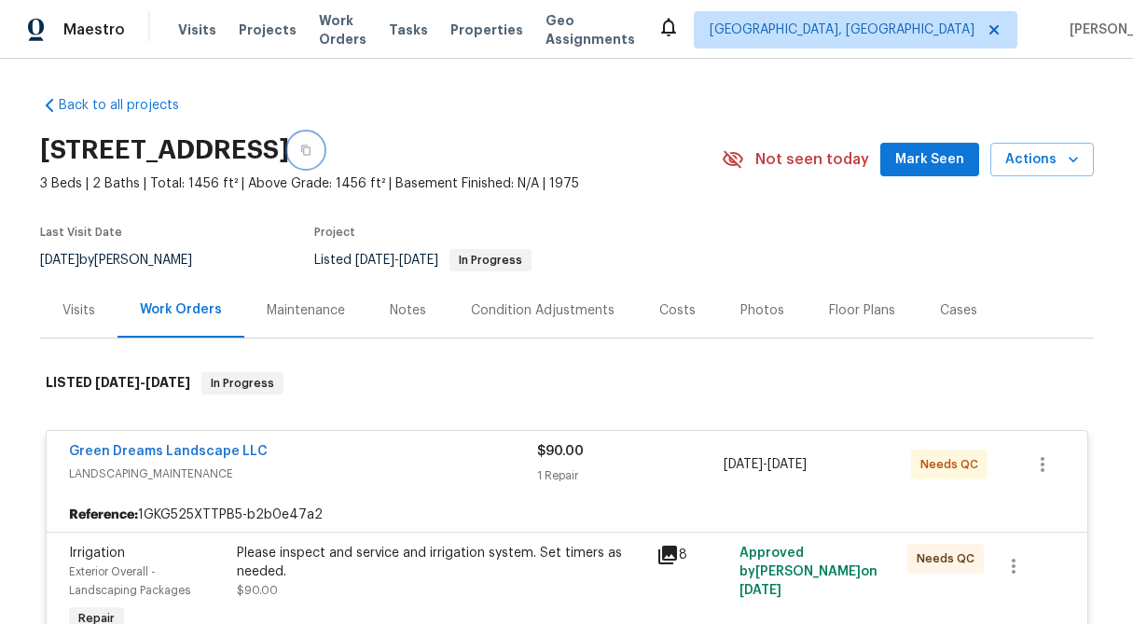
click at [311, 151] on icon "button" at bounding box center [305, 149] width 11 height 11
click at [80, 315] on div "Visits" at bounding box center [78, 310] width 33 height 19
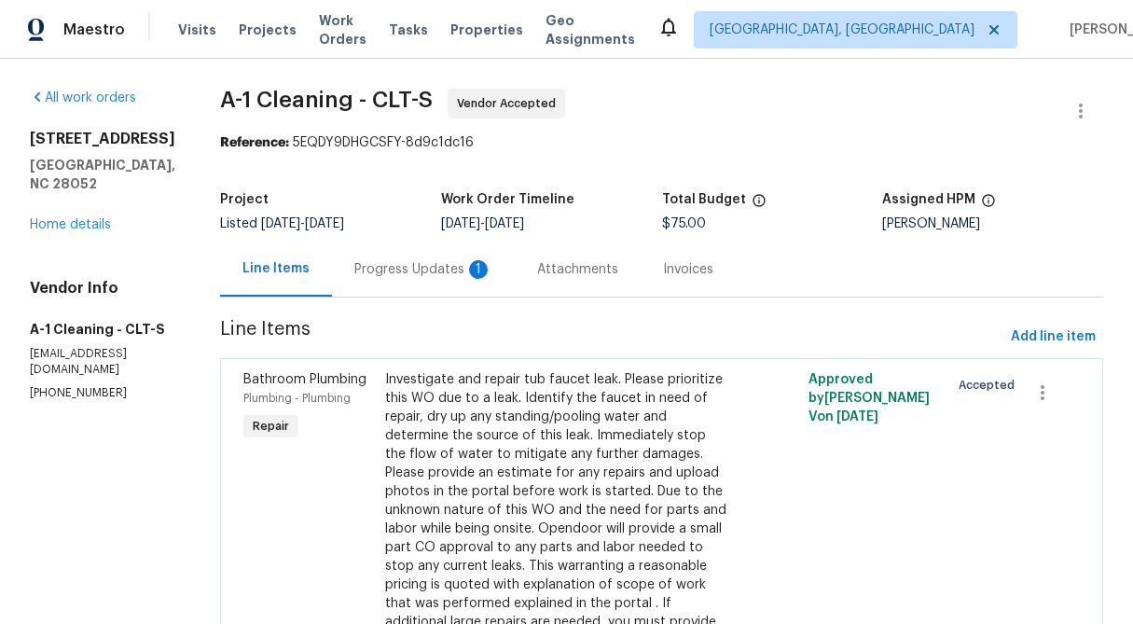
click at [391, 272] on div "Progress Updates 1" at bounding box center [423, 269] width 138 height 19
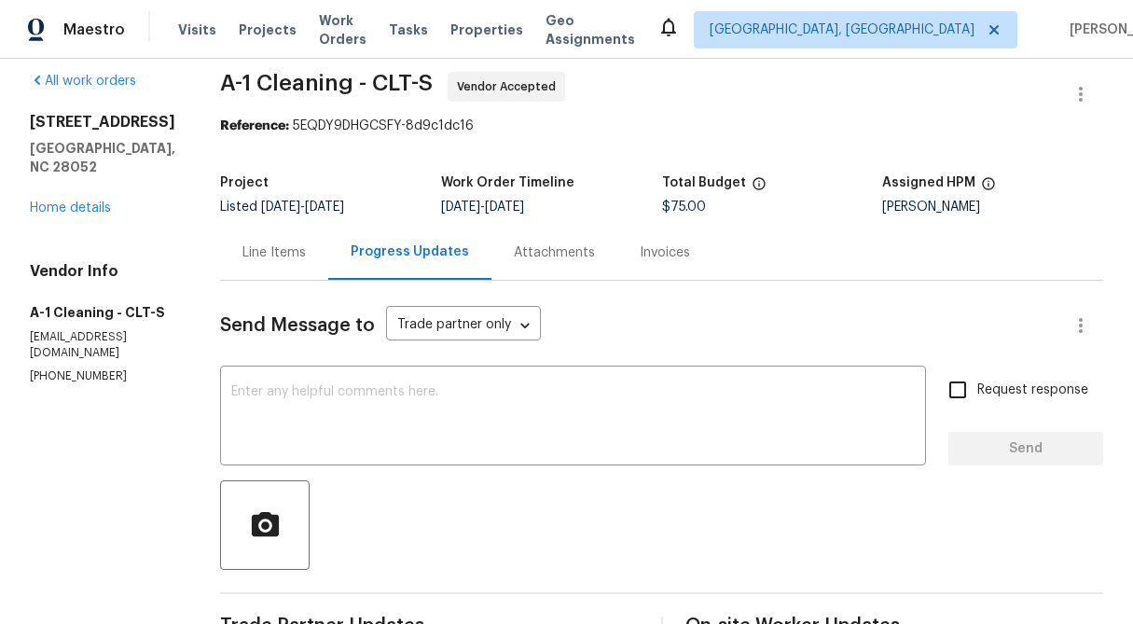
scroll to position [15, 0]
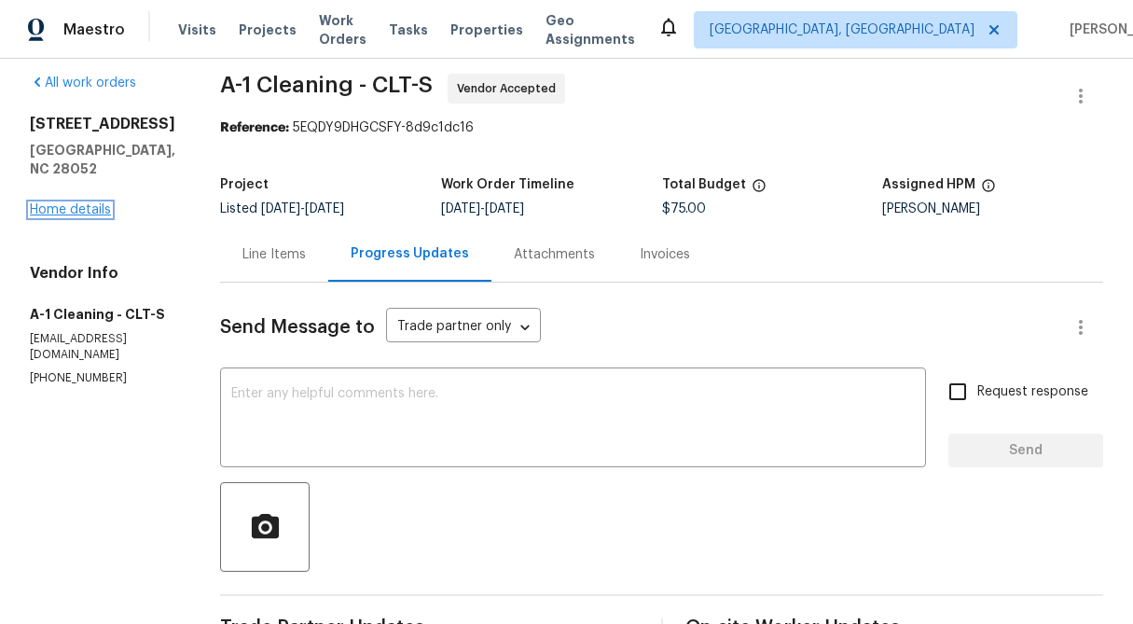
click at [75, 206] on link "Home details" at bounding box center [70, 209] width 81 height 13
